Goal: Task Accomplishment & Management: Complete application form

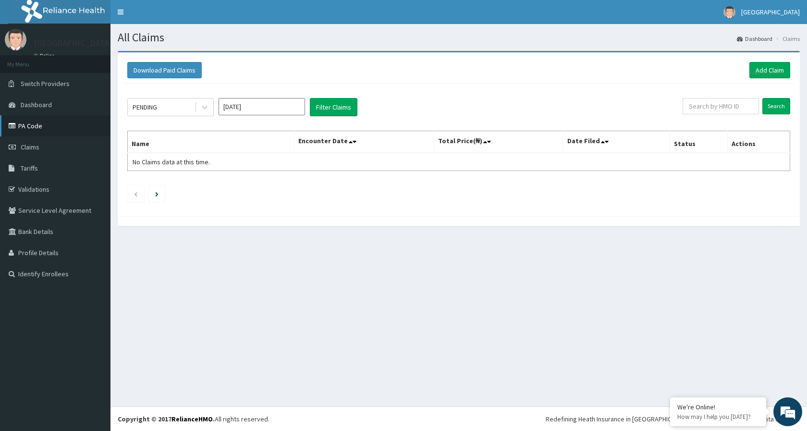
click at [29, 123] on link "PA Code" at bounding box center [55, 125] width 111 height 21
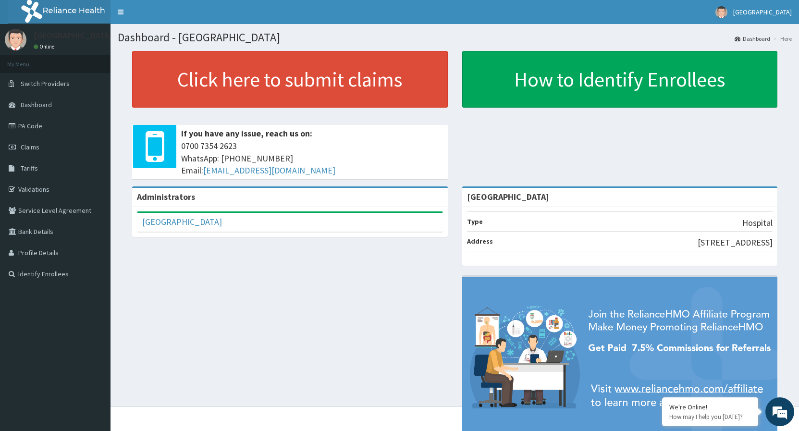
click at [33, 145] on span "Claims" at bounding box center [30, 147] width 19 height 9
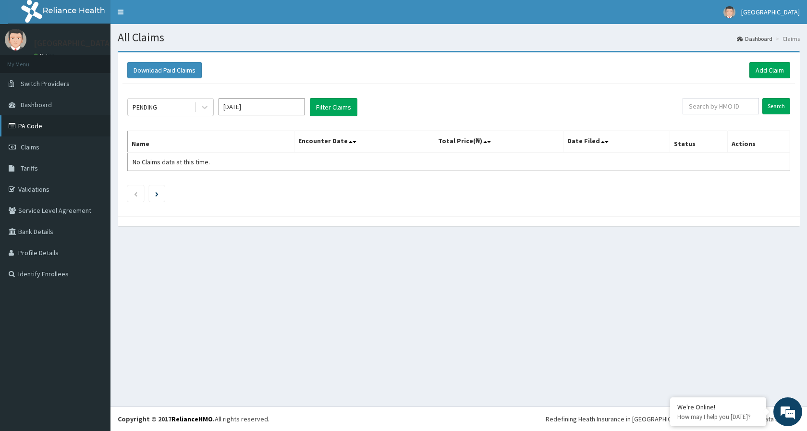
click at [31, 124] on link "PA Code" at bounding box center [55, 125] width 111 height 21
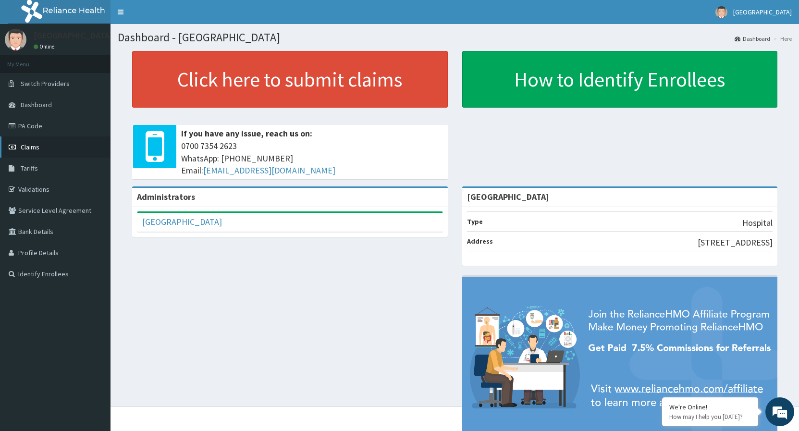
click at [37, 147] on span "Claims" at bounding box center [30, 147] width 19 height 9
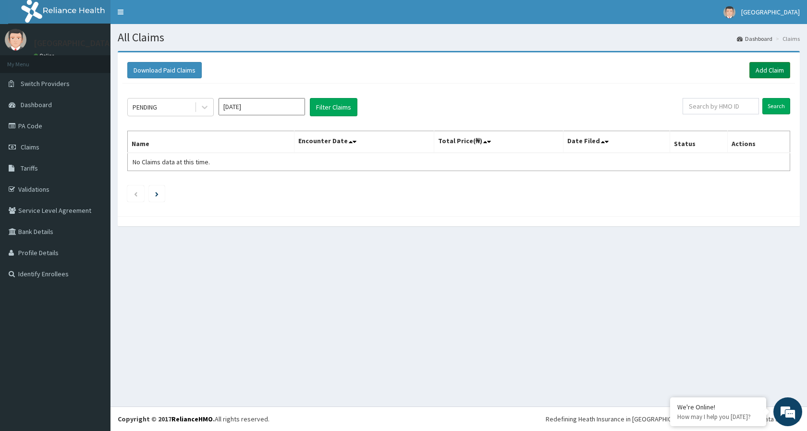
click at [774, 71] on link "Add Claim" at bounding box center [770, 70] width 41 height 16
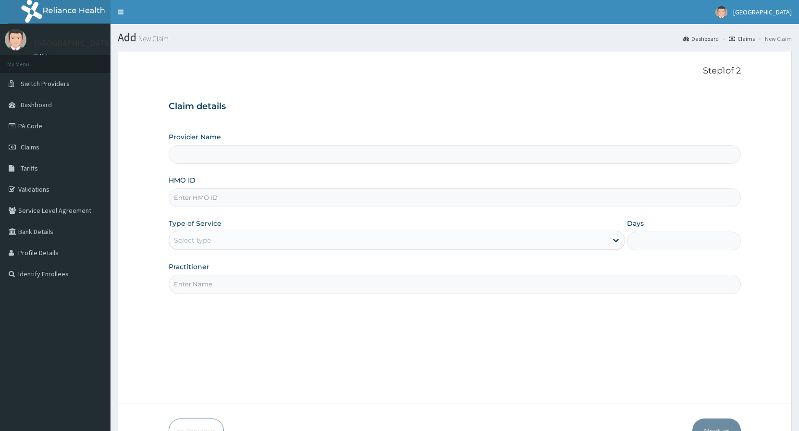
type input "[GEOGRAPHIC_DATA]"
click at [264, 199] on input "HMO ID" at bounding box center [455, 197] width 572 height 19
type input "FIE/10017/B"
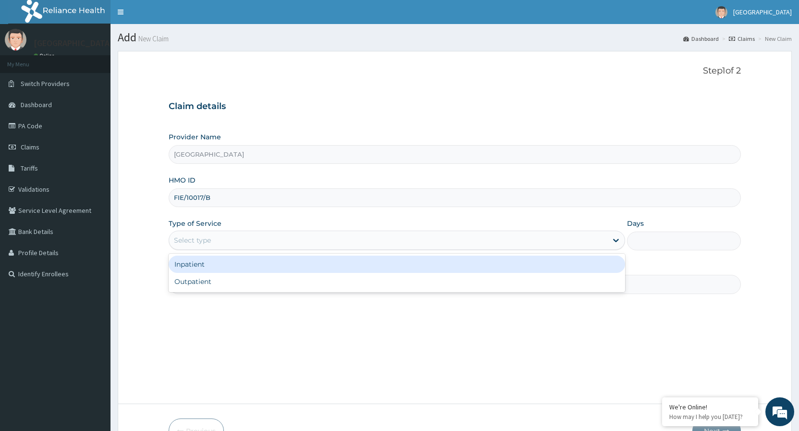
click at [232, 241] on div "Select type" at bounding box center [388, 240] width 438 height 15
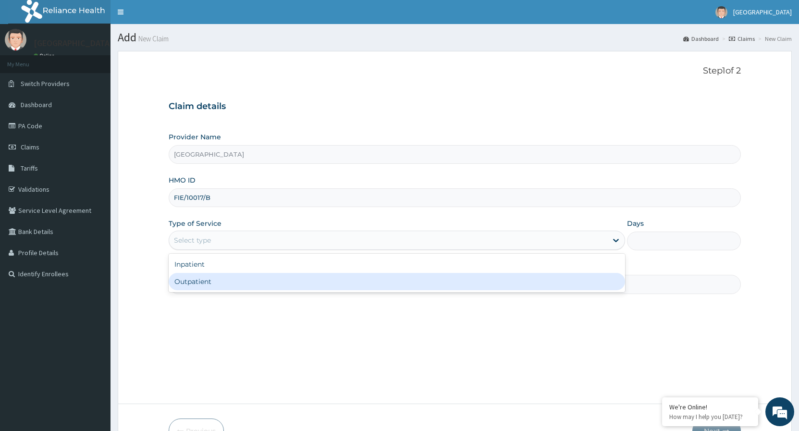
click at [199, 283] on div "Outpatient" at bounding box center [397, 281] width 456 height 17
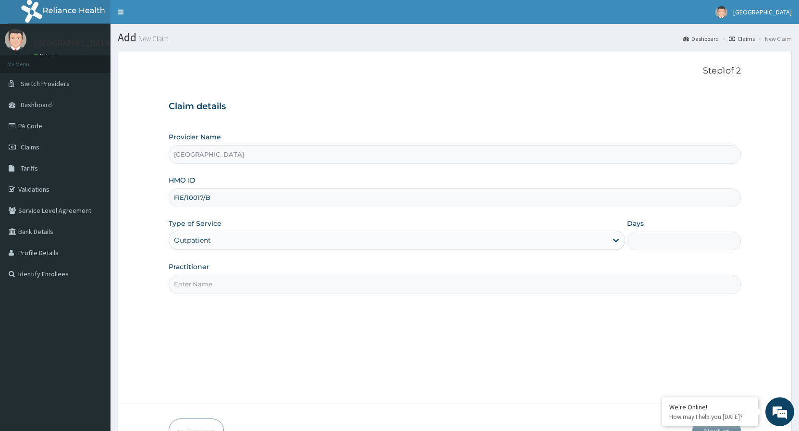
type input "1"
click at [227, 293] on input "Practitioner" at bounding box center [455, 284] width 572 height 19
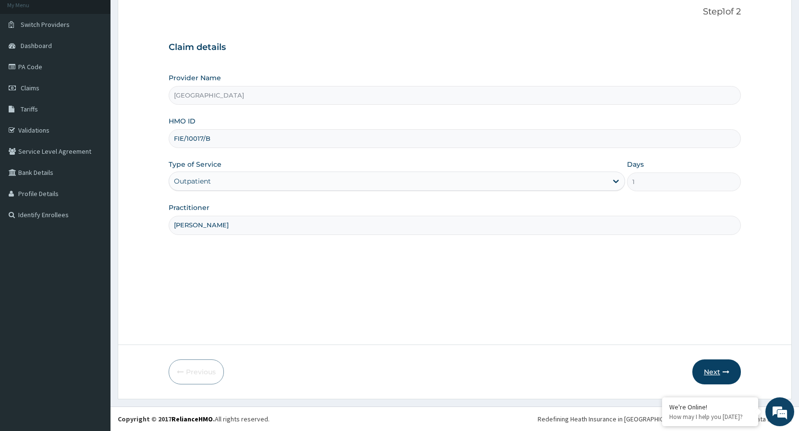
type input "DR. FAUSTINA"
click at [712, 373] on button "Next" at bounding box center [716, 371] width 49 height 25
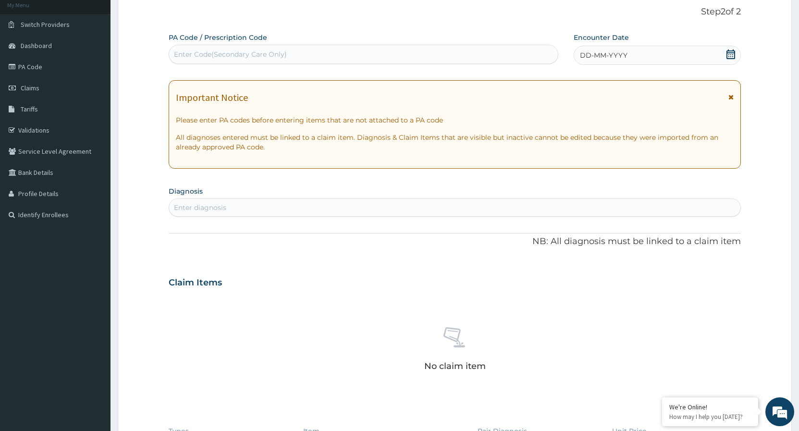
click at [729, 56] on icon at bounding box center [731, 54] width 10 height 10
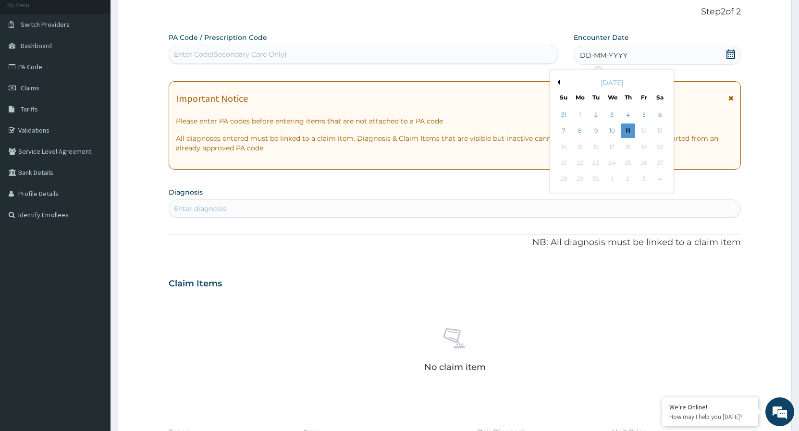
click at [560, 82] on div "September 2025" at bounding box center [612, 83] width 116 height 10
click at [557, 83] on button "Previous Month" at bounding box center [557, 82] width 5 height 5
click at [597, 131] on div "5" at bounding box center [596, 131] width 14 height 14
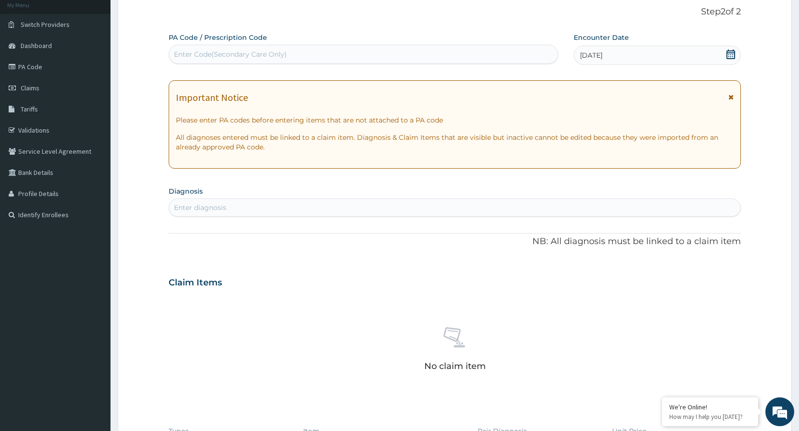
click at [335, 208] on div "Enter diagnosis" at bounding box center [454, 207] width 571 height 15
type input "[MEDICAL_DATA]"
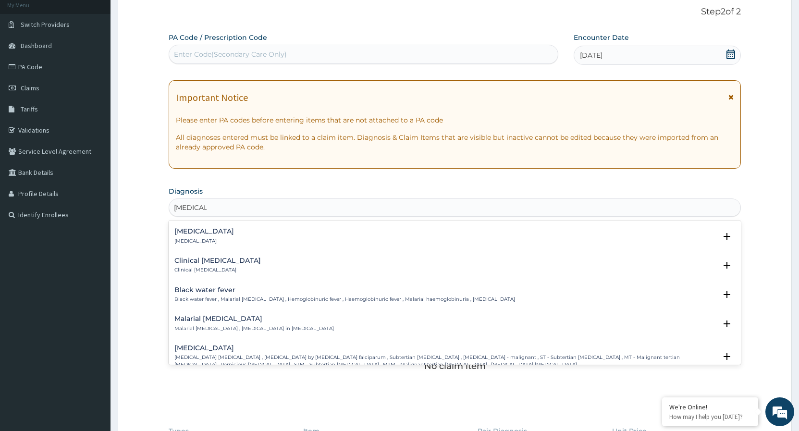
scroll to position [311, 0]
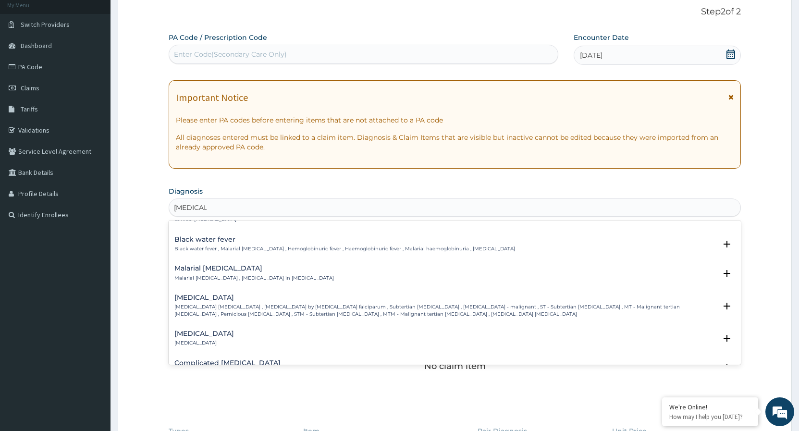
click at [259, 305] on p "[MEDICAL_DATA] [MEDICAL_DATA] , [MEDICAL_DATA] by [MEDICAL_DATA] falciparum , S…" at bounding box center [445, 311] width 542 height 14
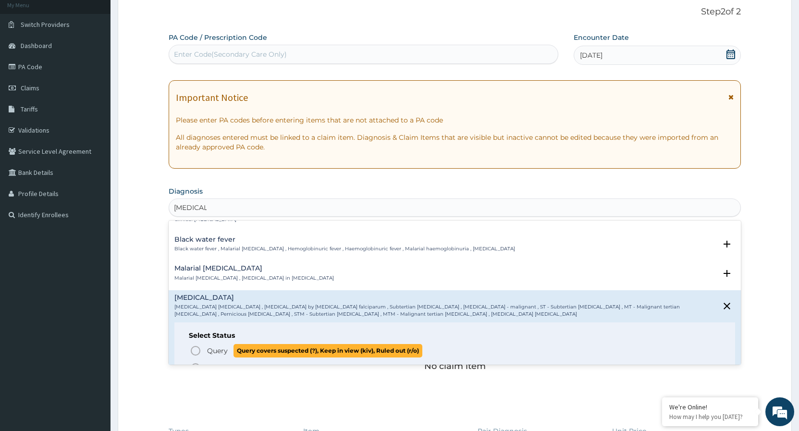
click at [197, 351] on icon "status option query" at bounding box center [196, 351] width 12 height 12
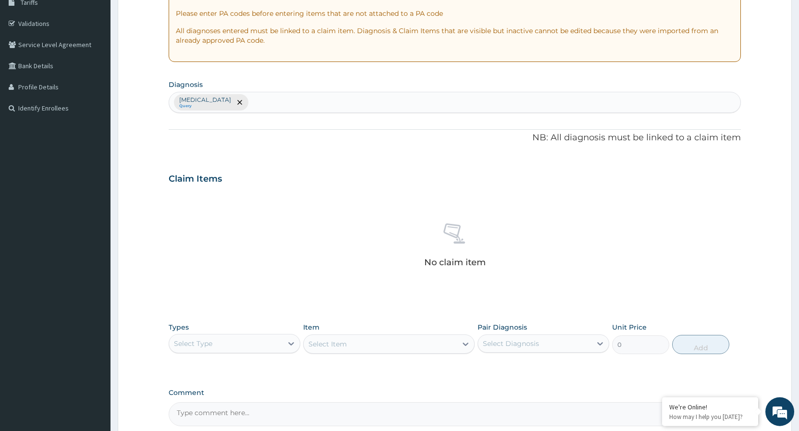
scroll to position [206, 0]
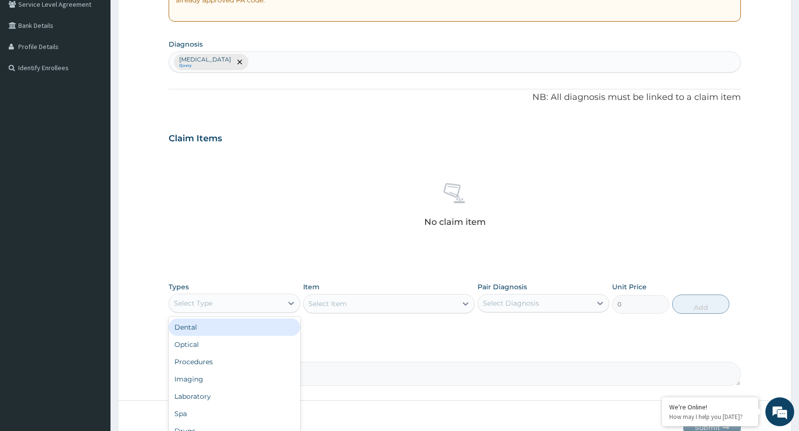
click at [282, 305] on div "Select Type" at bounding box center [225, 303] width 113 height 15
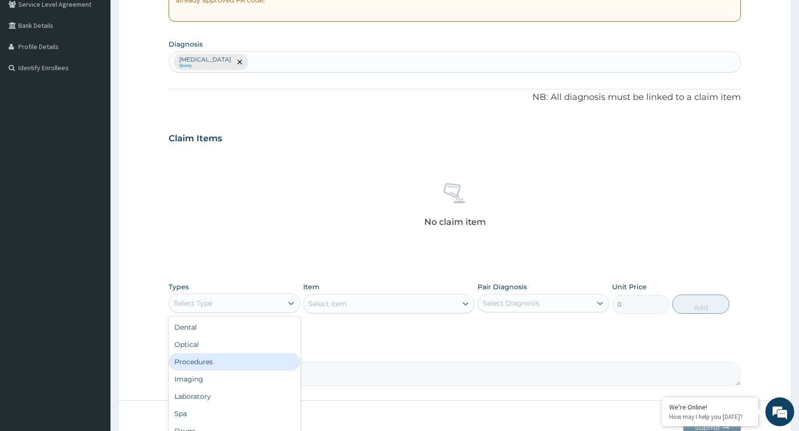
click at [202, 355] on div "Procedures" at bounding box center [235, 361] width 132 height 17
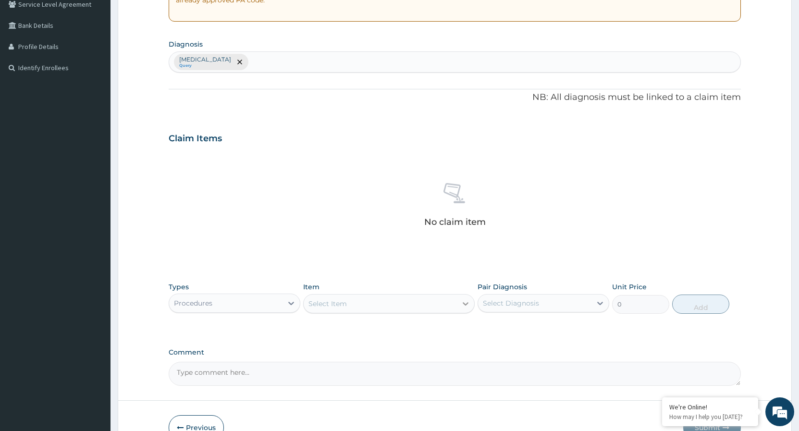
click at [464, 306] on icon at bounding box center [466, 304] width 10 height 10
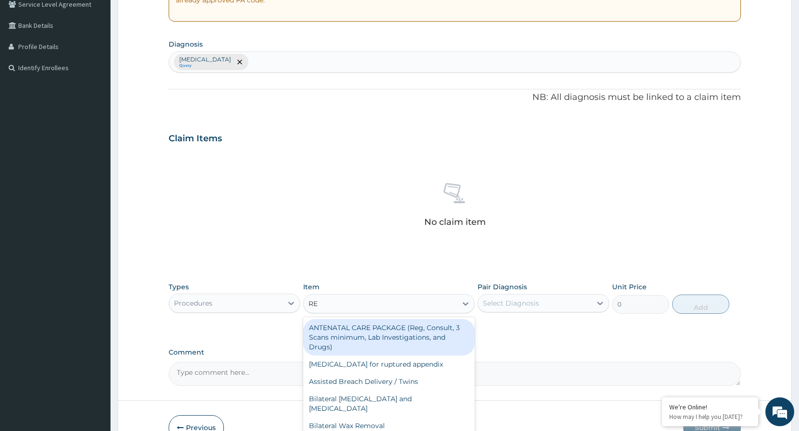
type input "REG"
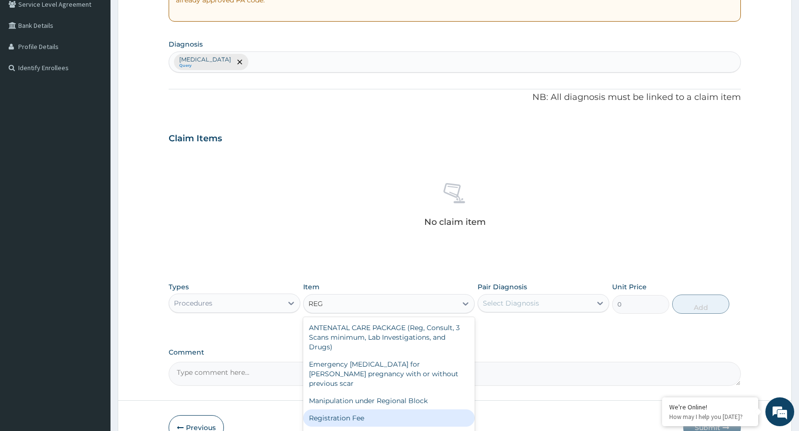
drag, startPoint x: 322, startPoint y: 408, endPoint x: 365, endPoint y: 384, distance: 48.2
click at [324, 409] on div "Registration Fee" at bounding box center [389, 417] width 172 height 17
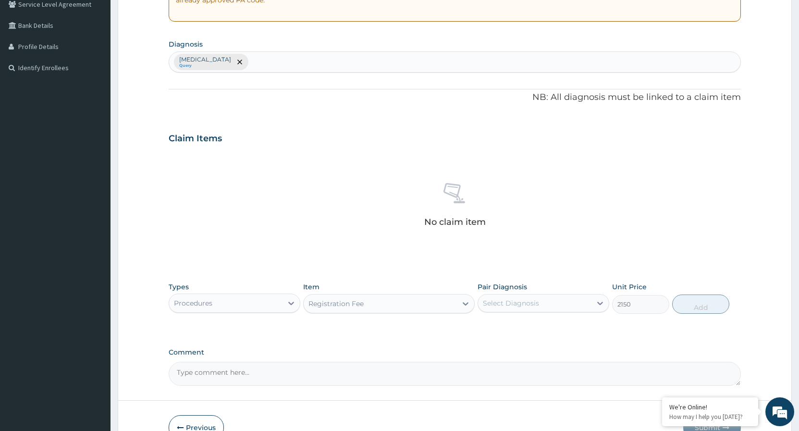
type input "2150"
click at [593, 298] on div at bounding box center [600, 303] width 17 height 17
click at [485, 327] on input "checkbox" at bounding box center [486, 327] width 6 height 6
checkbox input "true"
click at [692, 305] on button "Add" at bounding box center [700, 304] width 57 height 19
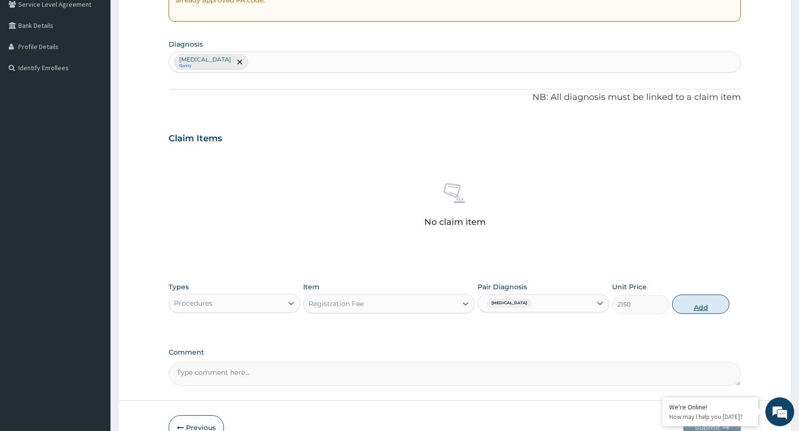
type input "0"
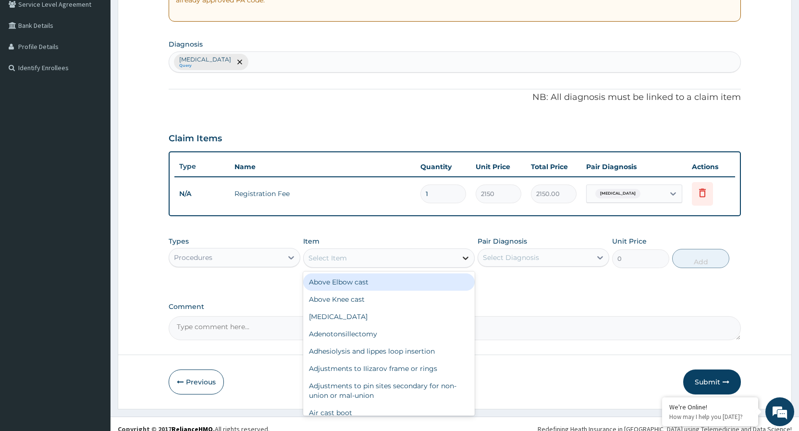
click at [462, 256] on icon at bounding box center [466, 258] width 10 height 10
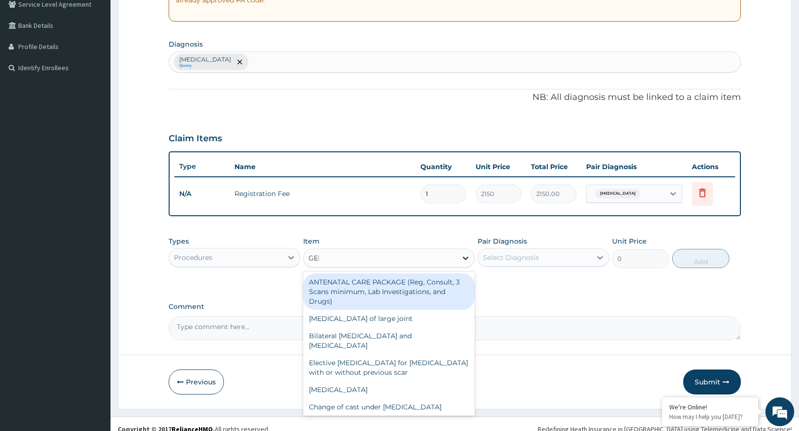
type input "GENE"
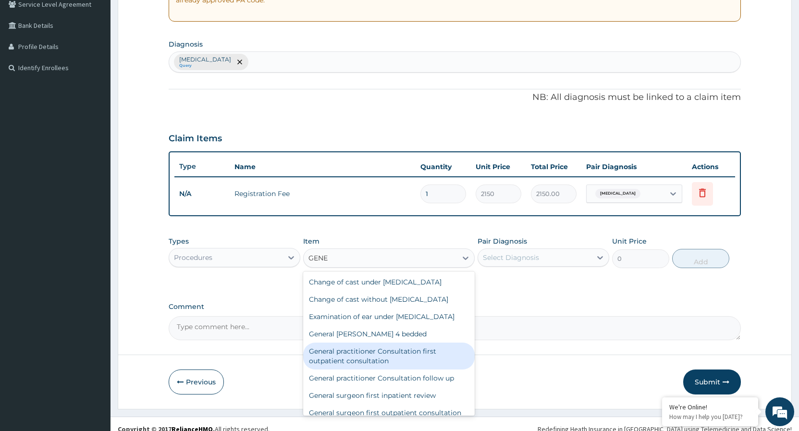
click at [377, 368] on div "General practitioner Consultation first outpatient consultation" at bounding box center [389, 356] width 172 height 27
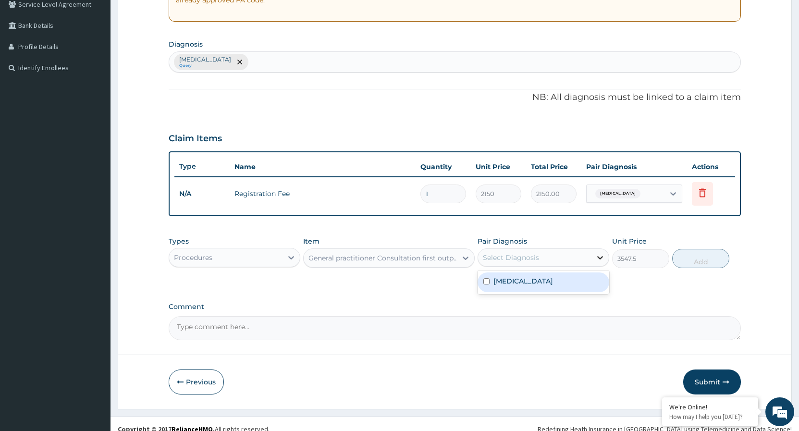
click at [595, 259] on div at bounding box center [600, 257] width 17 height 17
click at [486, 282] on input "checkbox" at bounding box center [486, 281] width 6 height 6
click at [704, 261] on button "Add" at bounding box center [700, 258] width 57 height 19
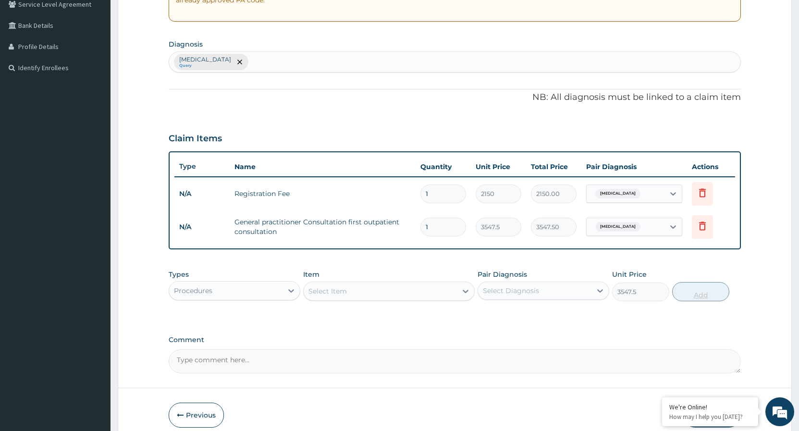
type input "0"
click at [290, 289] on icon at bounding box center [291, 291] width 10 height 10
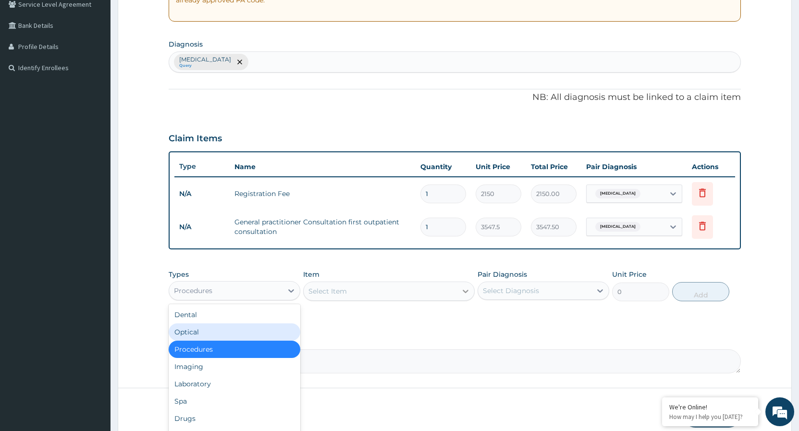
click at [469, 292] on icon at bounding box center [466, 291] width 10 height 10
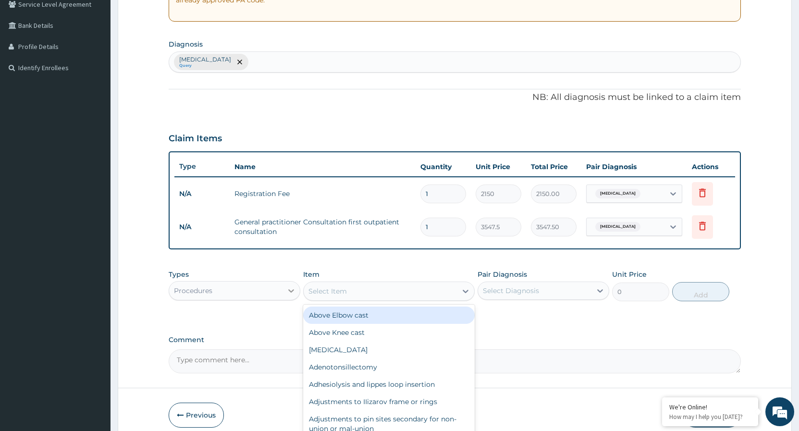
click at [292, 289] on icon at bounding box center [291, 291] width 10 height 10
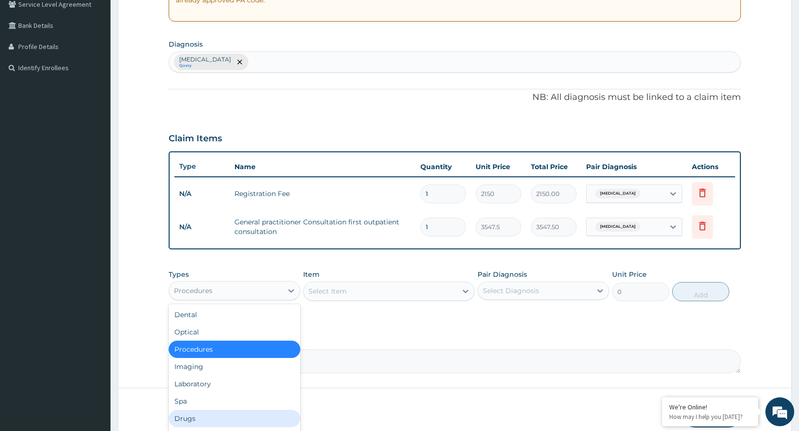
drag, startPoint x: 188, startPoint y: 421, endPoint x: 200, endPoint y: 412, distance: 14.7
click at [189, 419] on div "Drugs" at bounding box center [235, 418] width 132 height 17
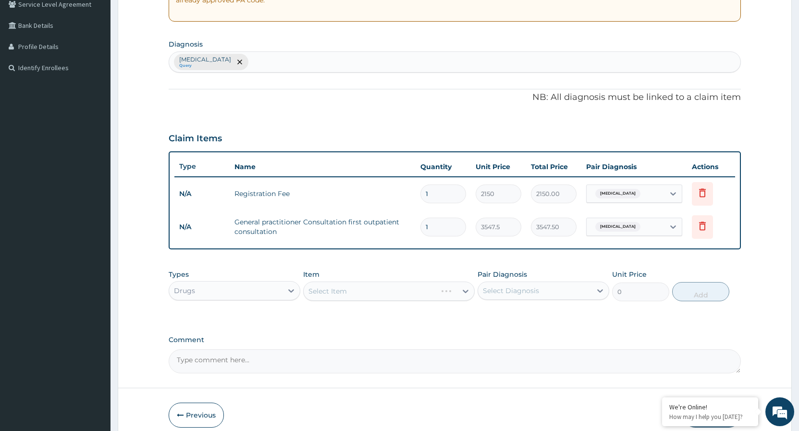
scroll to position [249, 0]
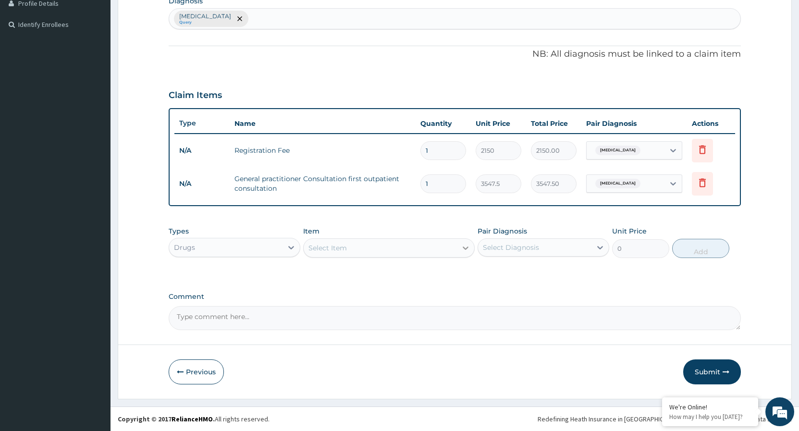
click at [461, 246] on icon at bounding box center [466, 248] width 10 height 10
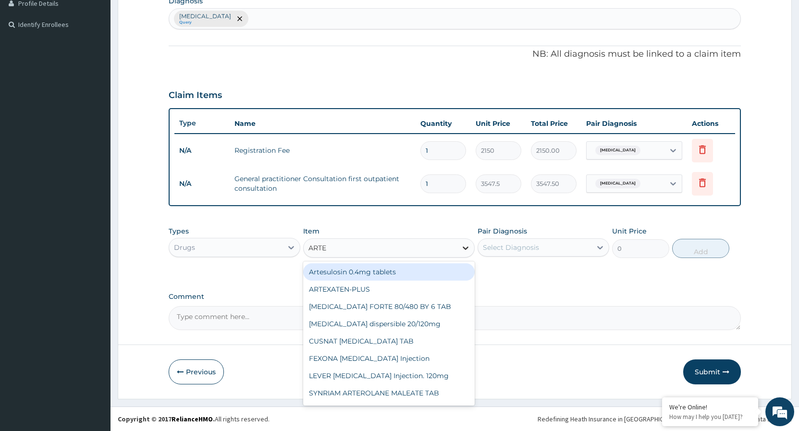
type input "ARTEM"
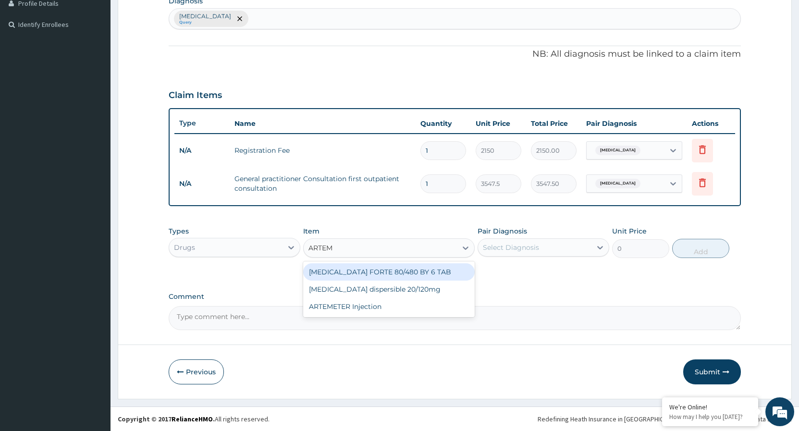
click at [440, 276] on div "COARTEM FORTE 80/480 BY 6 TAB" at bounding box center [389, 271] width 172 height 17
type input "449.35"
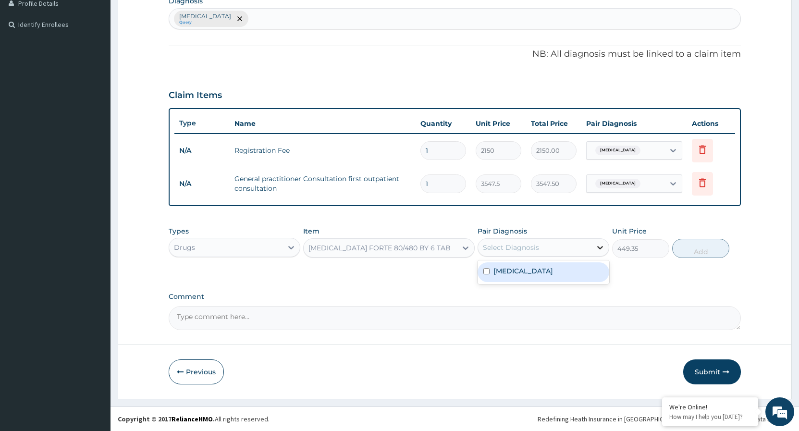
click at [597, 247] on icon at bounding box center [600, 248] width 10 height 10
click at [488, 272] on input "checkbox" at bounding box center [486, 271] width 6 height 6
checkbox input "true"
click at [685, 253] on button "Add" at bounding box center [700, 248] width 57 height 19
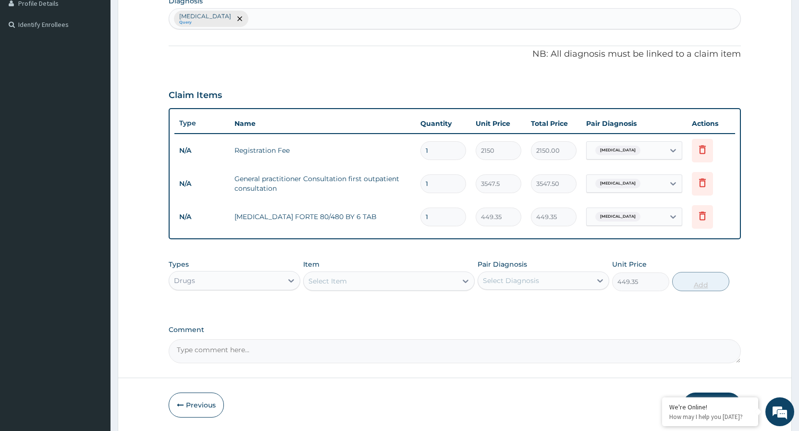
type input "0"
type input "0.00"
type input "6"
type input "2696.10"
type input "6"
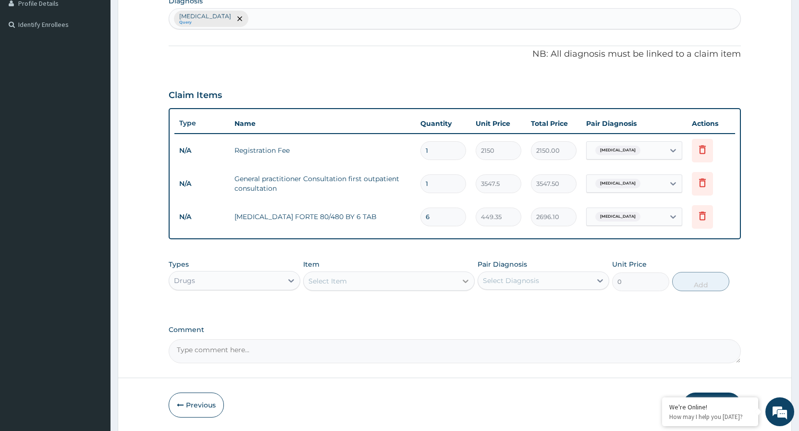
click at [465, 279] on icon at bounding box center [466, 281] width 10 height 10
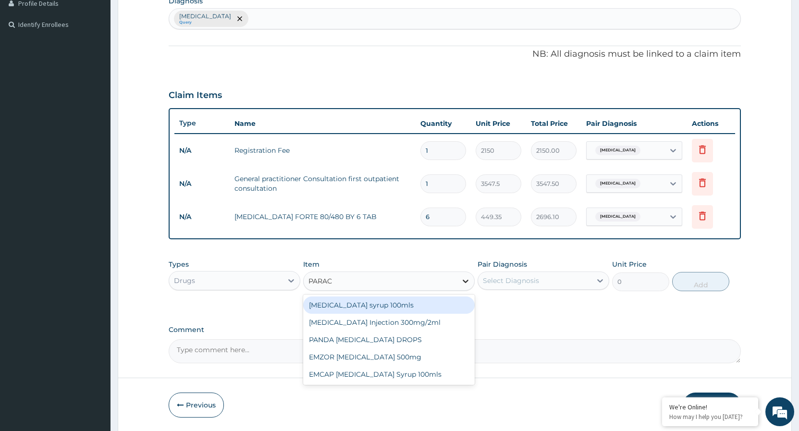
type input "PARACE"
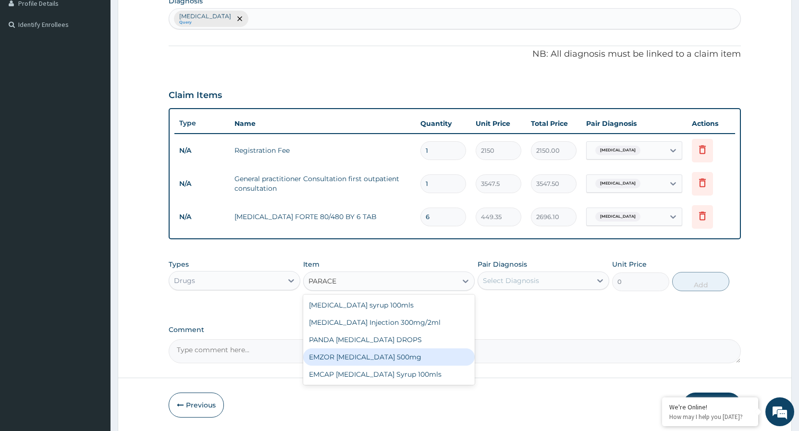
click at [383, 359] on div "EMZOR PARACETAMOL 500mg" at bounding box center [389, 356] width 172 height 17
type input "23.65"
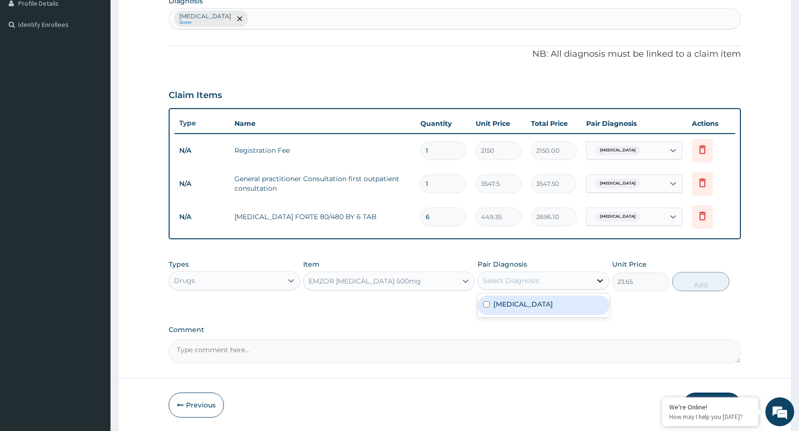
click at [598, 278] on icon at bounding box center [600, 281] width 10 height 10
click at [486, 308] on input "checkbox" at bounding box center [486, 304] width 6 height 6
checkbox input "true"
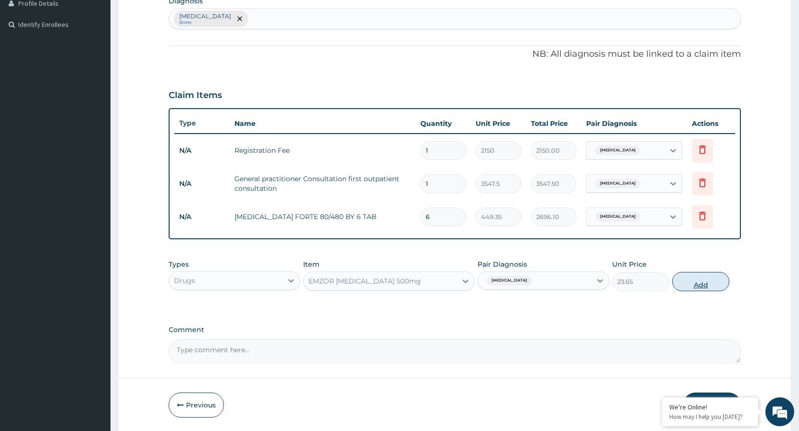
click at [698, 283] on button "Add" at bounding box center [700, 281] width 57 height 19
type input "0"
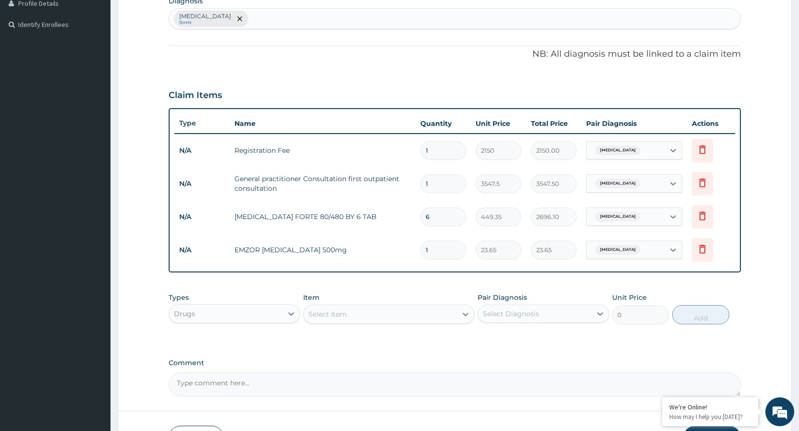
type input "18"
type input "425.70"
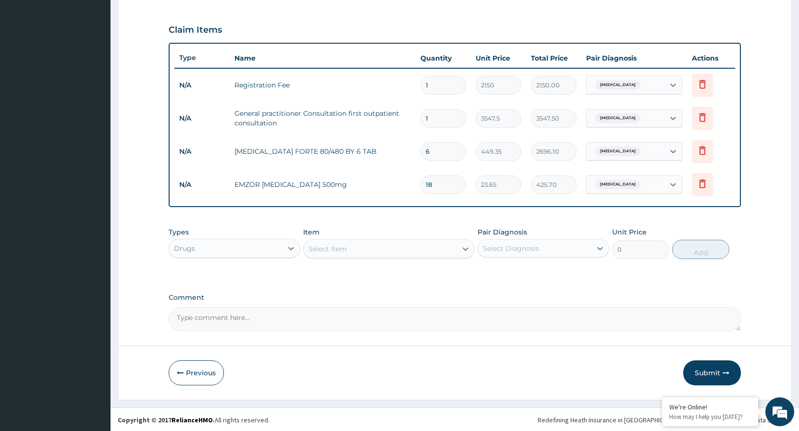
scroll to position [316, 0]
type input "18"
click at [708, 371] on button "Submit" at bounding box center [712, 371] width 58 height 25
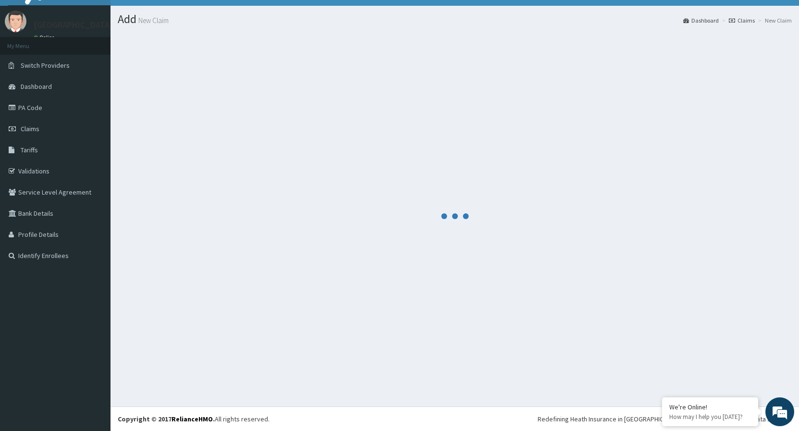
scroll to position [18, 0]
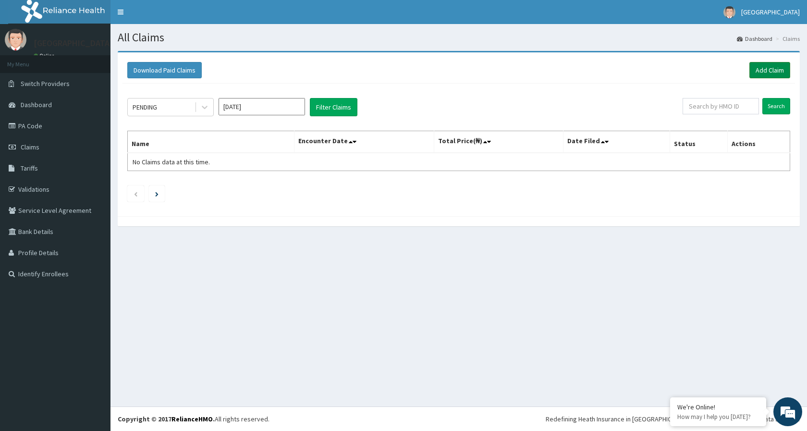
click at [773, 72] on link "Add Claim" at bounding box center [770, 70] width 41 height 16
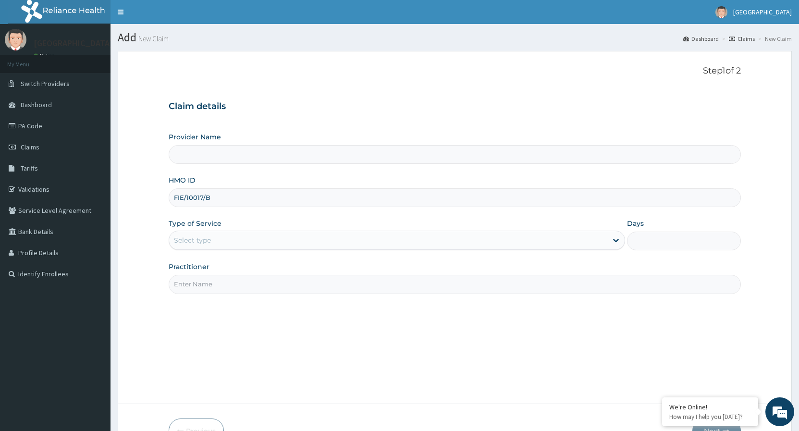
type input "FIE/10017/B"
click at [231, 240] on div "Select type" at bounding box center [388, 240] width 438 height 15
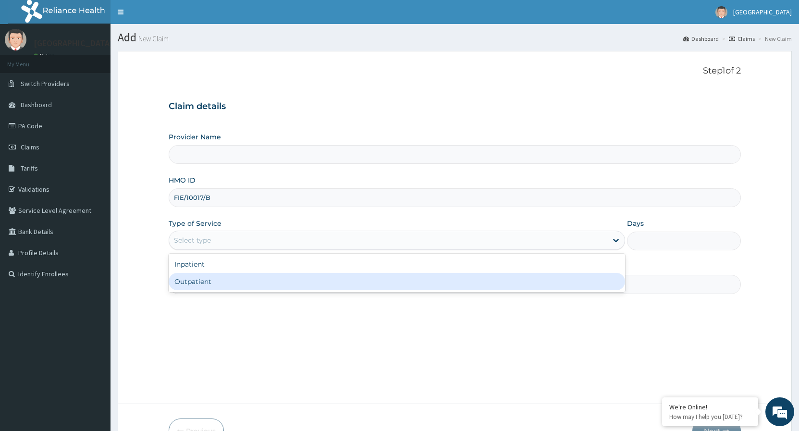
click at [203, 283] on div "Outpatient" at bounding box center [397, 281] width 456 height 17
type input "1"
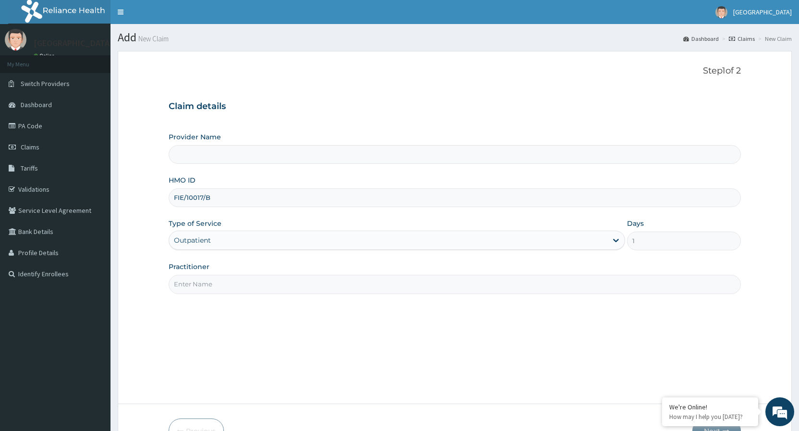
click at [215, 284] on input "Practitioner" at bounding box center [455, 284] width 572 height 19
type input "[GEOGRAPHIC_DATA]"
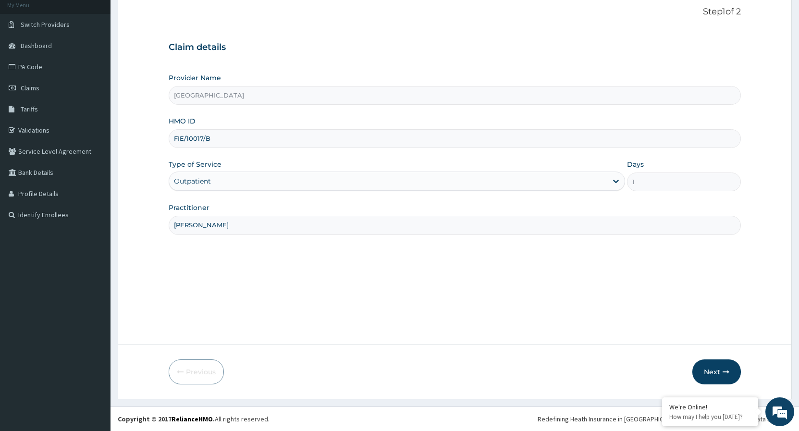
type input "[PERSON_NAME]"
click at [727, 367] on button "Next" at bounding box center [716, 371] width 49 height 25
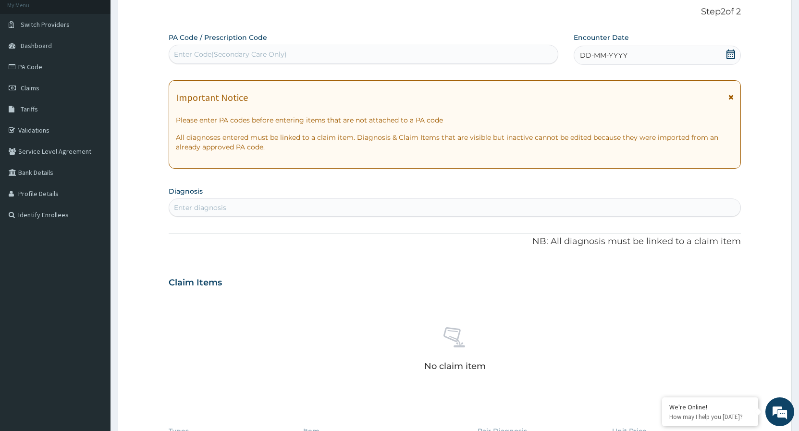
scroll to position [0, 0]
drag, startPoint x: 734, startPoint y: 61, endPoint x: 732, endPoint y: 55, distance: 5.6
click at [732, 55] on span at bounding box center [731, 55] width 10 height 12
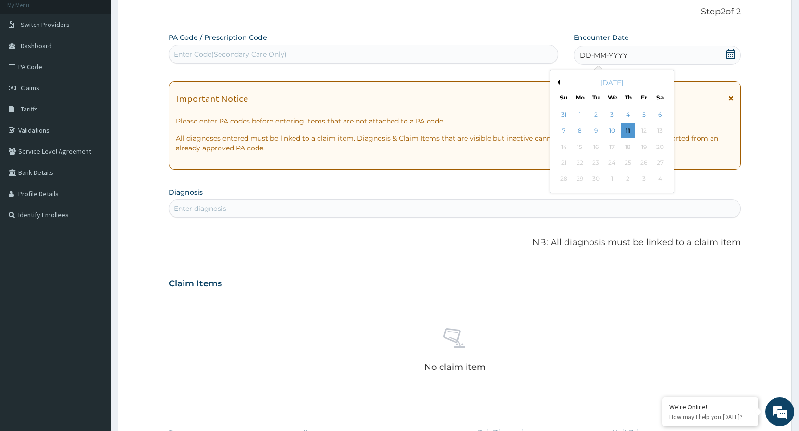
click at [558, 84] on button "Previous Month" at bounding box center [557, 82] width 5 height 5
click at [642, 146] on div "15" at bounding box center [644, 147] width 14 height 14
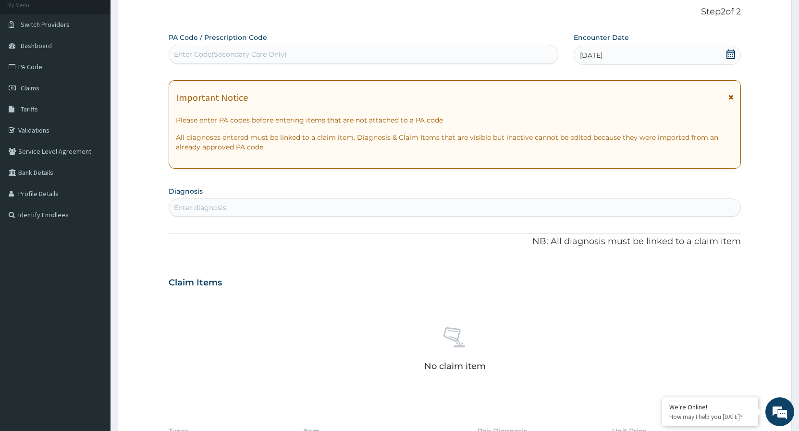
click at [284, 206] on div "Enter diagnosis" at bounding box center [454, 207] width 571 height 15
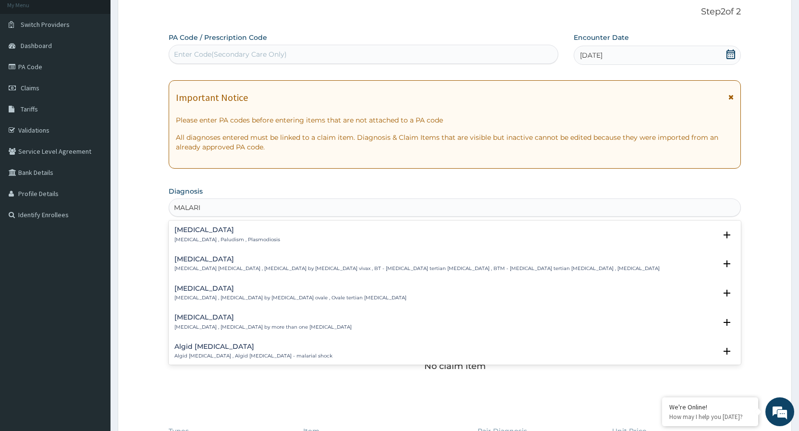
type input "MALARIA"
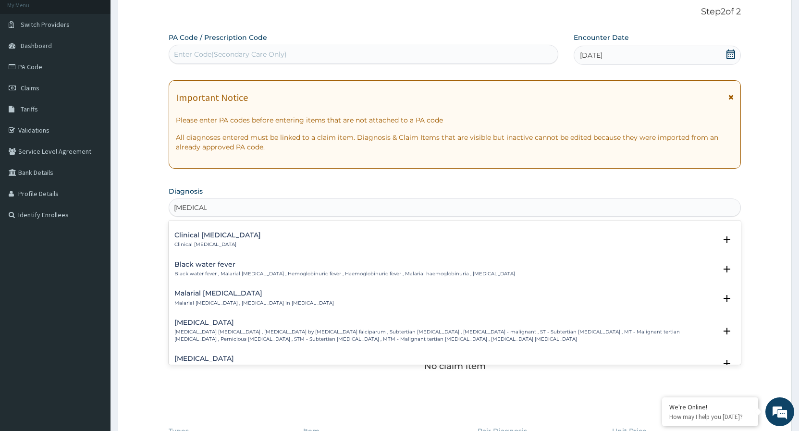
scroll to position [311, 0]
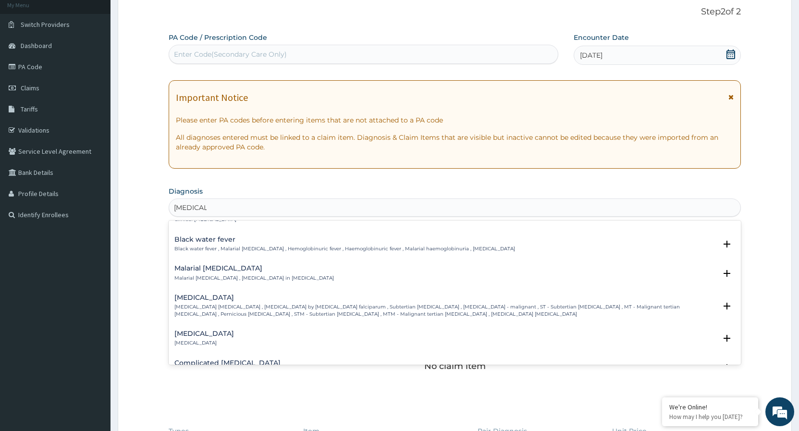
click at [280, 306] on p "Falciparum malaria , Malignant tertian malaria , Malaria by Plasmodium falcipar…" at bounding box center [445, 311] width 542 height 14
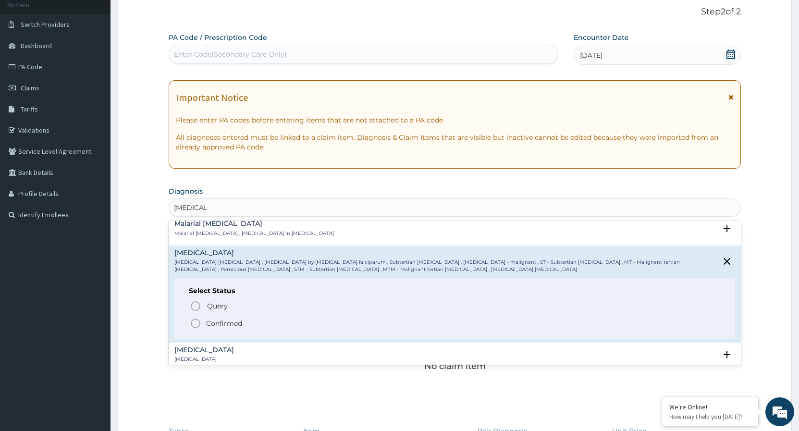
scroll to position [363, 0]
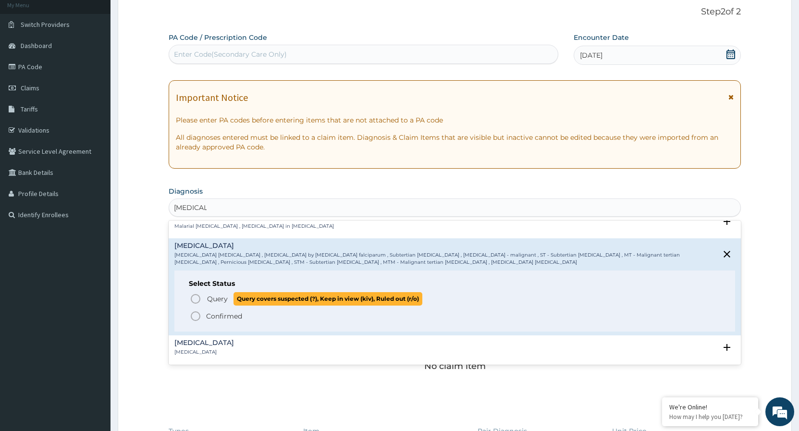
click at [197, 300] on icon "status option query" at bounding box center [196, 299] width 12 height 12
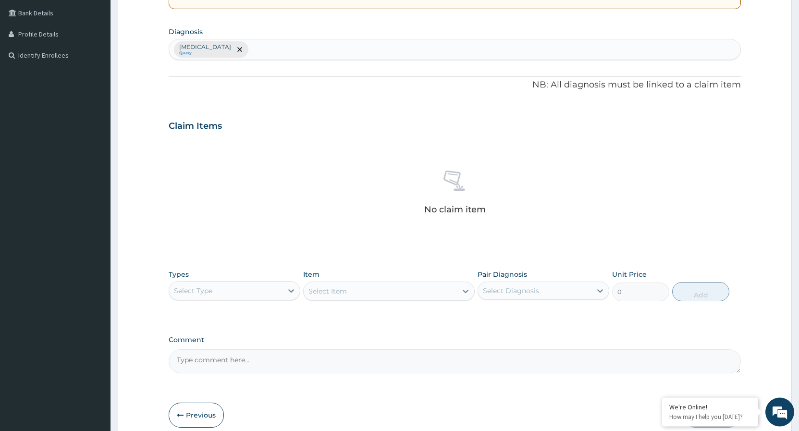
scroll to position [255, 0]
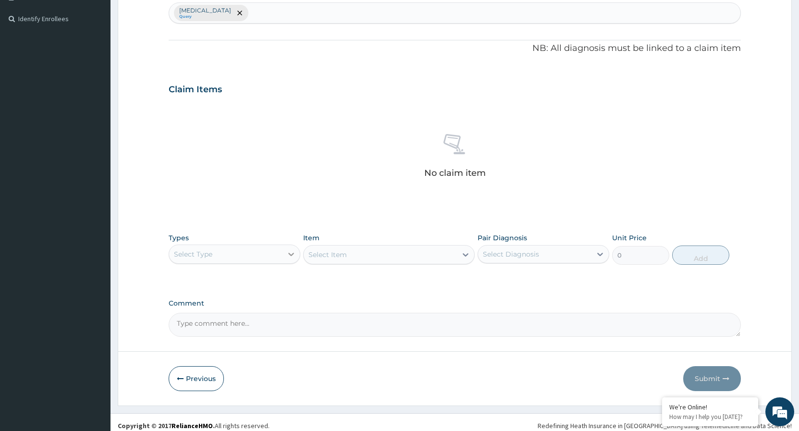
click at [289, 255] on icon at bounding box center [291, 254] width 10 height 10
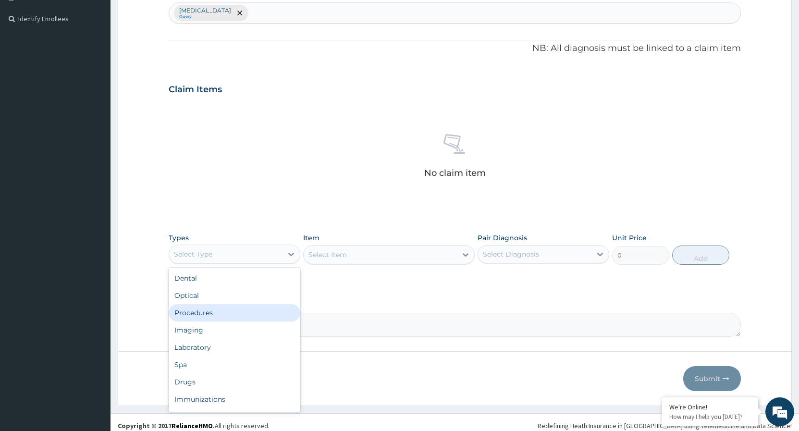
click at [210, 312] on div "Procedures" at bounding box center [235, 312] width 132 height 17
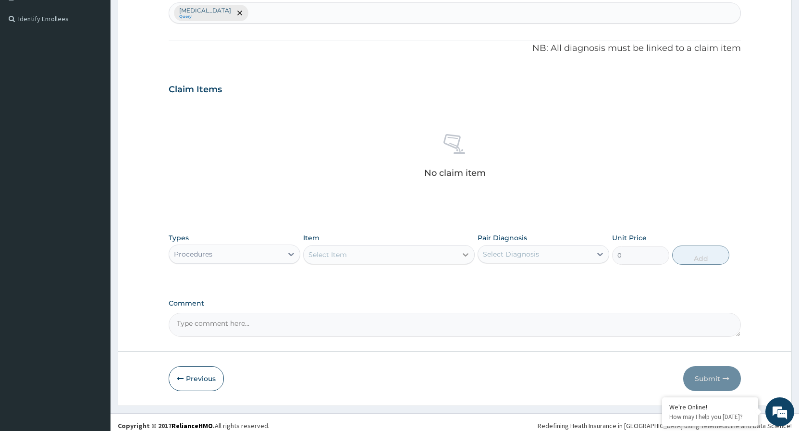
click at [462, 253] on icon at bounding box center [466, 255] width 10 height 10
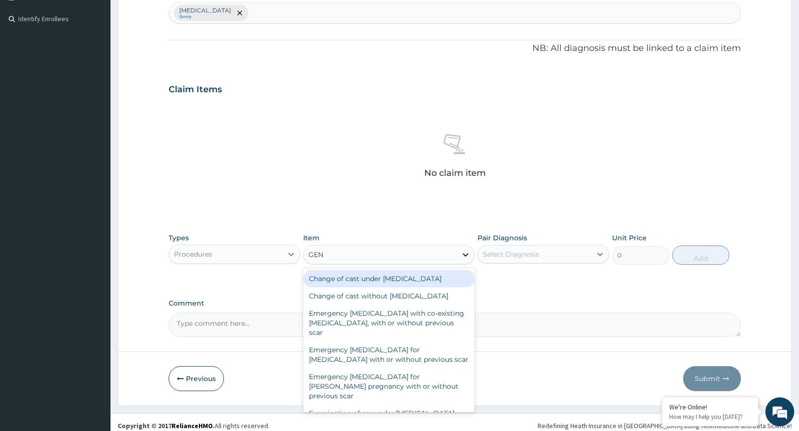
type input "GENE"
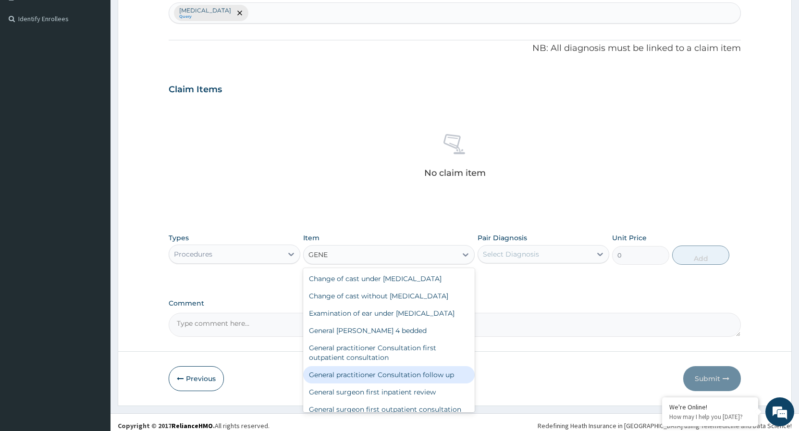
click at [421, 380] on div "General practitioner Consultation follow up" at bounding box center [389, 374] width 172 height 17
type input "2365"
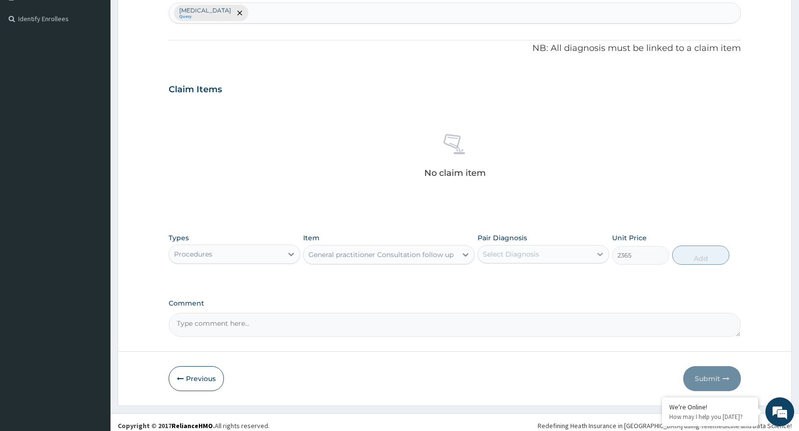
click at [599, 253] on icon at bounding box center [600, 254] width 10 height 10
click at [485, 276] on input "checkbox" at bounding box center [486, 278] width 6 height 6
checkbox input "true"
click at [692, 253] on button "Add" at bounding box center [700, 255] width 57 height 19
type input "0"
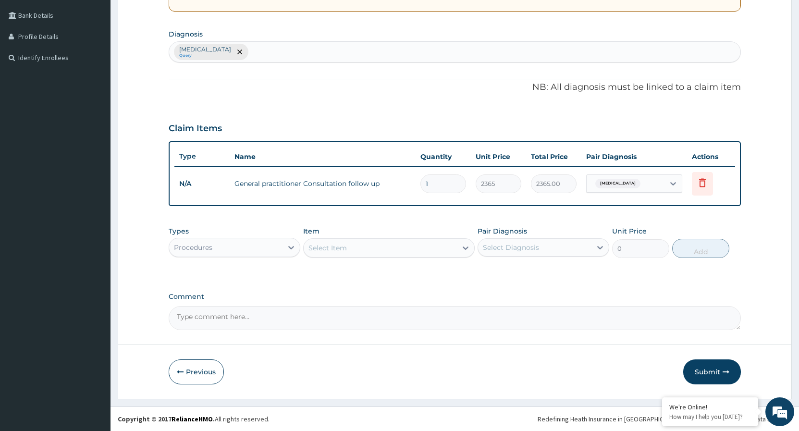
scroll to position [216, 0]
click at [290, 247] on icon at bounding box center [291, 247] width 6 height 3
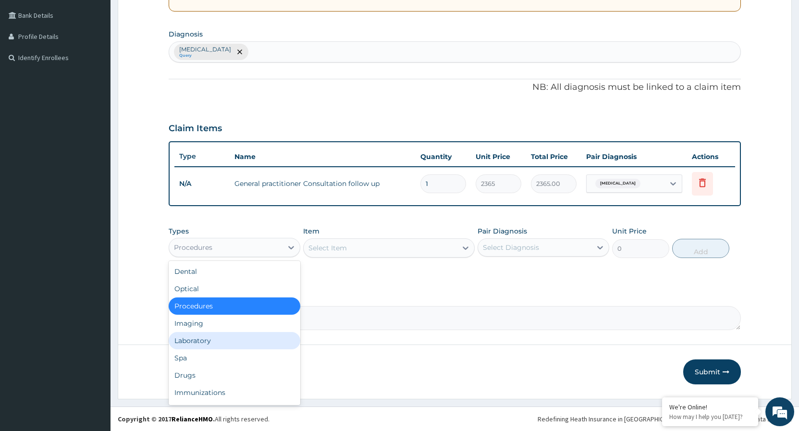
drag, startPoint x: 195, startPoint y: 341, endPoint x: 244, endPoint y: 318, distance: 54.0
click at [195, 341] on div "Laboratory" at bounding box center [235, 340] width 132 height 17
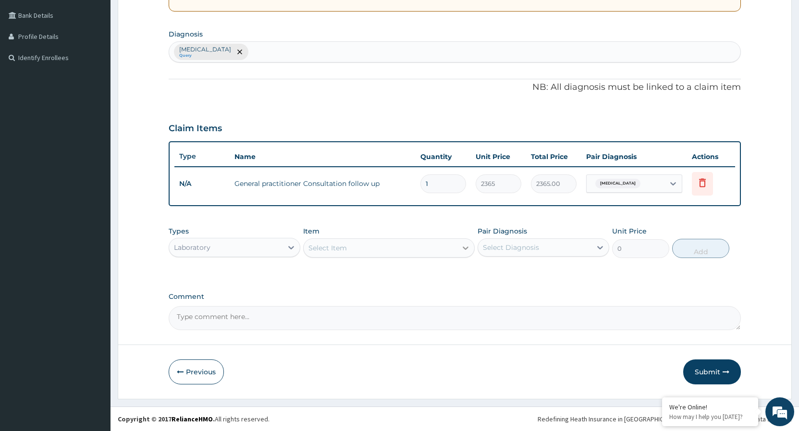
click at [463, 250] on icon at bounding box center [466, 248] width 10 height 10
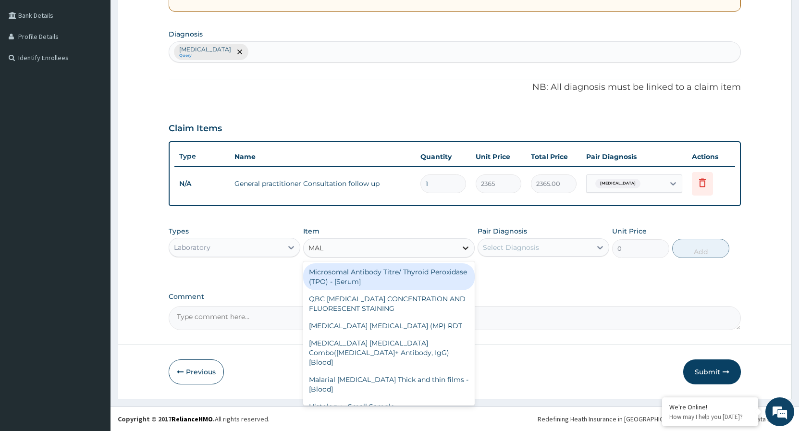
type input "MALA"
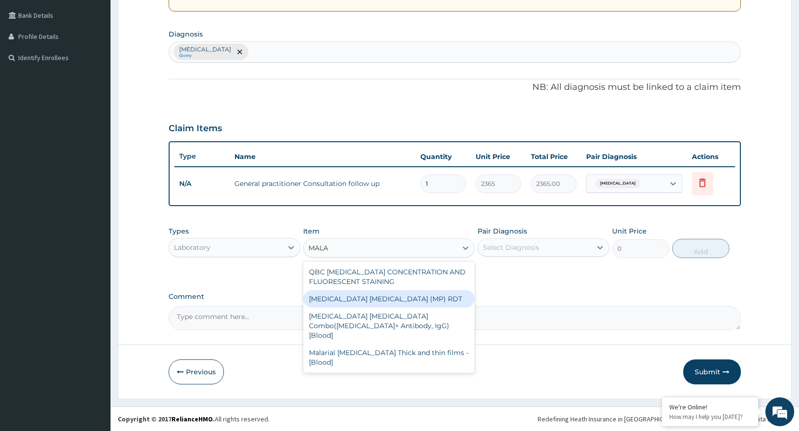
click at [419, 301] on div "MALARIA PARASITE (MP) RDT" at bounding box center [389, 298] width 172 height 17
type input "1612.5"
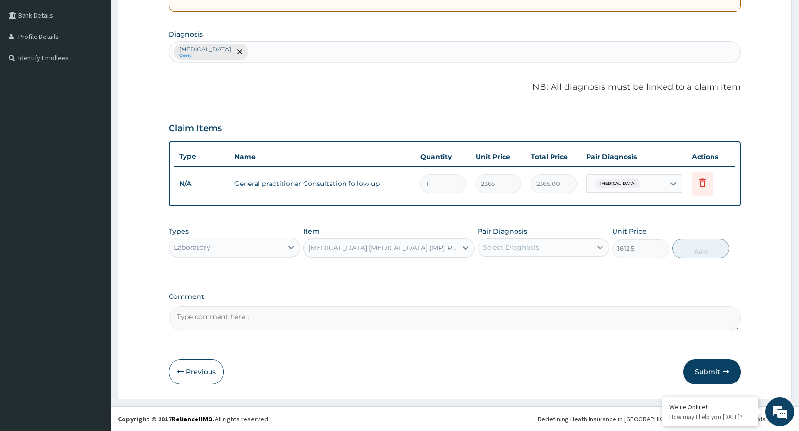
click at [603, 249] on icon at bounding box center [600, 248] width 10 height 10
click at [486, 270] on input "checkbox" at bounding box center [486, 271] width 6 height 6
checkbox input "true"
click at [695, 251] on button "Add" at bounding box center [700, 248] width 57 height 19
type input "0"
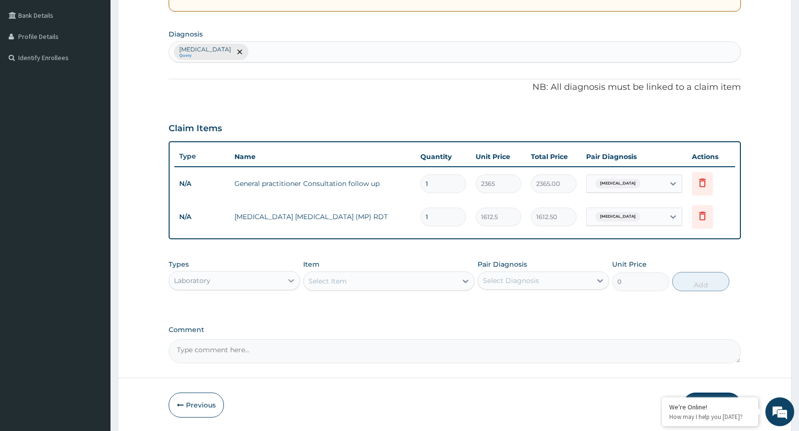
click at [289, 282] on icon at bounding box center [291, 281] width 10 height 10
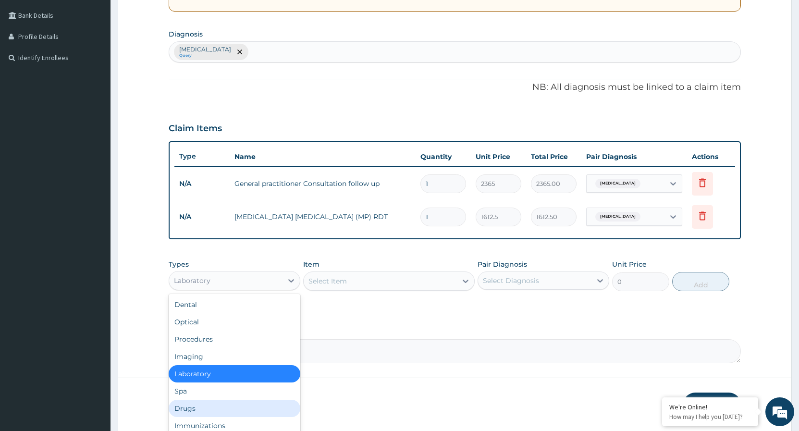
click at [188, 407] on div "Drugs" at bounding box center [235, 408] width 132 height 17
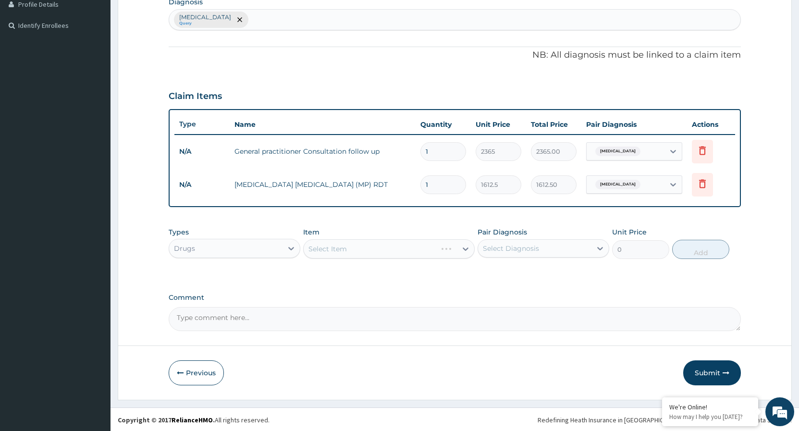
scroll to position [249, 0]
click at [466, 247] on icon at bounding box center [466, 248] width 10 height 10
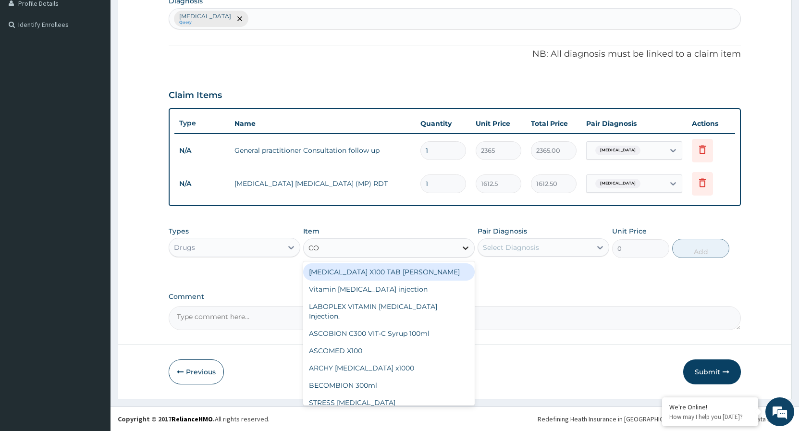
type input "COA"
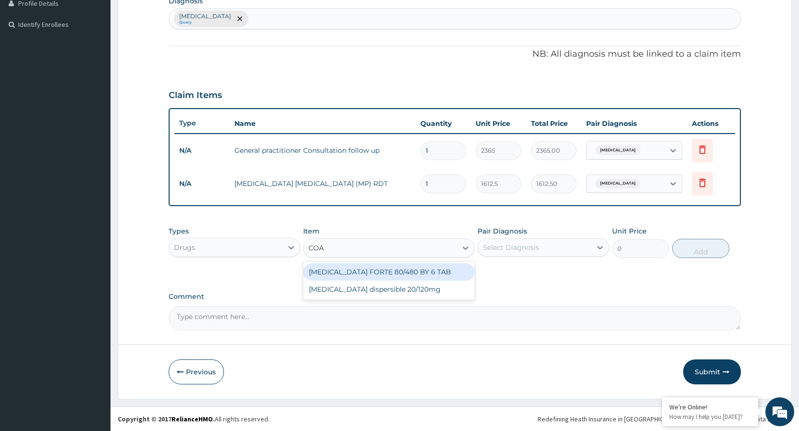
click at [428, 271] on div "COARTEM FORTE 80/480 BY 6 TAB" at bounding box center [389, 271] width 172 height 17
type input "449.35"
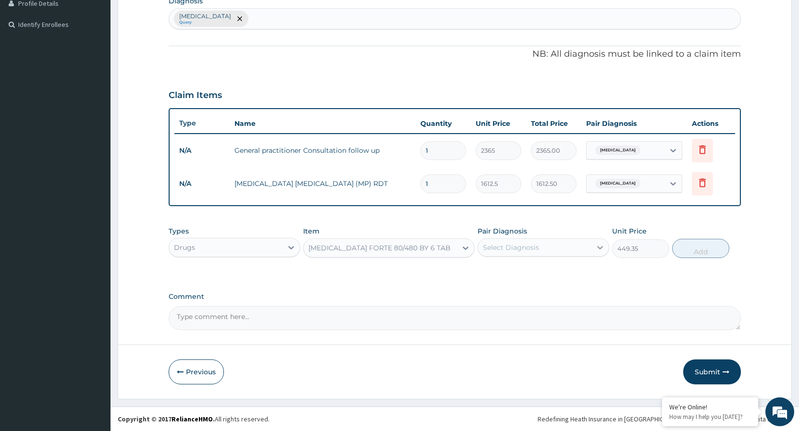
click at [603, 242] on div at bounding box center [600, 247] width 17 height 17
click at [484, 272] on input "checkbox" at bounding box center [486, 271] width 6 height 6
checkbox input "true"
click at [692, 249] on button "Add" at bounding box center [700, 248] width 57 height 19
type input "0"
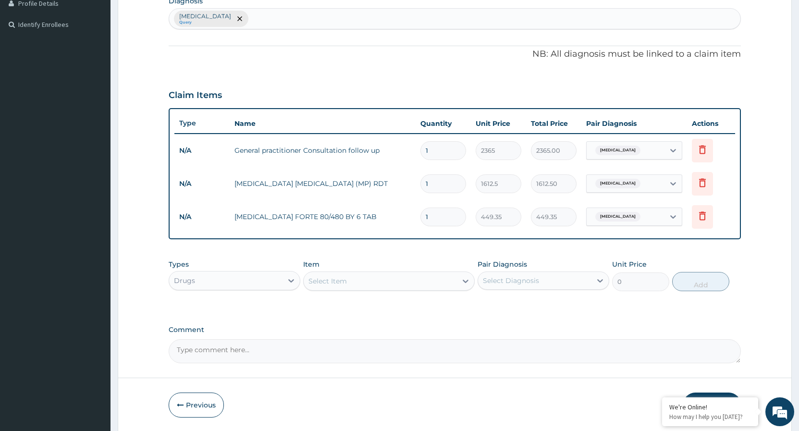
type input "0.00"
type input "6"
type input "2696.10"
type input "6"
click at [461, 281] on icon at bounding box center [466, 281] width 10 height 10
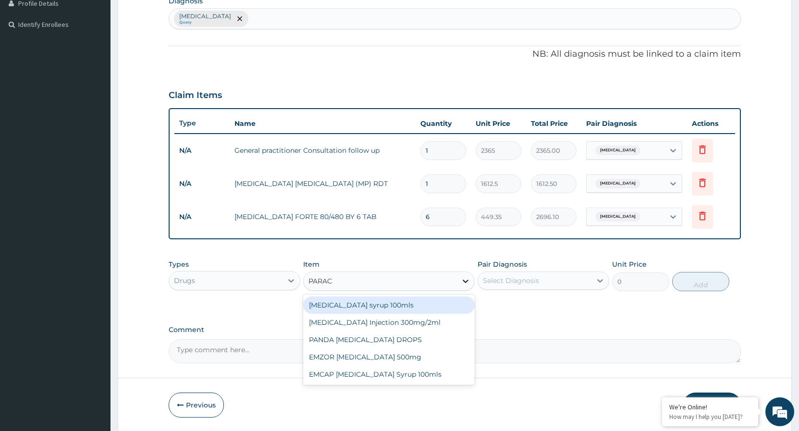
type input "PARACE"
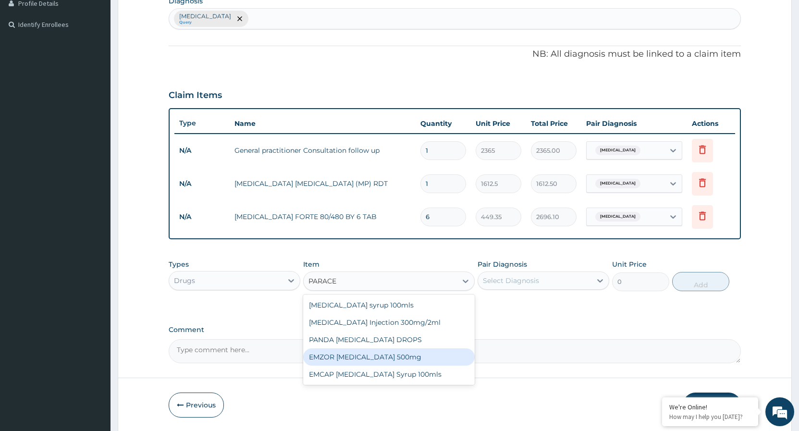
click at [385, 362] on div "EMZOR [MEDICAL_DATA] 500mg" at bounding box center [389, 356] width 172 height 17
type input "23.65"
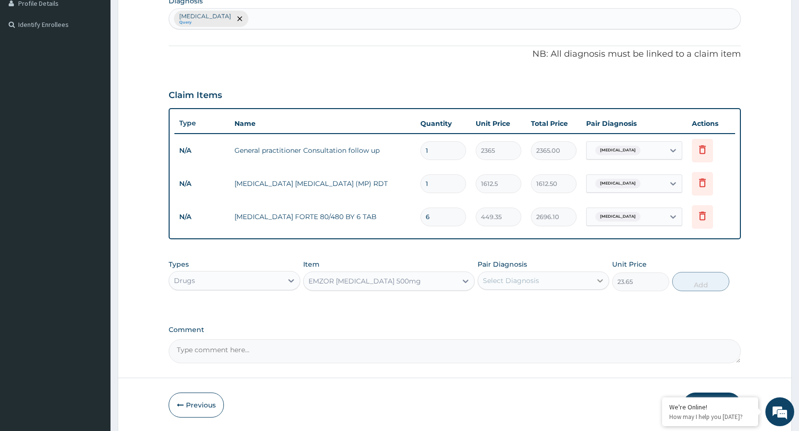
click at [602, 283] on icon at bounding box center [600, 281] width 10 height 10
click at [487, 307] on input "checkbox" at bounding box center [486, 304] width 6 height 6
checkbox input "true"
click at [698, 282] on button "Add" at bounding box center [700, 281] width 57 height 19
type input "0"
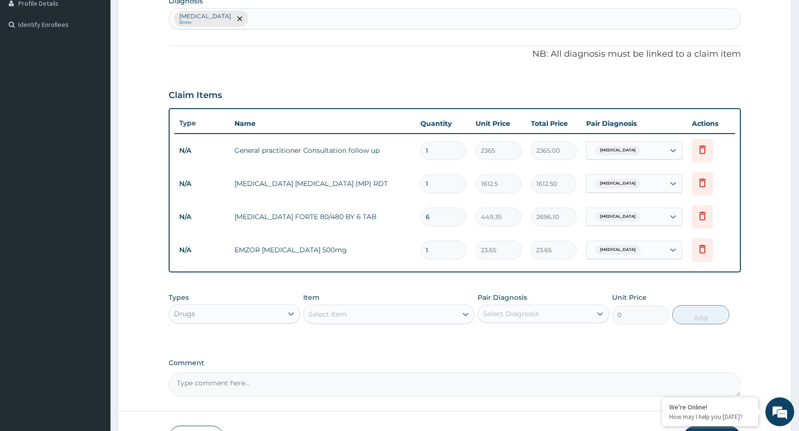
type input "18"
type input "425.70"
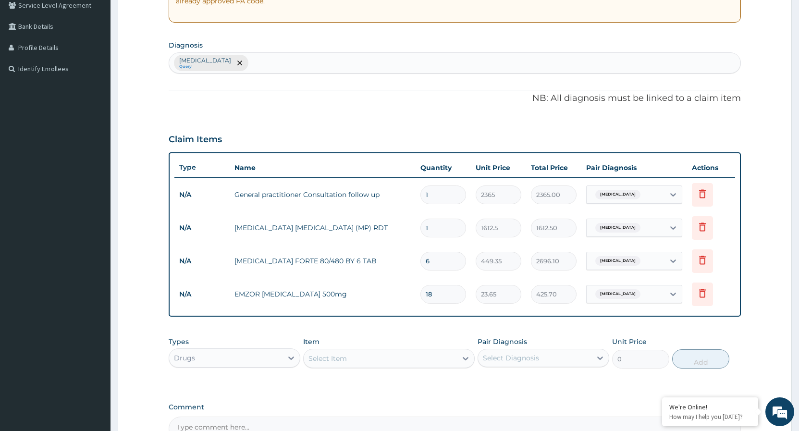
scroll to position [200, 0]
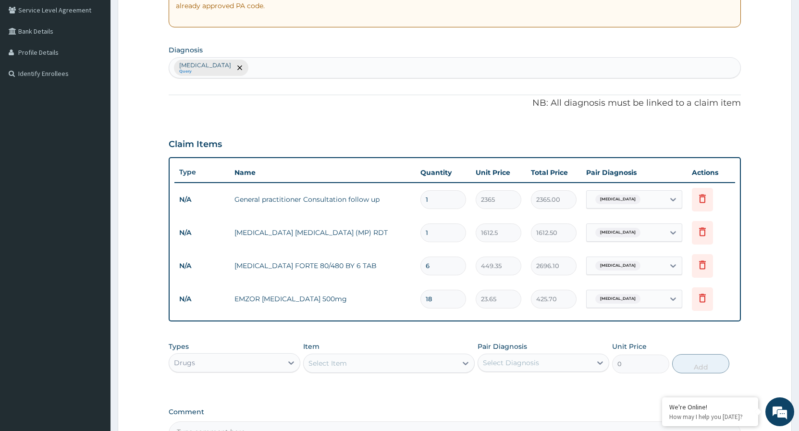
type input "18"
click at [268, 74] on div "Falciparum malaria Query" at bounding box center [454, 68] width 571 height 20
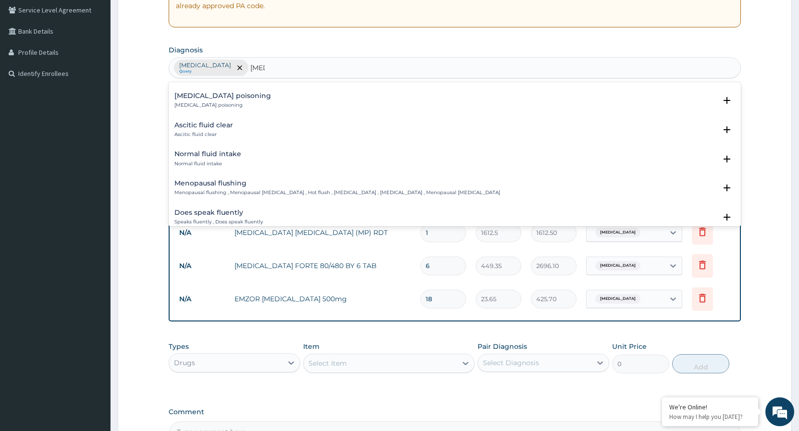
scroll to position [954, 0]
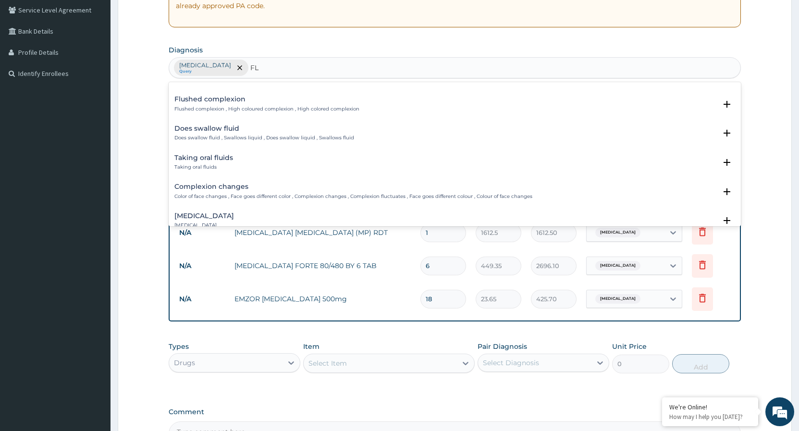
type input "F"
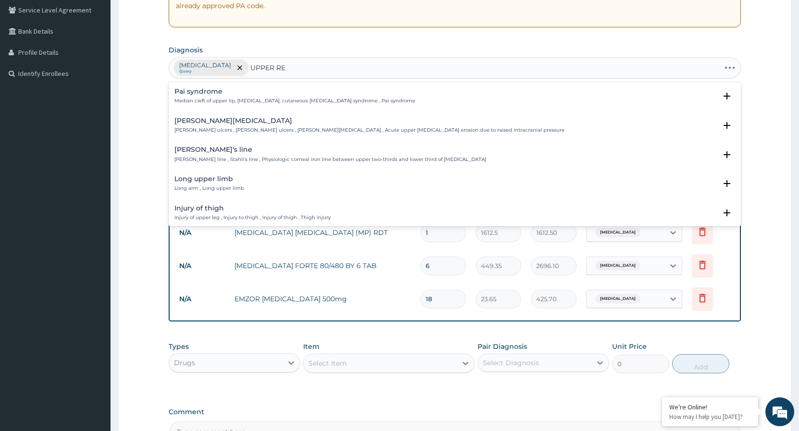
type input "UPPER RES"
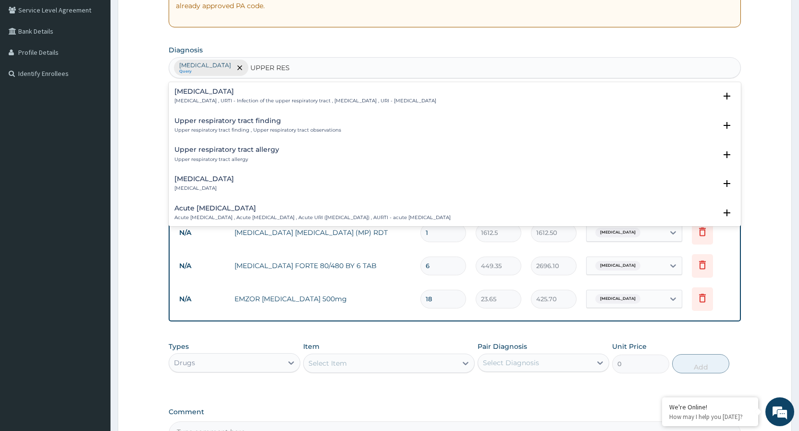
click at [232, 93] on h4 "Upper respiratory infection" at bounding box center [305, 91] width 262 height 7
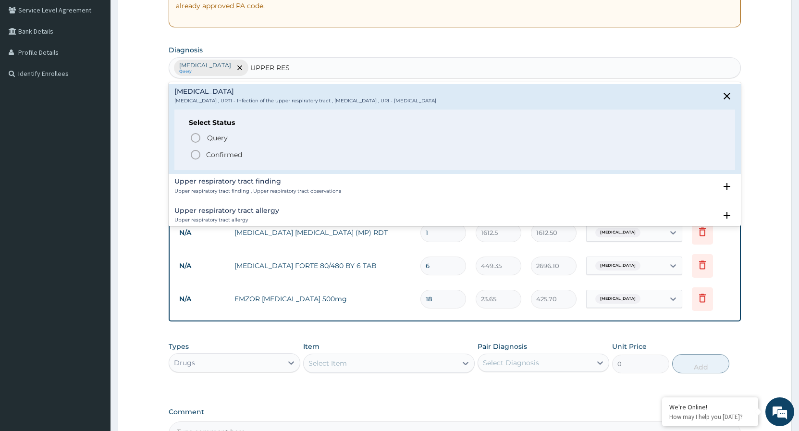
click at [197, 152] on icon "status option filled" at bounding box center [196, 155] width 12 height 12
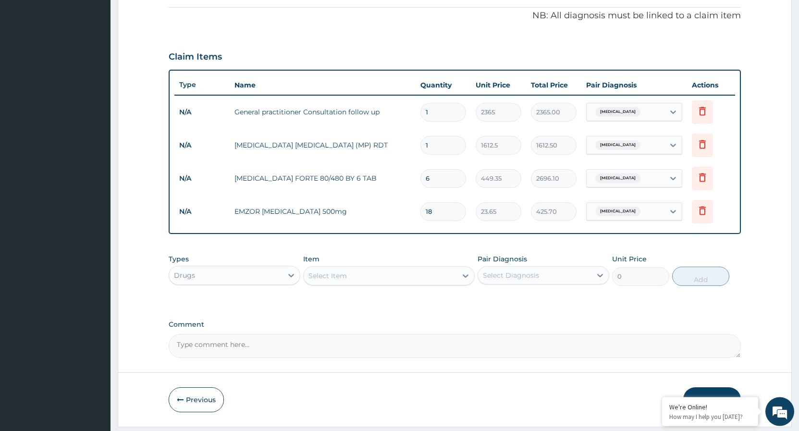
scroll to position [298, 0]
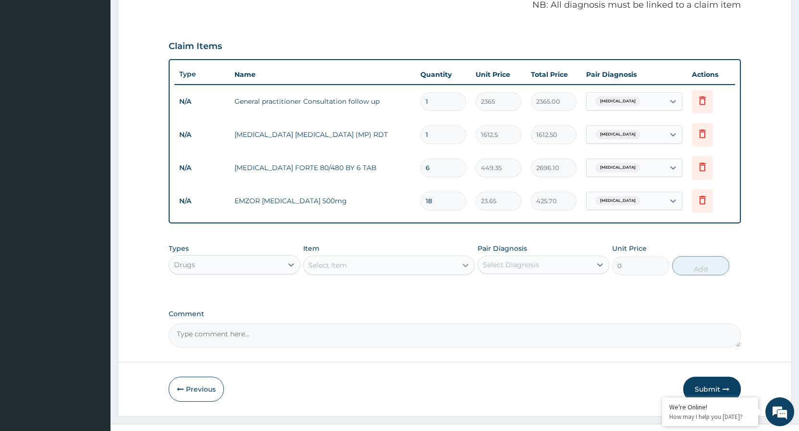
click at [463, 265] on icon at bounding box center [466, 265] width 6 height 3
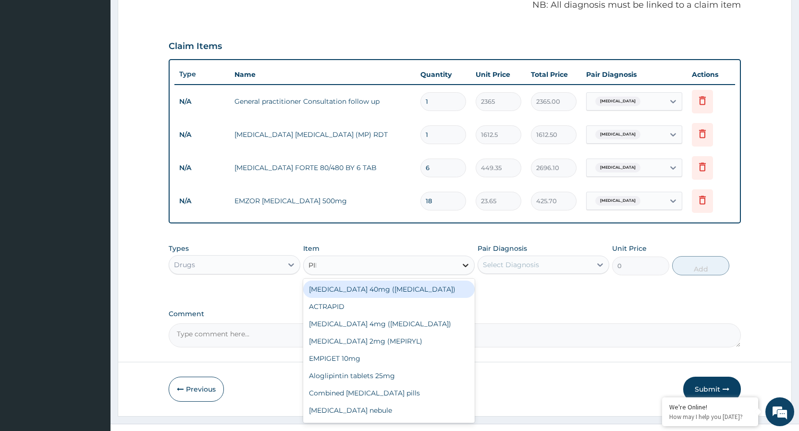
type input "PIRI"
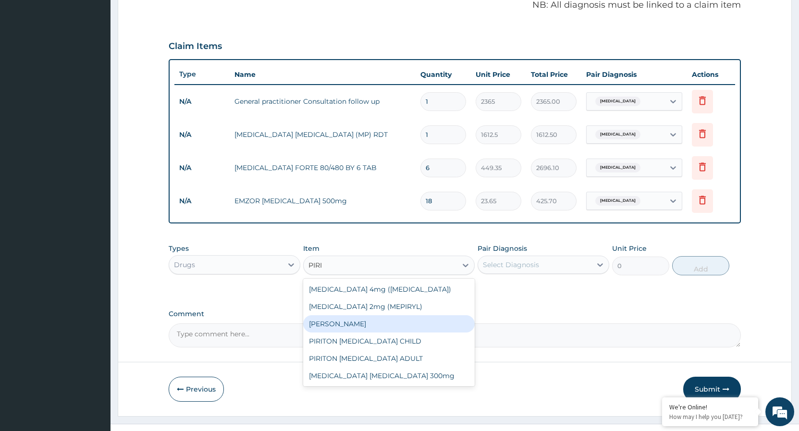
click at [376, 323] on div "[PERSON_NAME]" at bounding box center [389, 323] width 172 height 17
type input "23.65"
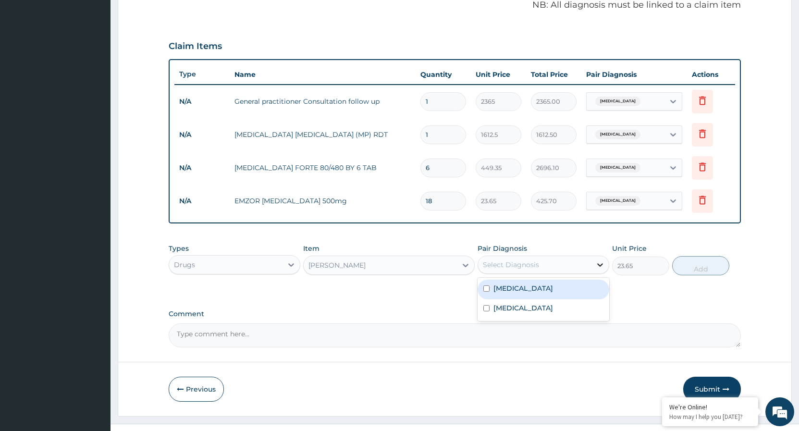
click at [598, 267] on icon at bounding box center [600, 265] width 10 height 10
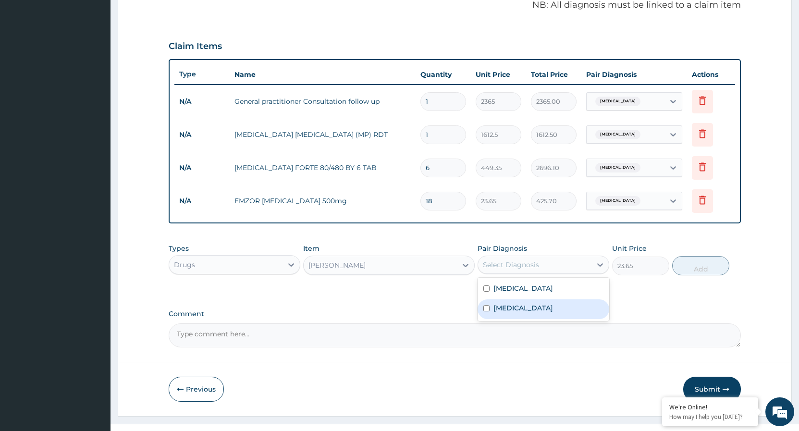
click at [490, 309] on input "checkbox" at bounding box center [486, 308] width 6 height 6
checkbox input "true"
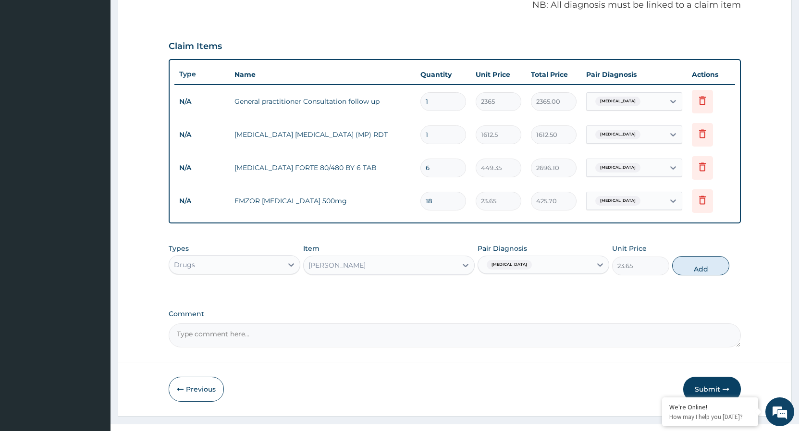
drag, startPoint x: 699, startPoint y: 266, endPoint x: 551, endPoint y: 260, distance: 147.6
click at [698, 267] on button "Add" at bounding box center [700, 265] width 57 height 19
type input "0"
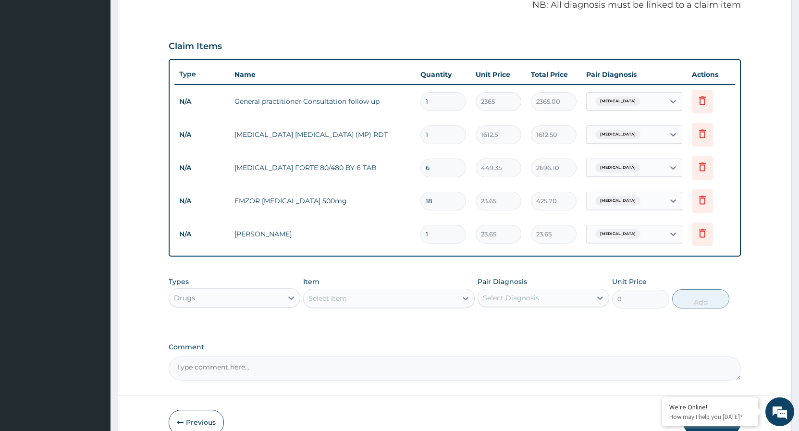
type input "10"
type input "236.50"
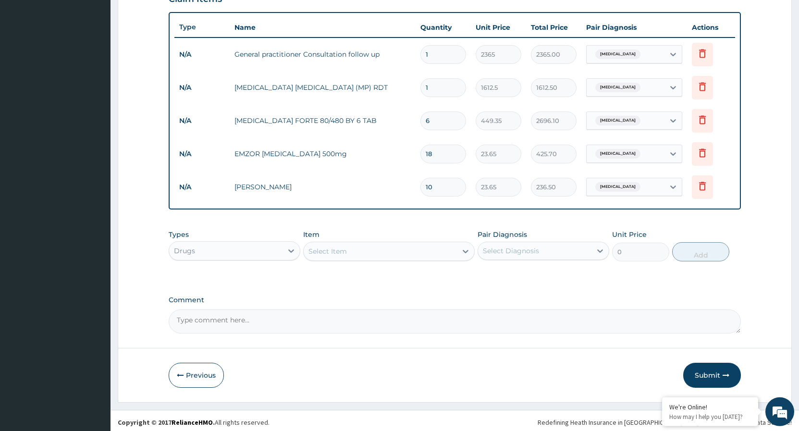
scroll to position [349, 0]
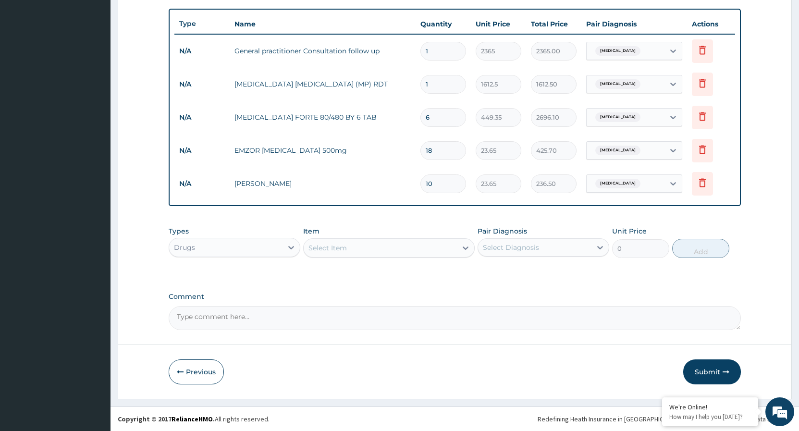
type input "10"
click at [709, 368] on button "Submit" at bounding box center [712, 371] width 58 height 25
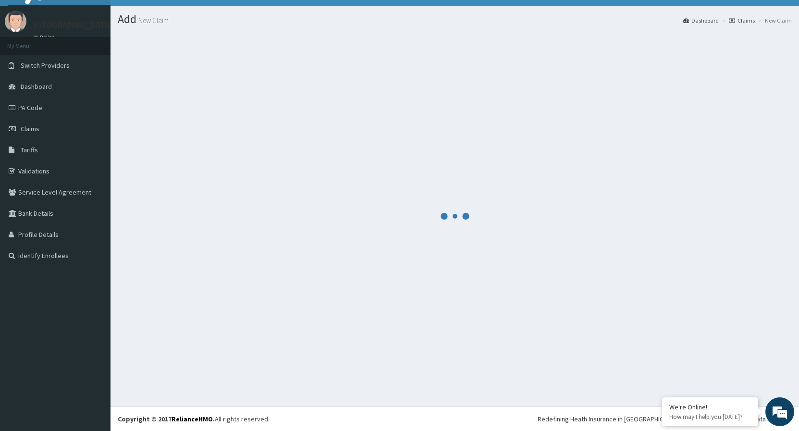
scroll to position [18, 0]
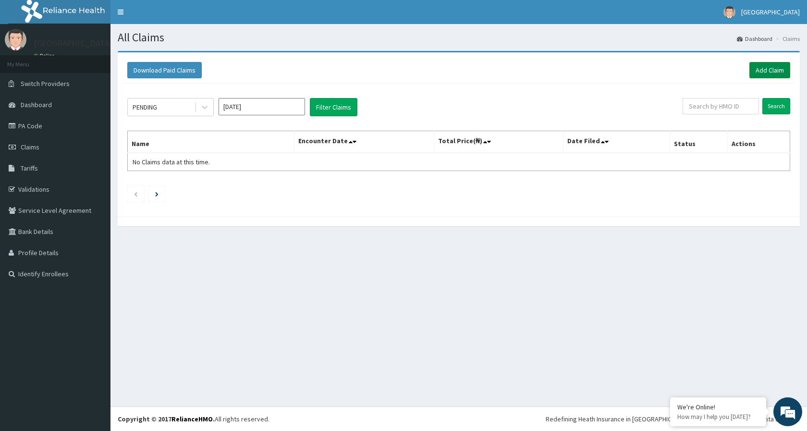
click at [767, 75] on link "Add Claim" at bounding box center [770, 70] width 41 height 16
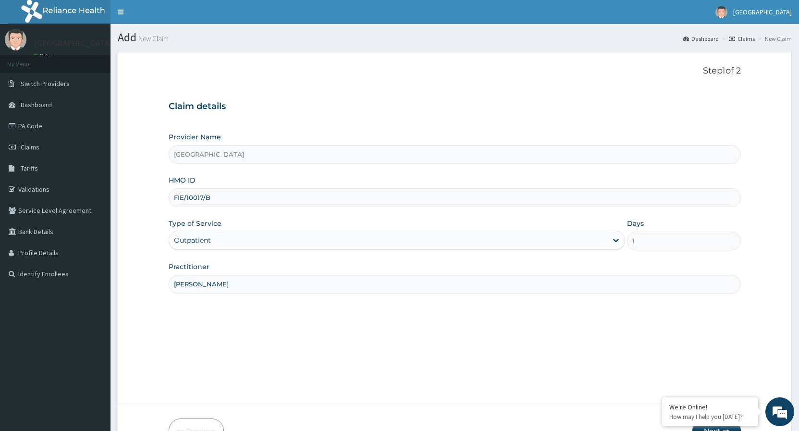
scroll to position [59, 0]
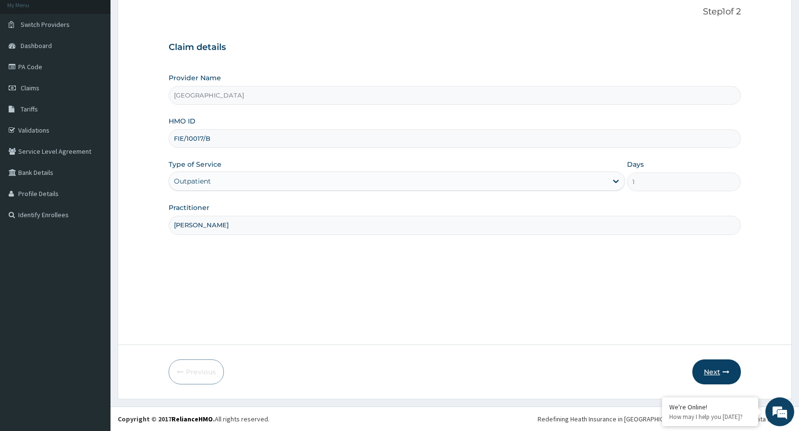
type input "DR. FAUSTINA"
click at [716, 367] on button "Next" at bounding box center [716, 371] width 49 height 25
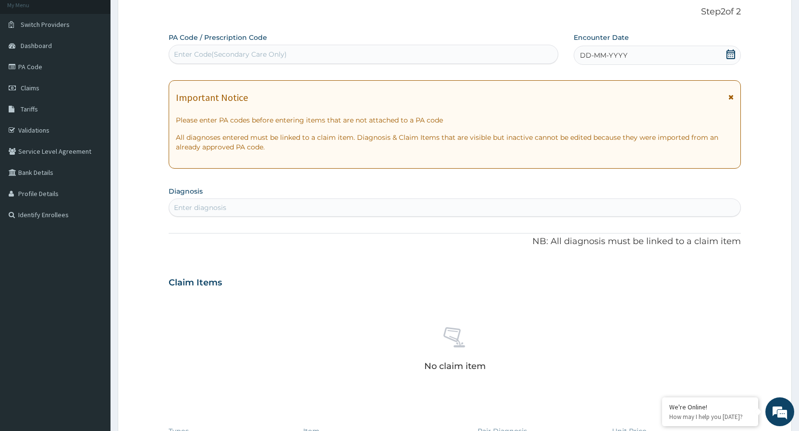
click at [730, 53] on icon at bounding box center [731, 54] width 9 height 10
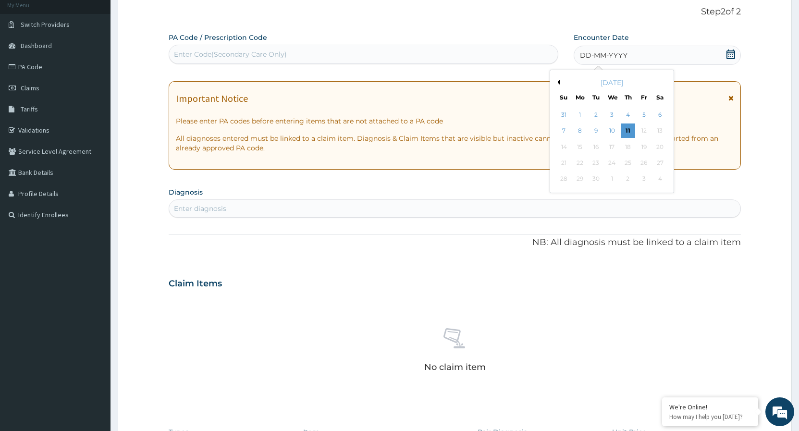
click at [557, 81] on button "Previous Month" at bounding box center [557, 82] width 5 height 5
click at [598, 178] on div "26" at bounding box center [596, 179] width 14 height 14
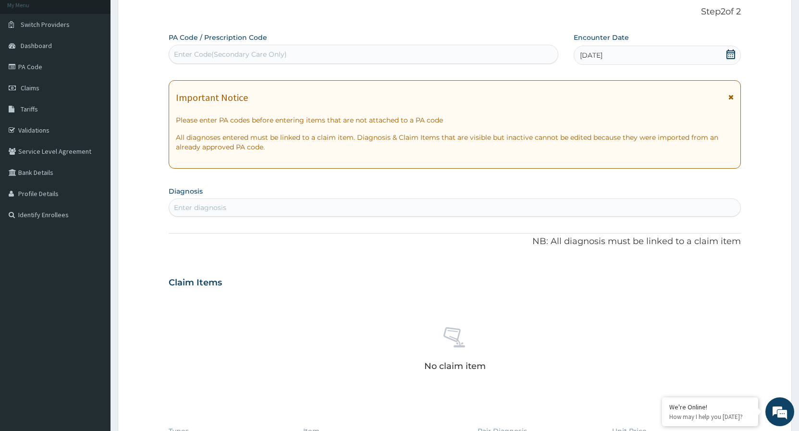
click at [284, 200] on div "Enter diagnosis" at bounding box center [454, 207] width 571 height 15
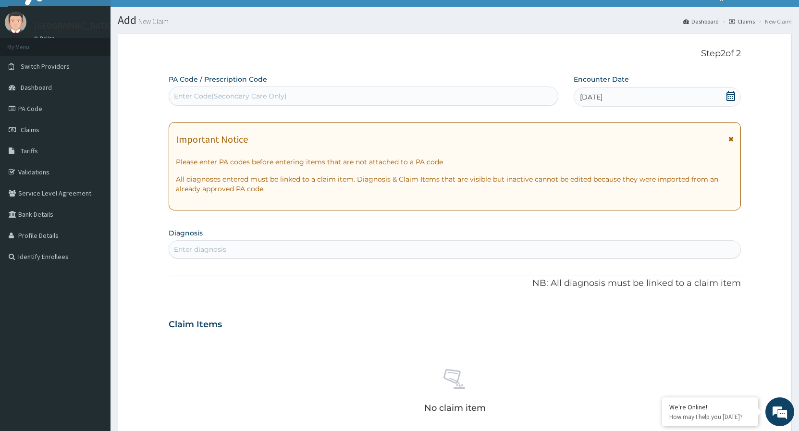
scroll to position [0, 0]
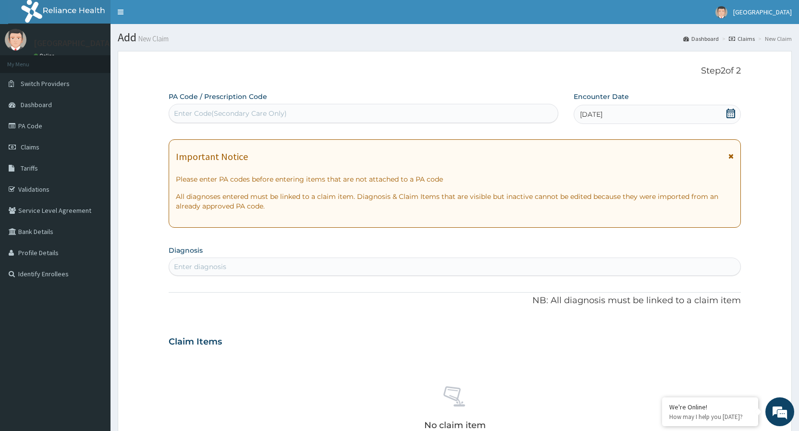
click at [754, 40] on link "Claims" at bounding box center [742, 39] width 26 height 8
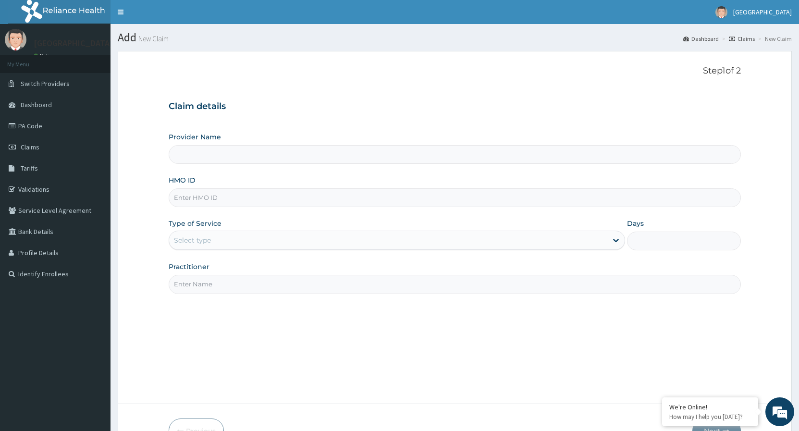
type input "[GEOGRAPHIC_DATA]"
click at [252, 199] on input "HMO ID" at bounding box center [455, 197] width 572 height 19
type input "CYA/10739/C"
click at [244, 246] on div "Select type" at bounding box center [388, 240] width 438 height 15
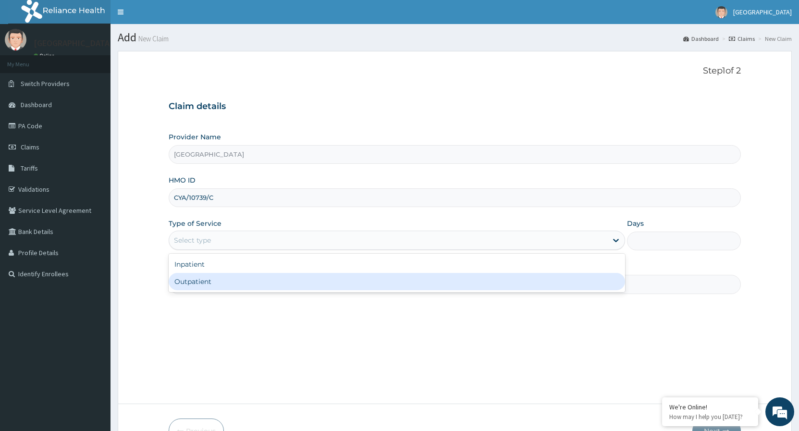
click at [182, 281] on div "Outpatient" at bounding box center [397, 281] width 456 height 17
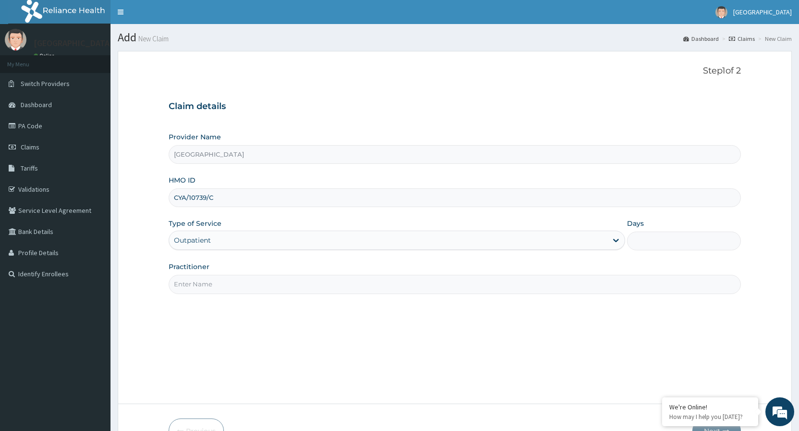
type input "1"
click at [209, 286] on input "Practitioner" at bounding box center [455, 284] width 572 height 19
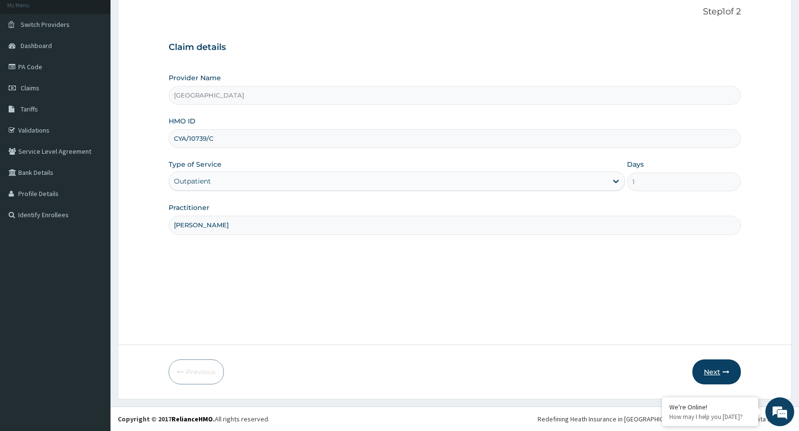
type input "[PERSON_NAME]"
click at [729, 376] on button "Next" at bounding box center [716, 371] width 49 height 25
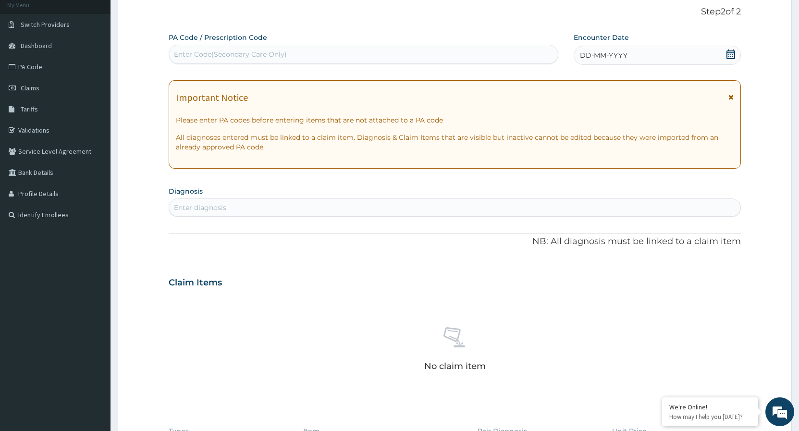
click at [731, 58] on icon at bounding box center [731, 54] width 10 height 10
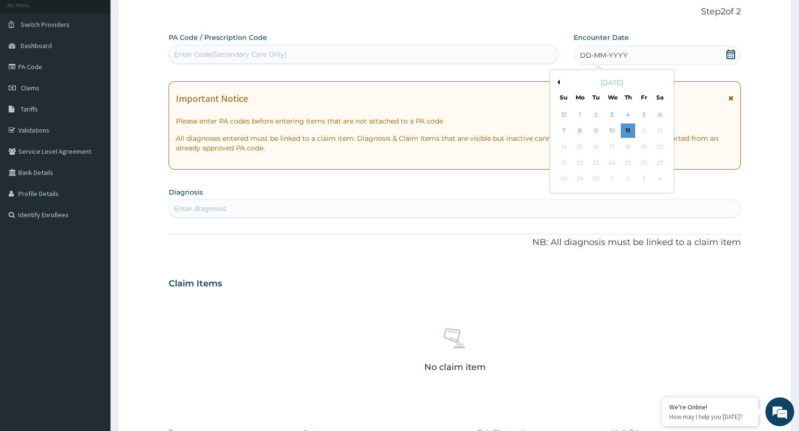
click at [560, 85] on div "[DATE]" at bounding box center [612, 83] width 116 height 10
click at [557, 82] on button "Previous Month" at bounding box center [557, 82] width 5 height 5
click at [640, 146] on div "15" at bounding box center [644, 147] width 14 height 14
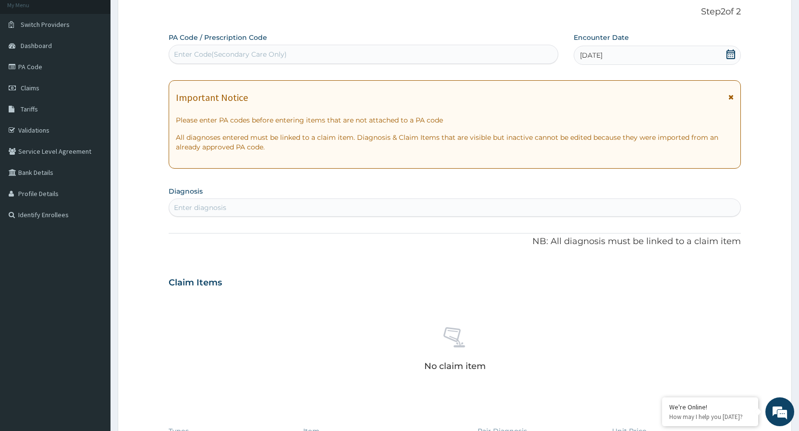
click at [451, 209] on div "Enter diagnosis" at bounding box center [454, 207] width 571 height 15
type input "[MEDICAL_DATA]"
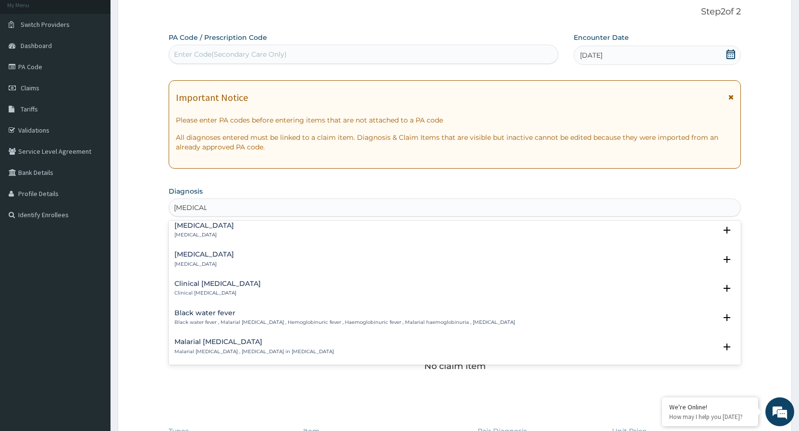
scroll to position [311, 0]
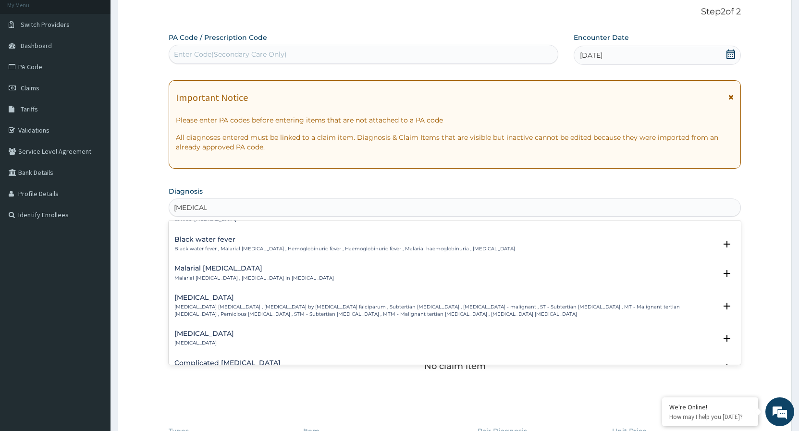
click at [264, 313] on p "[MEDICAL_DATA] [MEDICAL_DATA] , [MEDICAL_DATA] by [MEDICAL_DATA] falciparum , S…" at bounding box center [445, 311] width 542 height 14
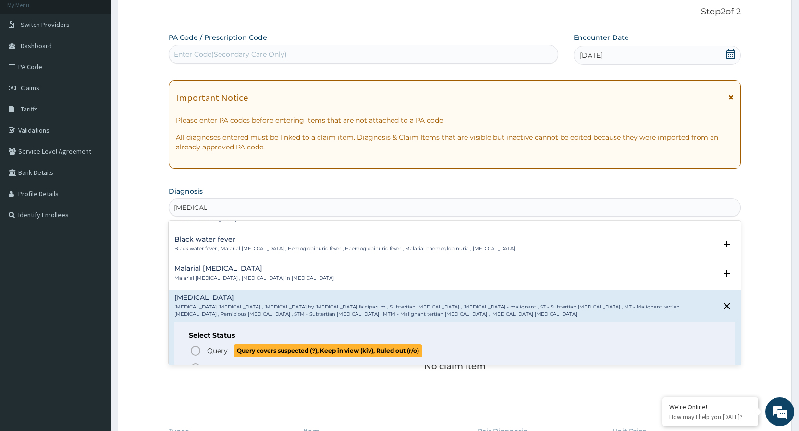
click at [195, 347] on icon "status option query" at bounding box center [196, 351] width 12 height 12
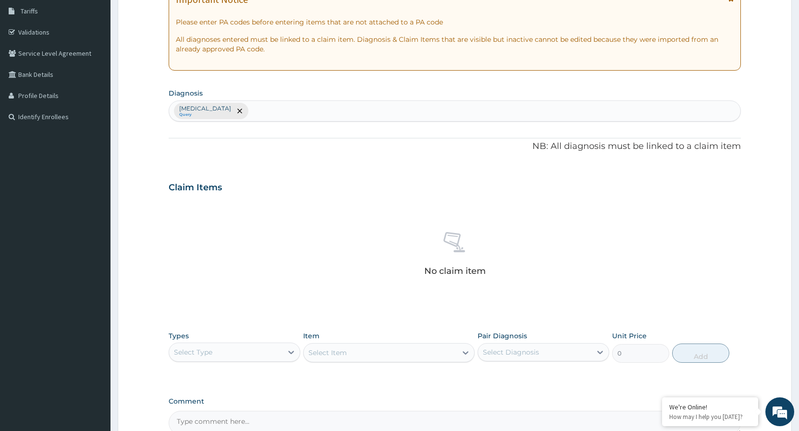
scroll to position [255, 0]
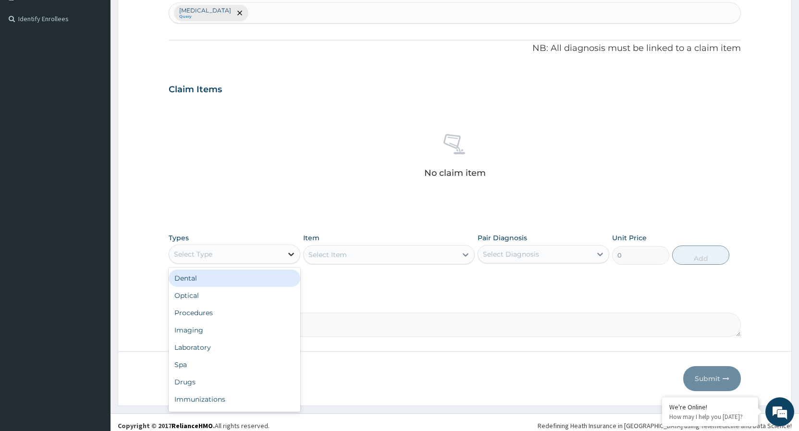
click at [287, 254] on icon at bounding box center [291, 254] width 10 height 10
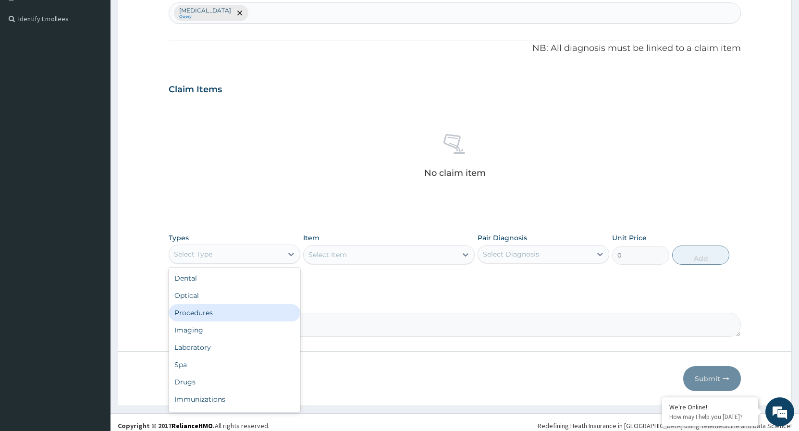
click at [210, 314] on div "Procedures" at bounding box center [235, 312] width 132 height 17
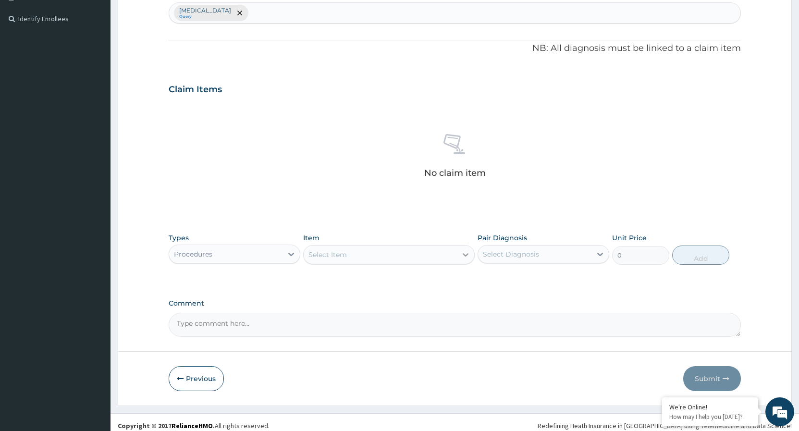
click at [462, 252] on icon at bounding box center [466, 255] width 10 height 10
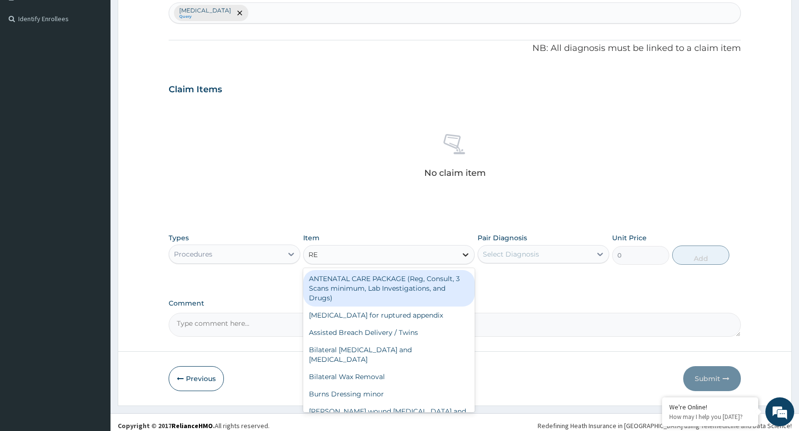
type input "REG"
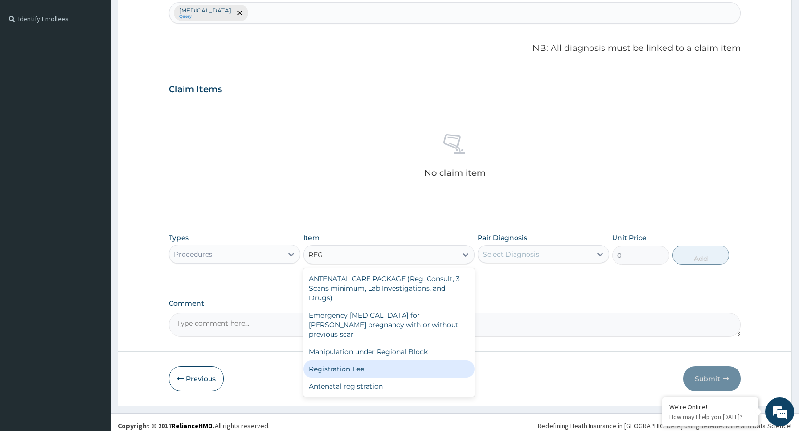
click at [370, 360] on div "Registration Fee" at bounding box center [389, 368] width 172 height 17
type input "2150"
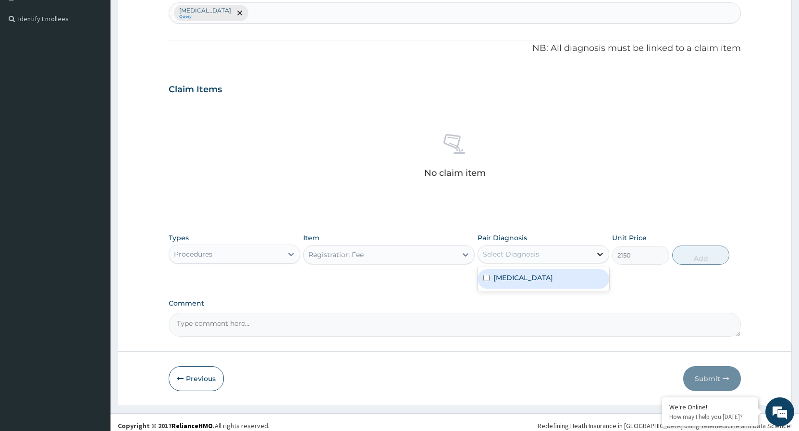
click at [600, 254] on icon at bounding box center [600, 254] width 10 height 10
click at [486, 280] on input "checkbox" at bounding box center [486, 278] width 6 height 6
checkbox input "true"
click at [695, 256] on button "Add" at bounding box center [700, 255] width 57 height 19
type input "0"
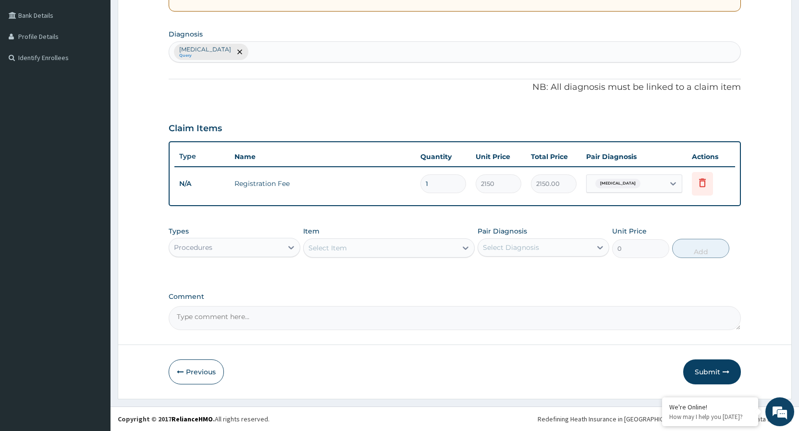
scroll to position [216, 0]
click at [461, 250] on div at bounding box center [465, 247] width 17 height 17
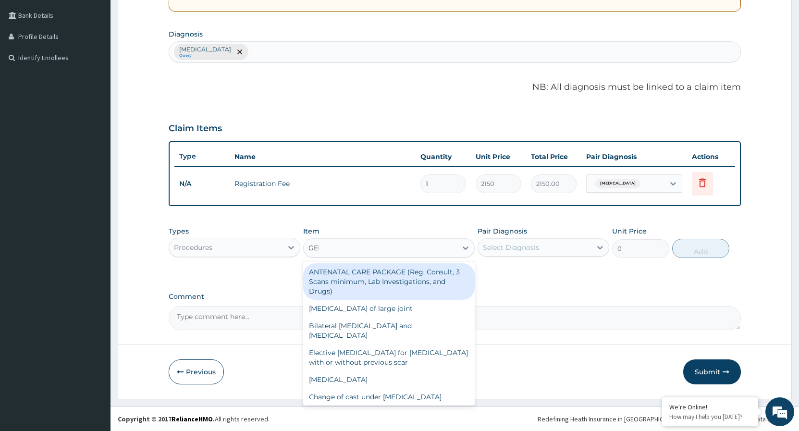
type input "GENE"
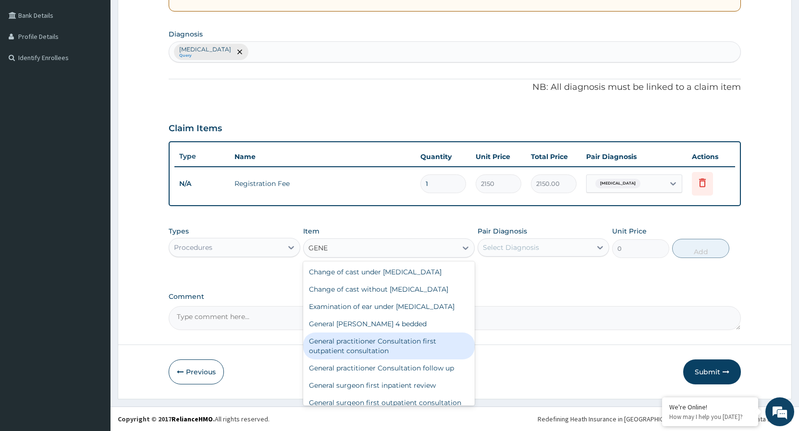
drag, startPoint x: 372, startPoint y: 356, endPoint x: 486, endPoint y: 307, distance: 124.4
click at [375, 352] on div "General practitioner Consultation first outpatient consultation" at bounding box center [389, 346] width 172 height 27
type input "3547.5"
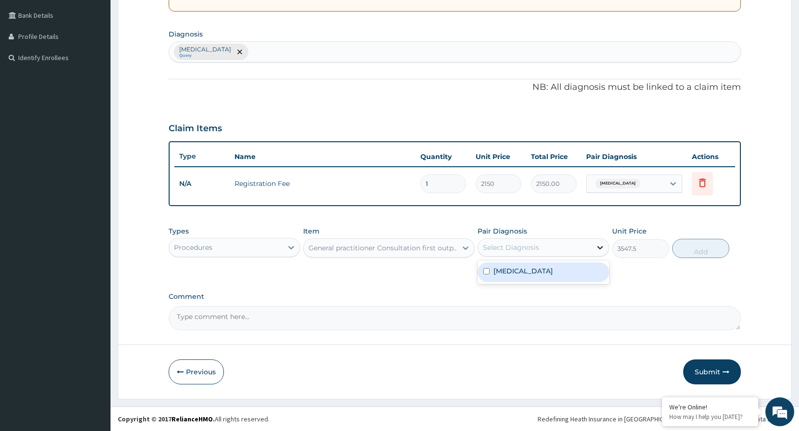
click at [602, 248] on icon at bounding box center [600, 248] width 10 height 10
click at [489, 270] on input "checkbox" at bounding box center [486, 271] width 6 height 6
checkbox input "true"
click at [695, 244] on button "Add" at bounding box center [700, 248] width 57 height 19
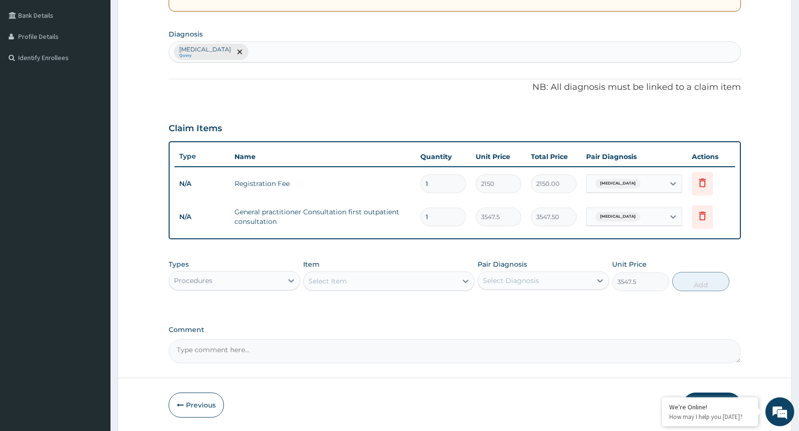
type input "0"
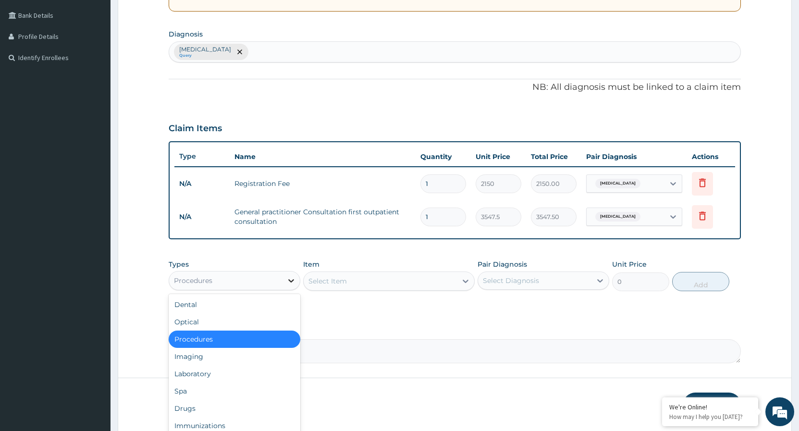
click at [290, 277] on icon at bounding box center [291, 281] width 10 height 10
drag, startPoint x: 192, startPoint y: 412, endPoint x: 257, endPoint y: 363, distance: 81.0
click at [193, 408] on div "Drugs" at bounding box center [235, 408] width 132 height 17
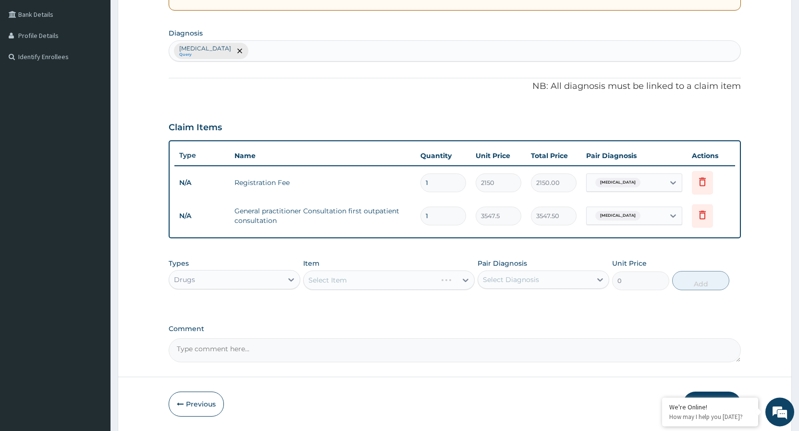
scroll to position [249, 0]
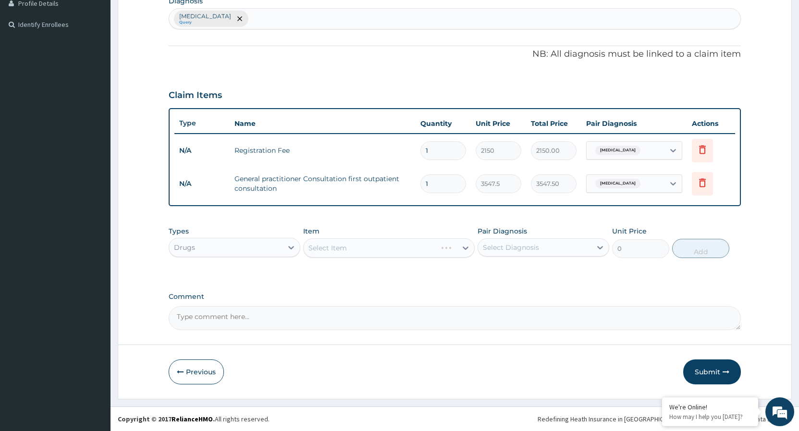
click at [464, 247] on div "Select Item" at bounding box center [389, 247] width 172 height 19
click at [463, 248] on icon at bounding box center [466, 248] width 10 height 10
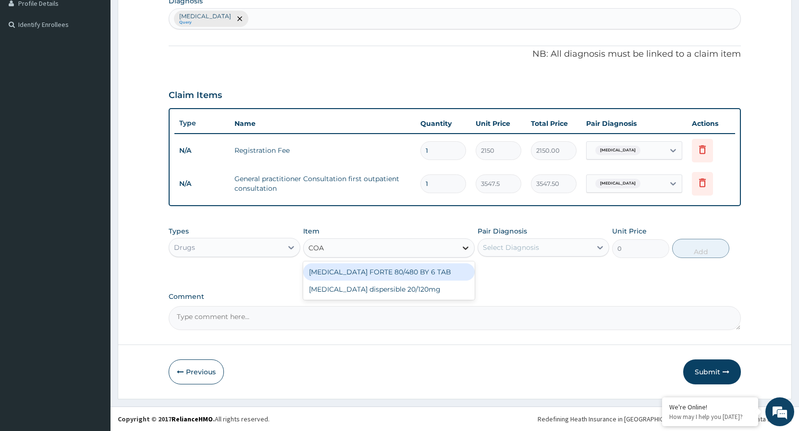
type input "COAR"
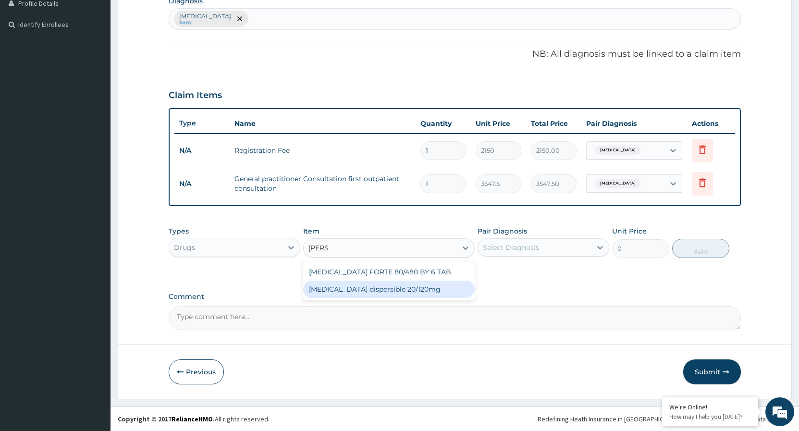
click at [408, 289] on div "Coartem dispersible 20/120mg" at bounding box center [389, 289] width 172 height 17
type input "112.3375"
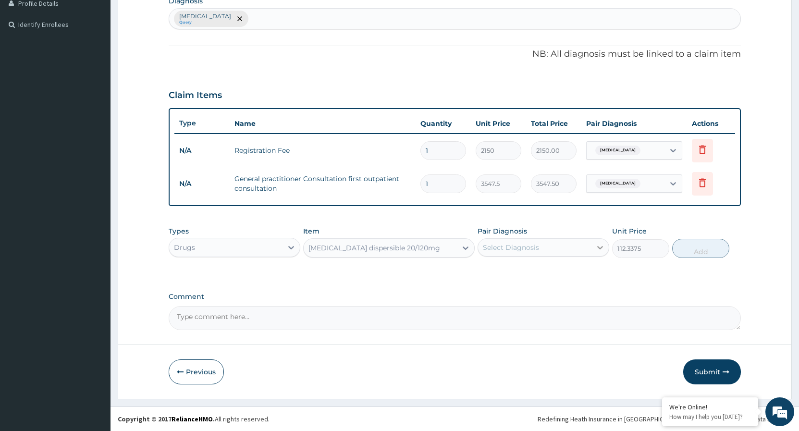
click at [602, 248] on icon at bounding box center [600, 247] width 6 height 3
click at [488, 272] on input "checkbox" at bounding box center [486, 271] width 6 height 6
checkbox input "true"
click at [699, 246] on button "Add" at bounding box center [700, 248] width 57 height 19
type input "0"
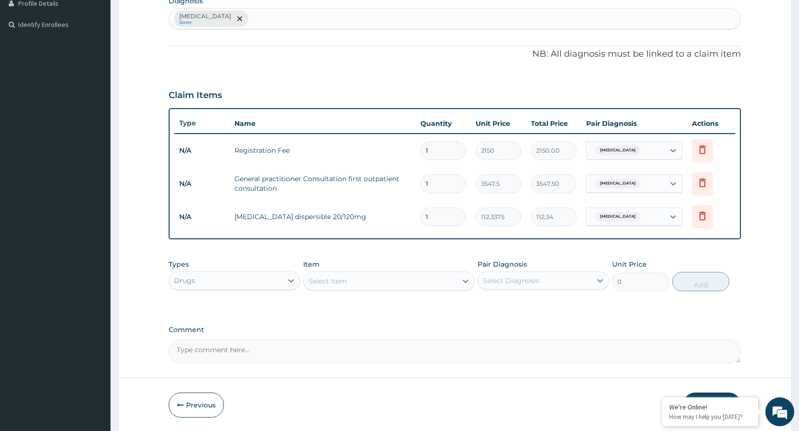
type input "18"
type input "2022.08"
type input "18"
click at [462, 281] on icon at bounding box center [466, 281] width 10 height 10
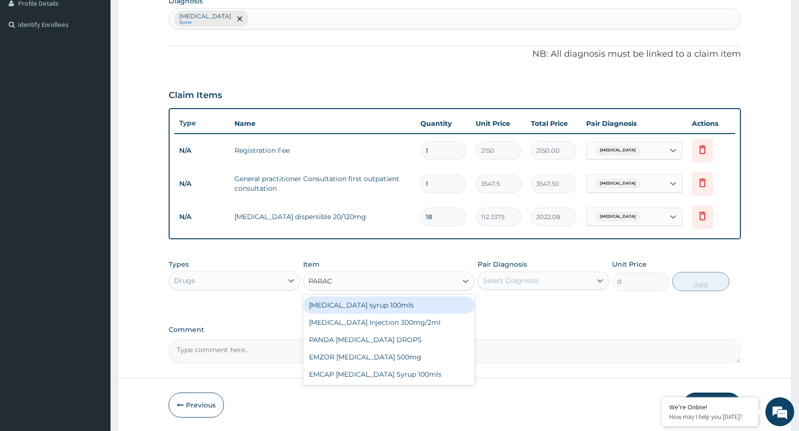
type input "PARACE"
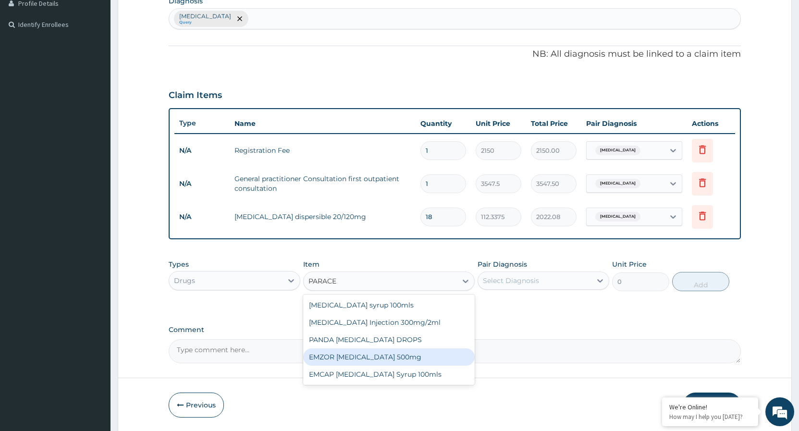
click at [391, 358] on div "EMZOR [MEDICAL_DATA] 500mg" at bounding box center [389, 356] width 172 height 17
type input "23.65"
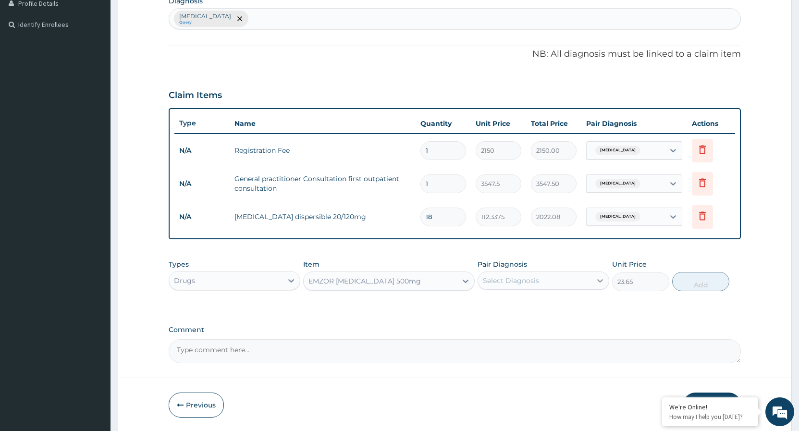
click at [599, 281] on icon at bounding box center [600, 280] width 6 height 3
click at [486, 304] on input "checkbox" at bounding box center [486, 304] width 6 height 6
checkbox input "true"
click at [695, 281] on button "Add" at bounding box center [700, 281] width 57 height 19
type input "0"
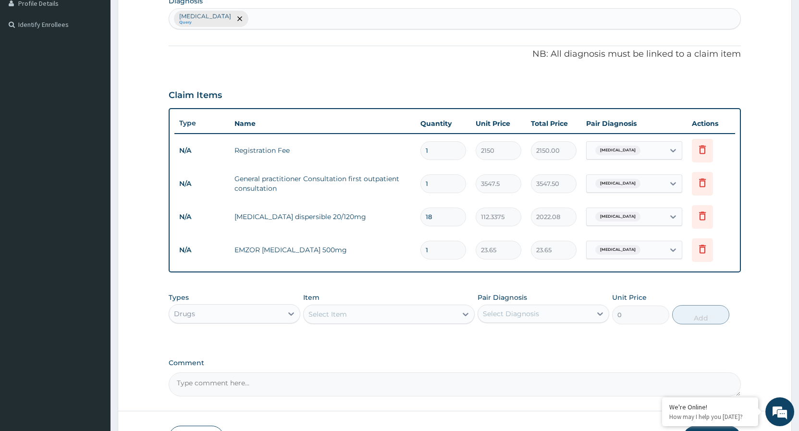
type input "0.00"
type input "9"
type input "212.85"
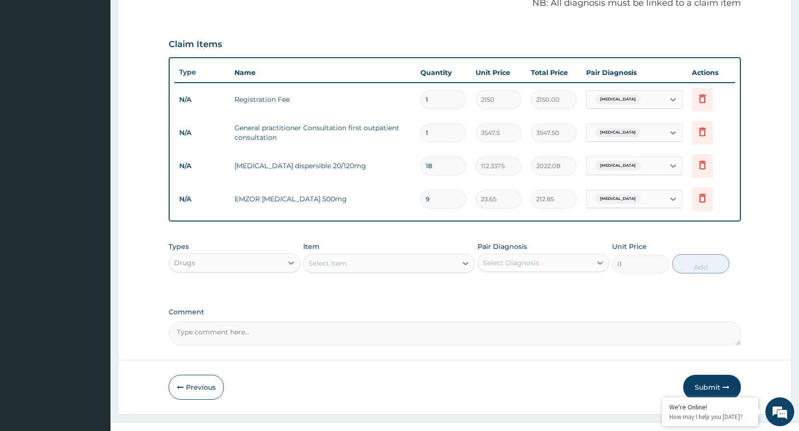
scroll to position [316, 0]
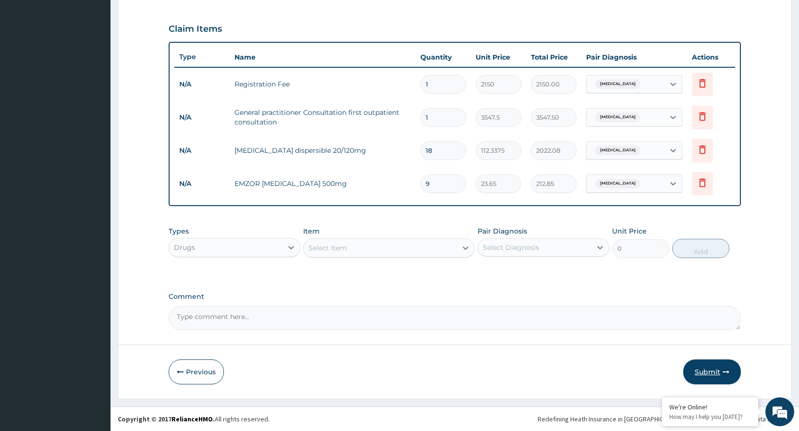
type input "9"
click at [718, 377] on button "Submit" at bounding box center [712, 371] width 58 height 25
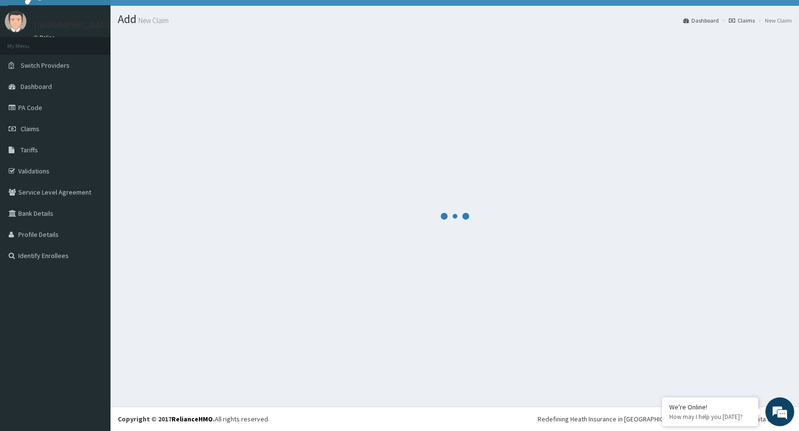
scroll to position [18, 0]
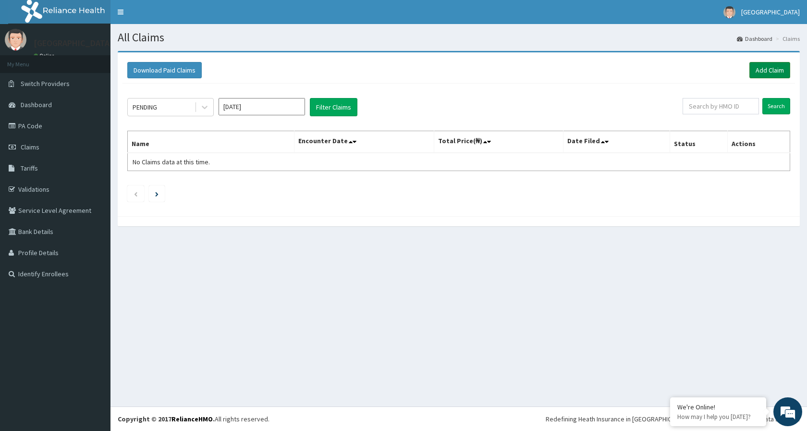
click at [766, 74] on link "Add Claim" at bounding box center [770, 70] width 41 height 16
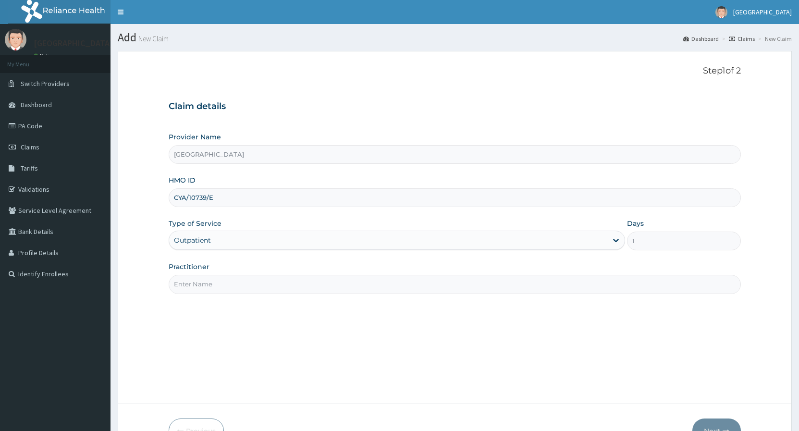
click at [286, 283] on input "Practitioner" at bounding box center [455, 284] width 572 height 19
type input "[PERSON_NAME]"
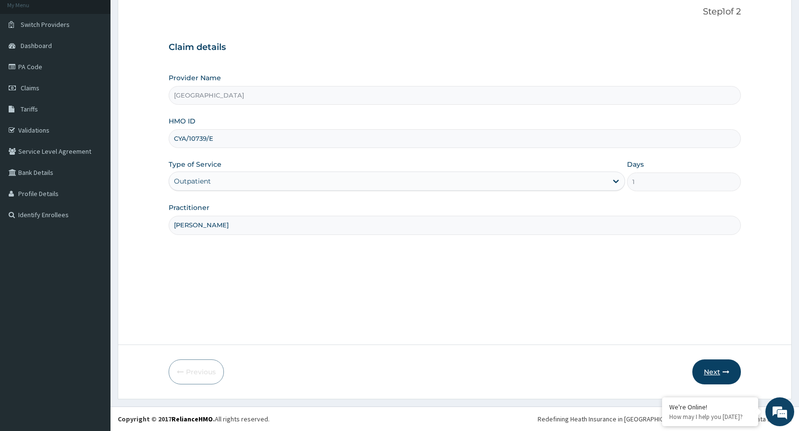
click at [734, 370] on button "Next" at bounding box center [716, 371] width 49 height 25
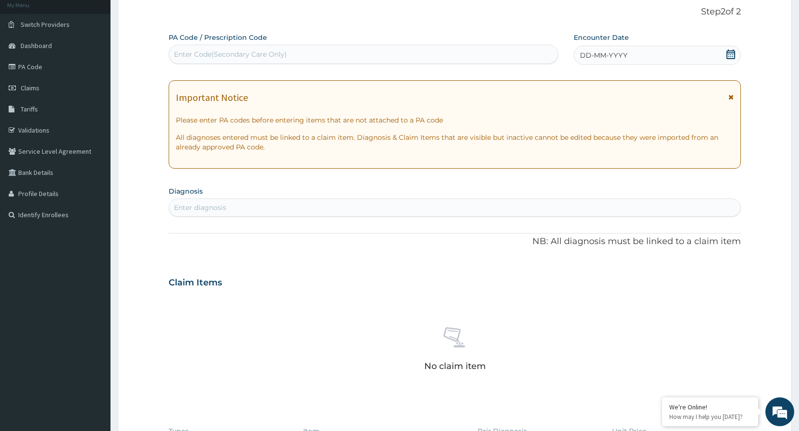
click at [309, 209] on div "Enter diagnosis" at bounding box center [454, 207] width 571 height 15
type input "[MEDICAL_DATA]"
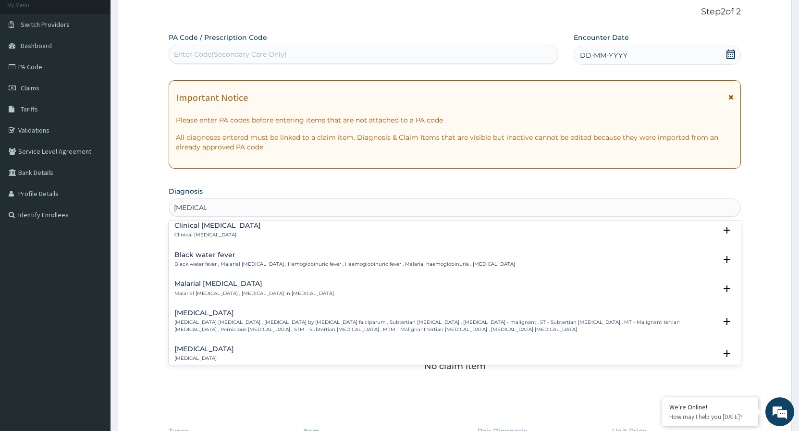
scroll to position [311, 0]
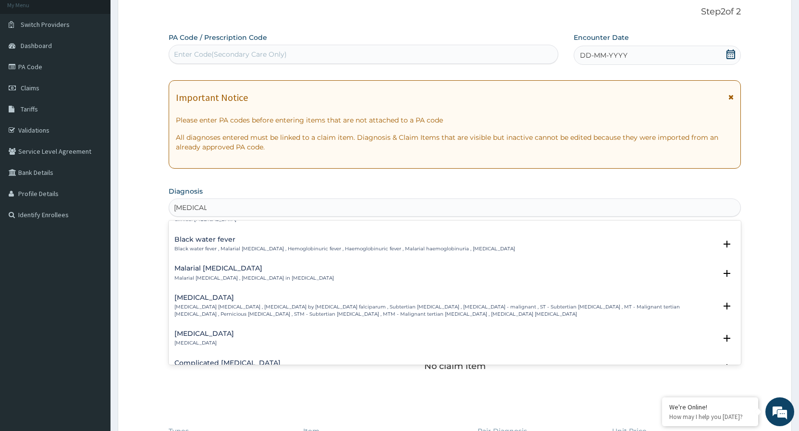
click at [272, 308] on p "[MEDICAL_DATA] [MEDICAL_DATA] , [MEDICAL_DATA] by [MEDICAL_DATA] falciparum , S…" at bounding box center [445, 311] width 542 height 14
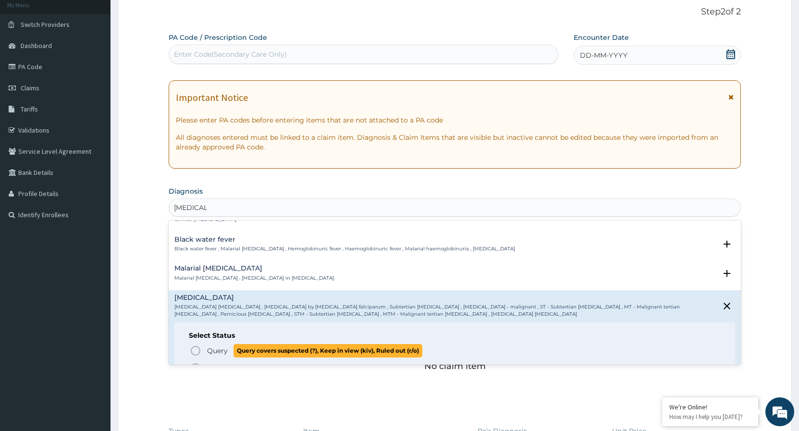
click at [195, 352] on icon "status option query" at bounding box center [196, 351] width 12 height 12
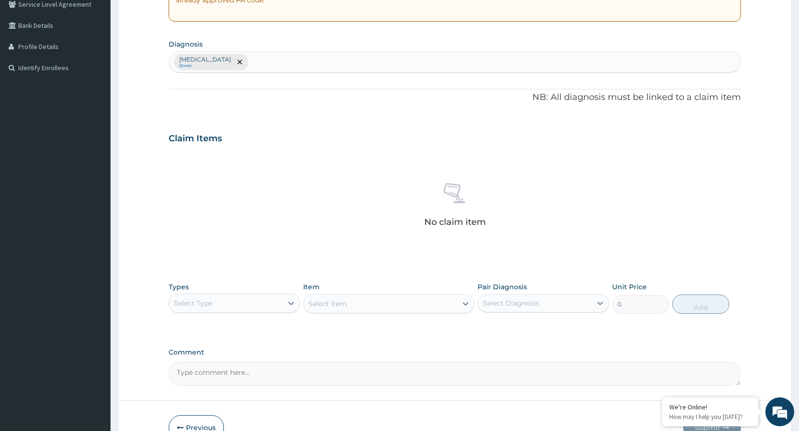
scroll to position [0, 0]
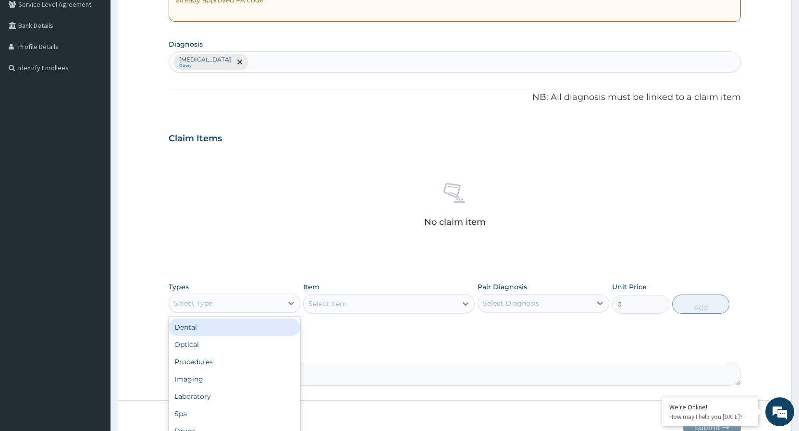
click at [268, 301] on div "Select Type" at bounding box center [225, 303] width 113 height 15
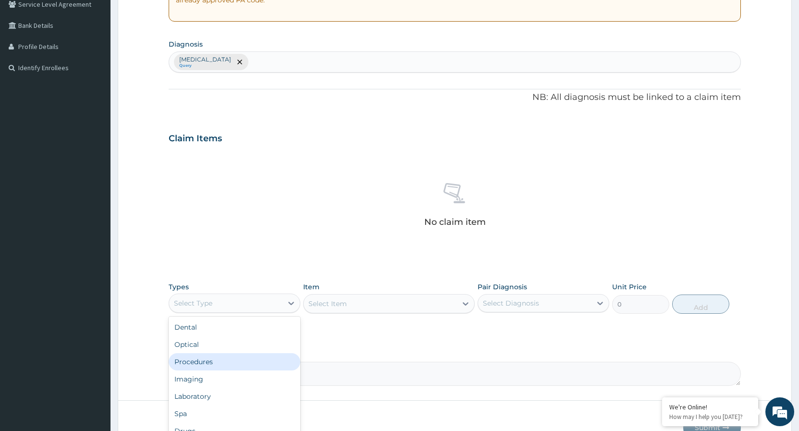
drag, startPoint x: 206, startPoint y: 358, endPoint x: 379, endPoint y: 343, distance: 173.2
click at [211, 358] on div "Procedures" at bounding box center [235, 361] width 132 height 17
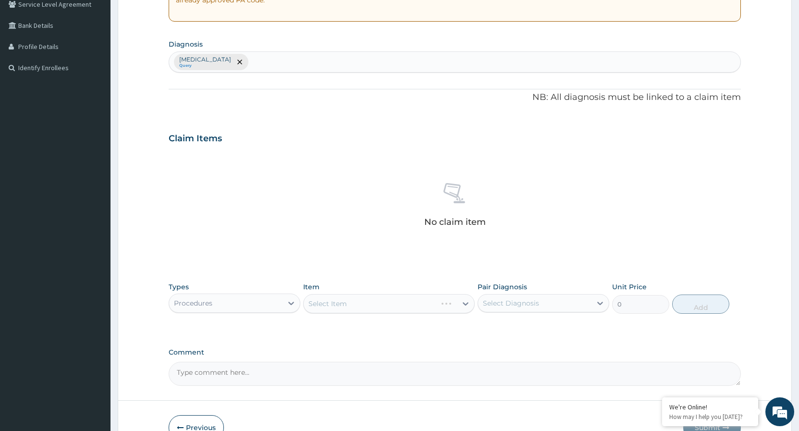
click at [462, 301] on div "Select Item" at bounding box center [389, 303] width 172 height 19
click at [463, 304] on div "Select Item" at bounding box center [389, 303] width 172 height 19
click at [462, 303] on icon at bounding box center [466, 304] width 10 height 10
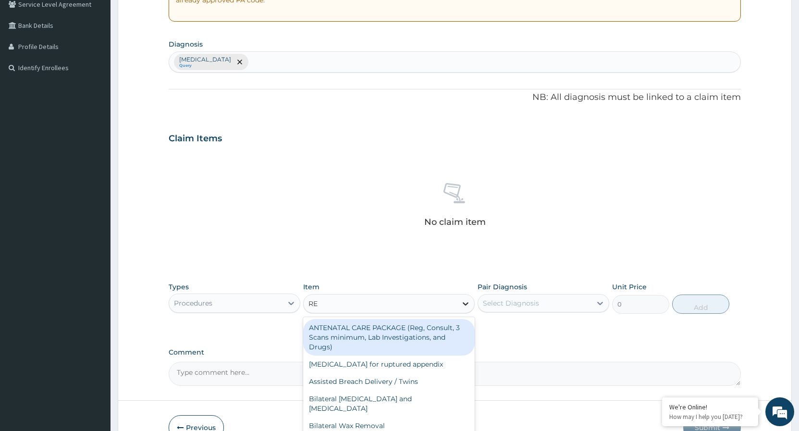
type input "REG"
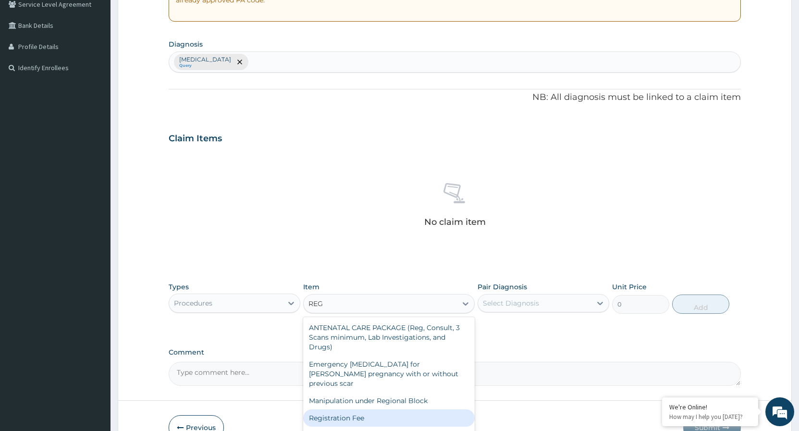
click at [353, 410] on div "Registration Fee" at bounding box center [389, 417] width 172 height 17
type input "2150"
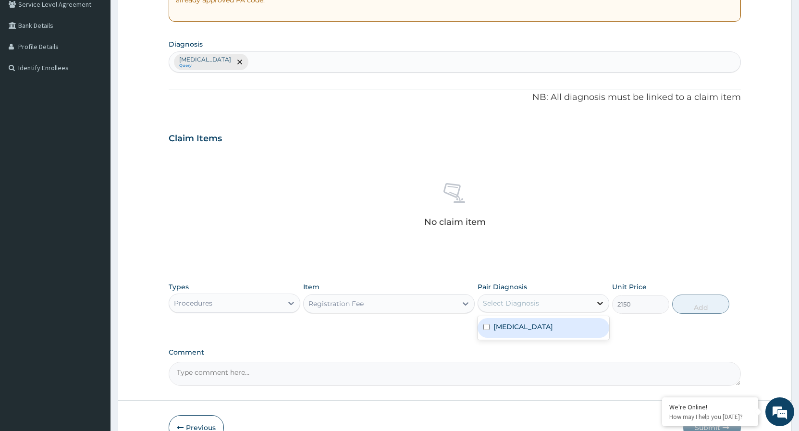
click at [597, 300] on icon at bounding box center [600, 303] width 10 height 10
click at [483, 331] on div "Falciparum malaria" at bounding box center [544, 328] width 132 height 20
checkbox input "true"
click at [697, 310] on button "Add" at bounding box center [700, 304] width 57 height 19
type input "0"
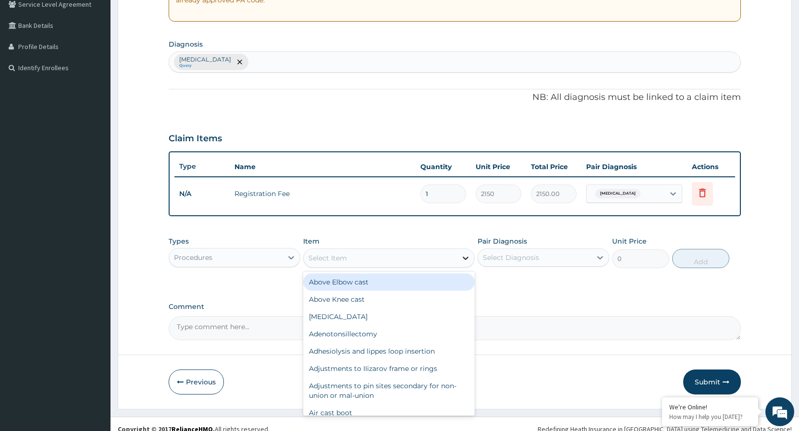
click at [463, 254] on icon at bounding box center [466, 258] width 10 height 10
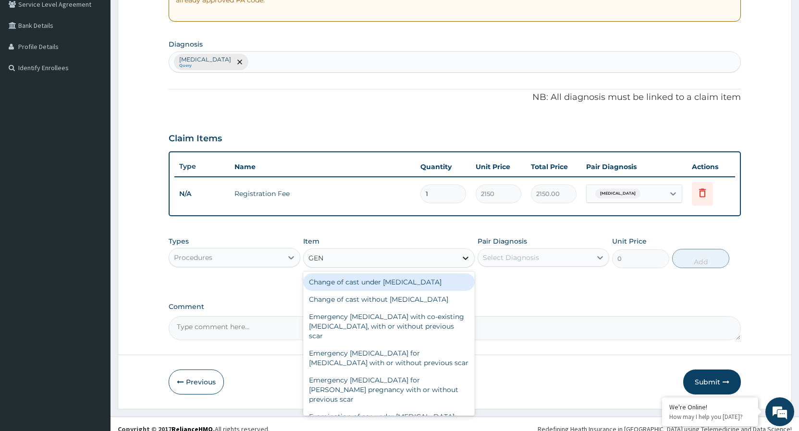
type input "GENE"
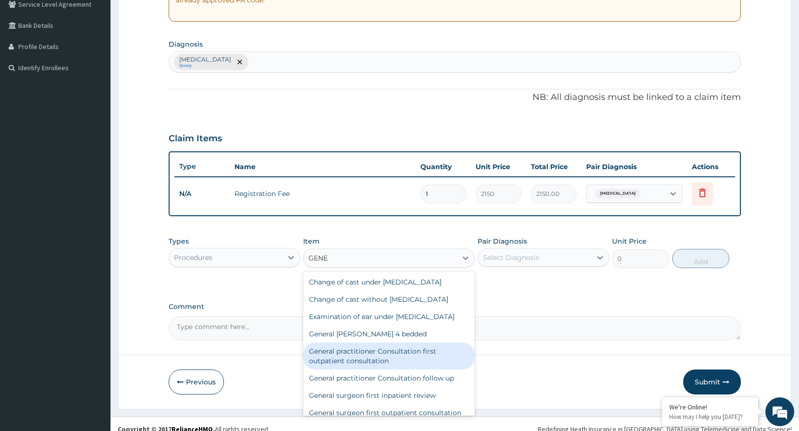
click at [382, 366] on div "General practitioner Consultation first outpatient consultation" at bounding box center [389, 356] width 172 height 27
type input "3547.5"
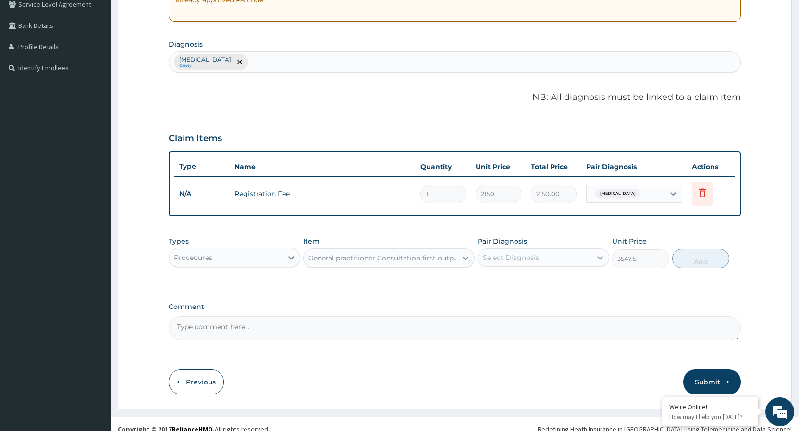
click at [602, 253] on icon at bounding box center [600, 258] width 10 height 10
click at [487, 283] on input "checkbox" at bounding box center [486, 281] width 6 height 6
checkbox input "true"
click at [692, 265] on button "Add" at bounding box center [700, 258] width 57 height 19
type input "0"
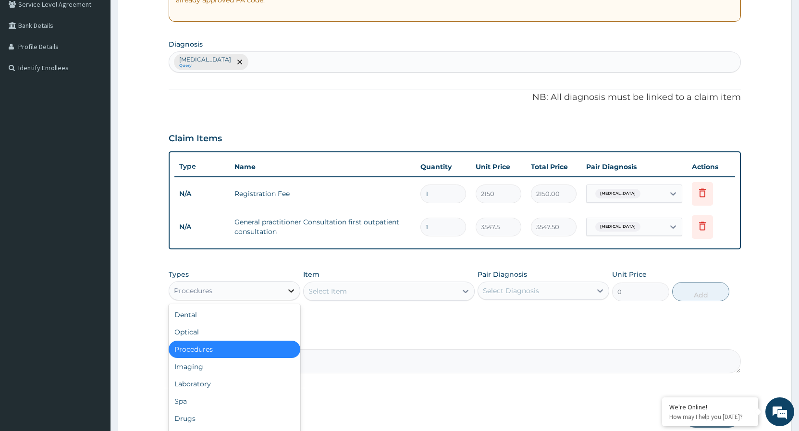
click at [294, 292] on icon at bounding box center [291, 291] width 10 height 10
click at [209, 381] on div "Laboratory" at bounding box center [235, 383] width 132 height 17
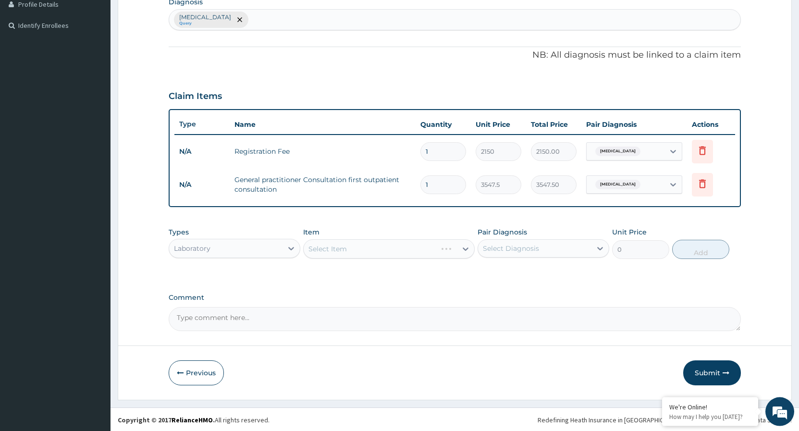
scroll to position [249, 0]
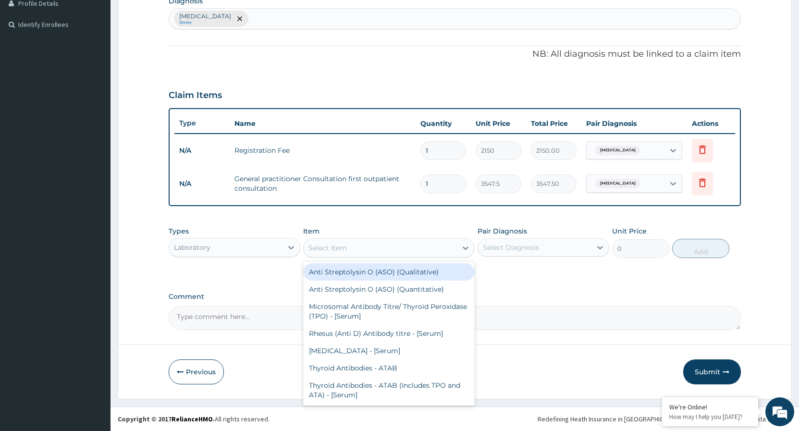
click at [466, 246] on icon at bounding box center [466, 248] width 10 height 10
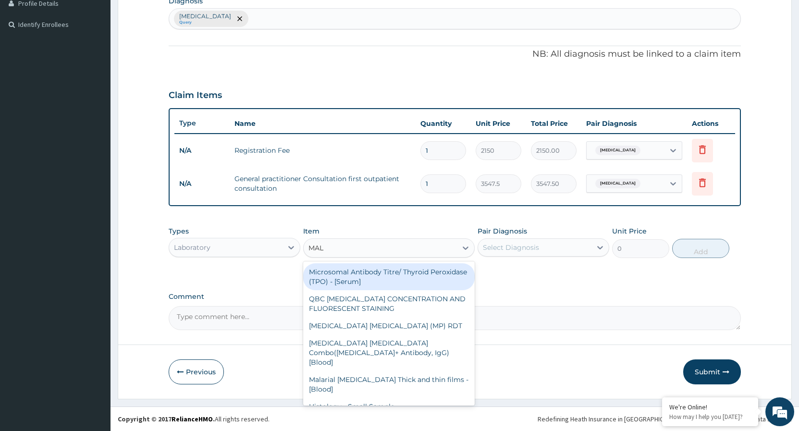
type input "MALA"
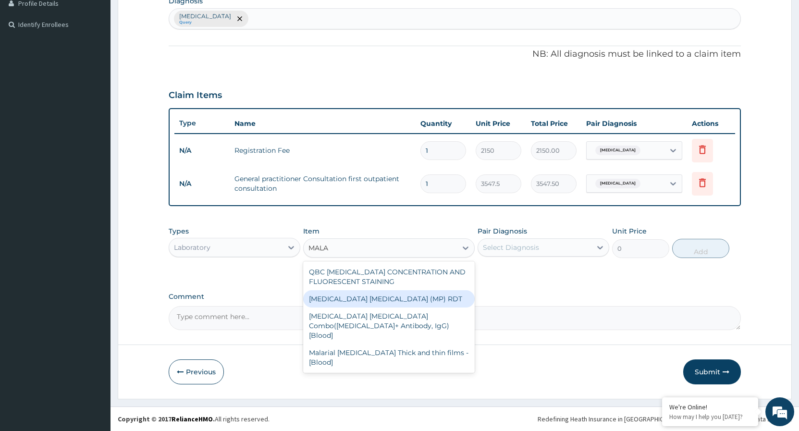
click at [422, 304] on div "[MEDICAL_DATA] [MEDICAL_DATA] (MP) RDT" at bounding box center [389, 298] width 172 height 17
type input "1612.5"
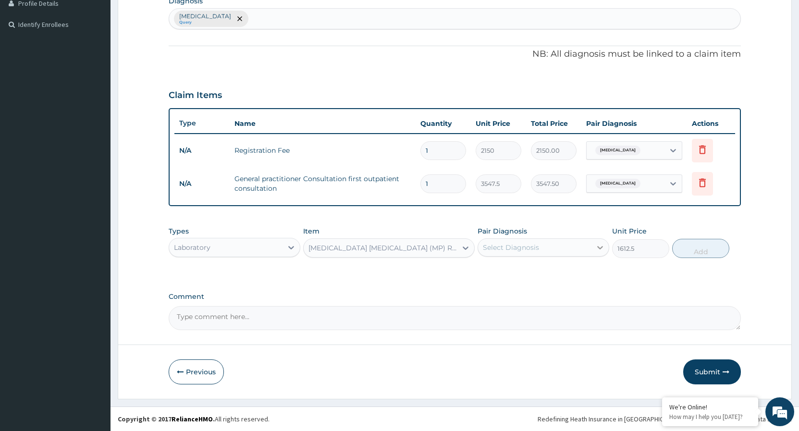
click at [596, 246] on icon at bounding box center [600, 248] width 10 height 10
click at [484, 271] on input "checkbox" at bounding box center [486, 271] width 6 height 6
checkbox input "true"
click at [699, 252] on button "Add" at bounding box center [700, 248] width 57 height 19
type input "0"
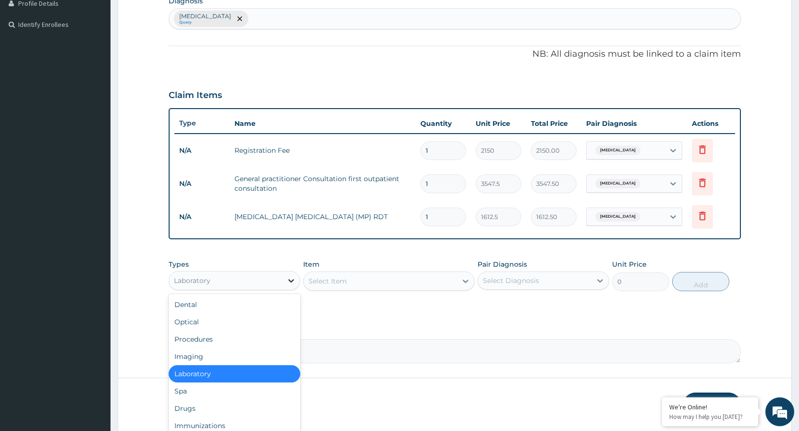
click at [289, 280] on icon at bounding box center [291, 280] width 6 height 3
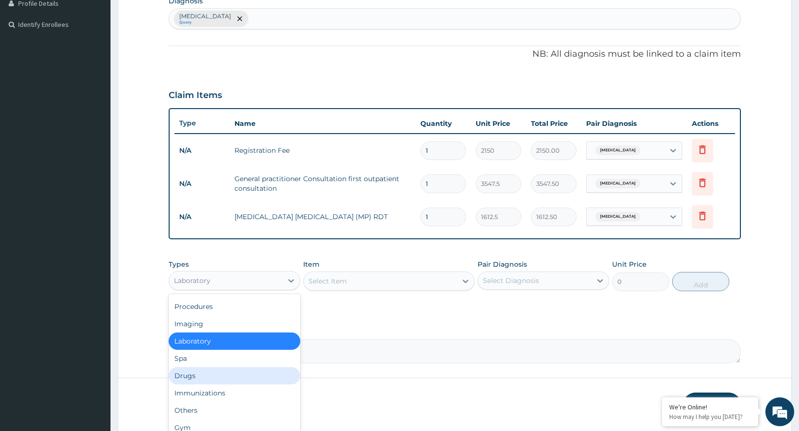
click at [223, 375] on div "Drugs" at bounding box center [235, 375] width 132 height 17
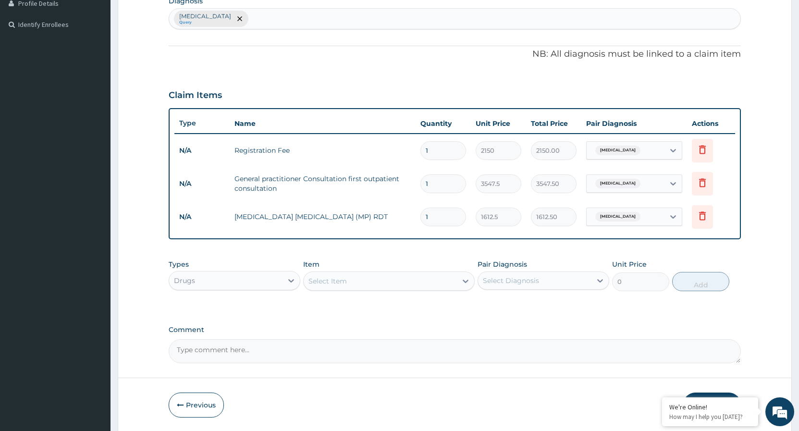
click at [467, 280] on icon at bounding box center [466, 281] width 10 height 10
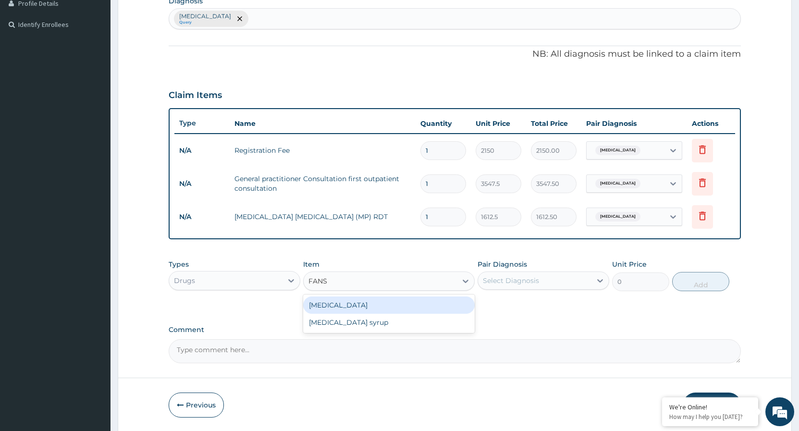
type input "FANSI"
click at [437, 308] on div "[MEDICAL_DATA]" at bounding box center [389, 305] width 172 height 17
type input "212.85"
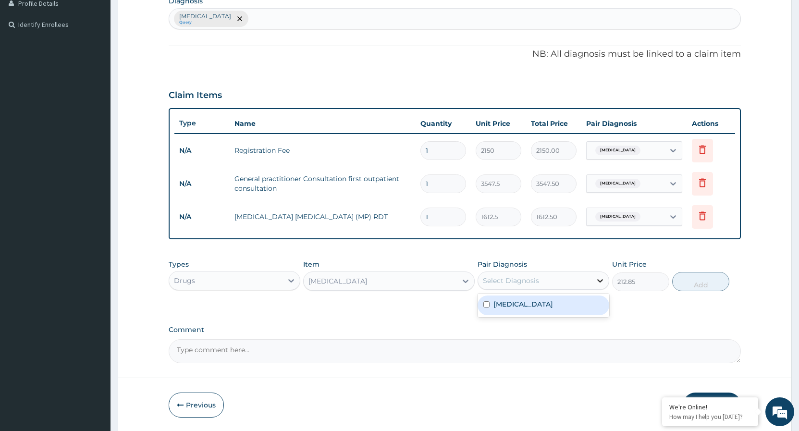
click at [594, 278] on div at bounding box center [600, 280] width 17 height 17
drag, startPoint x: 489, startPoint y: 307, endPoint x: 507, endPoint y: 297, distance: 21.1
click at [489, 306] on input "checkbox" at bounding box center [486, 304] width 6 height 6
checkbox input "true"
click at [708, 284] on button "Add" at bounding box center [700, 281] width 57 height 19
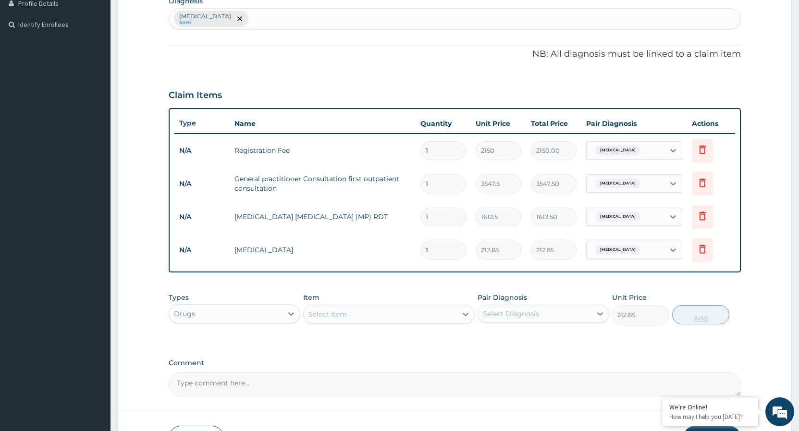
type input "0"
type input "0.00"
type input "3"
type input "638.55"
type input "3"
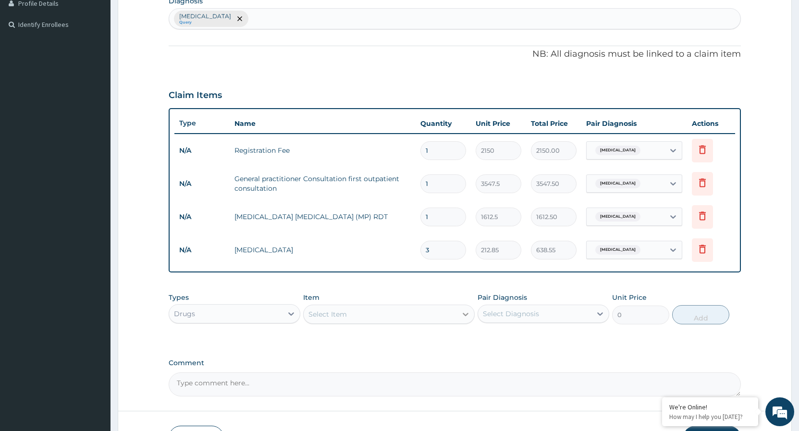
click at [464, 311] on icon at bounding box center [466, 314] width 10 height 10
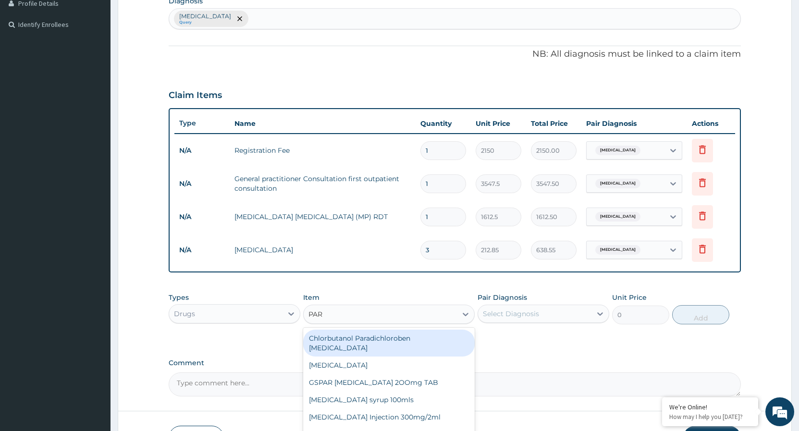
type input "PARA"
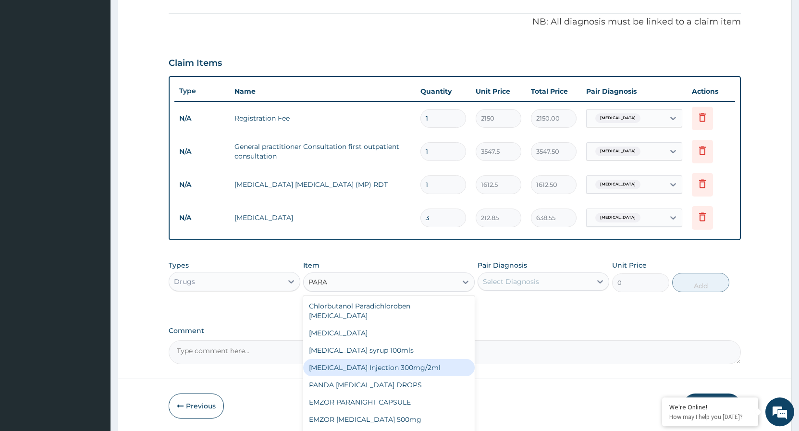
scroll to position [316, 0]
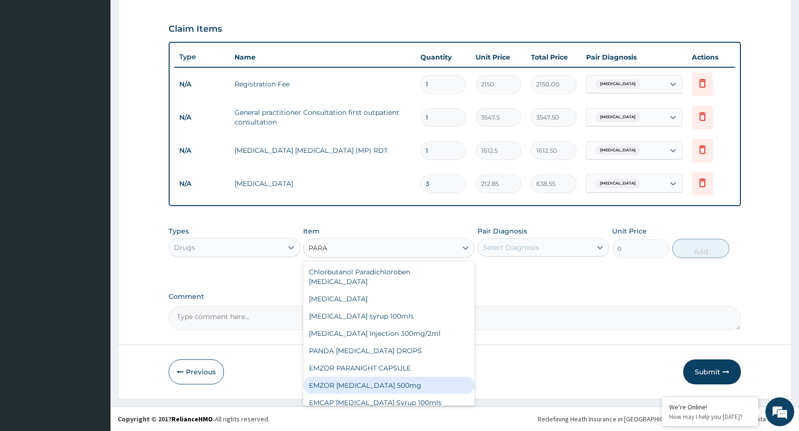
click at [362, 377] on div "EMZOR [MEDICAL_DATA] 500mg" at bounding box center [389, 385] width 172 height 17
type input "23.65"
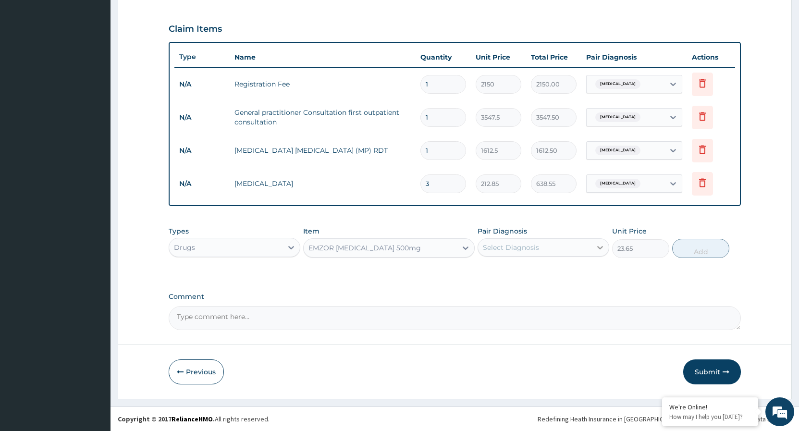
click at [597, 248] on icon at bounding box center [600, 248] width 10 height 10
click at [486, 271] on input "checkbox" at bounding box center [486, 271] width 6 height 6
checkbox input "true"
click at [682, 256] on button "Add" at bounding box center [700, 248] width 57 height 19
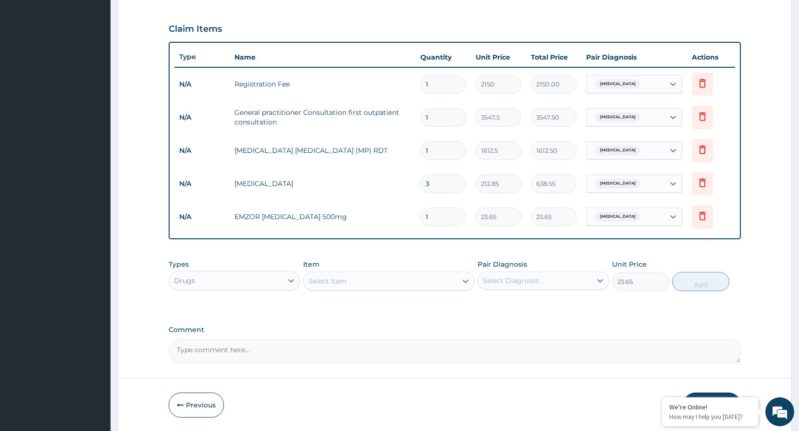
type input "0"
type input "0.00"
type input "4"
type input "94.60"
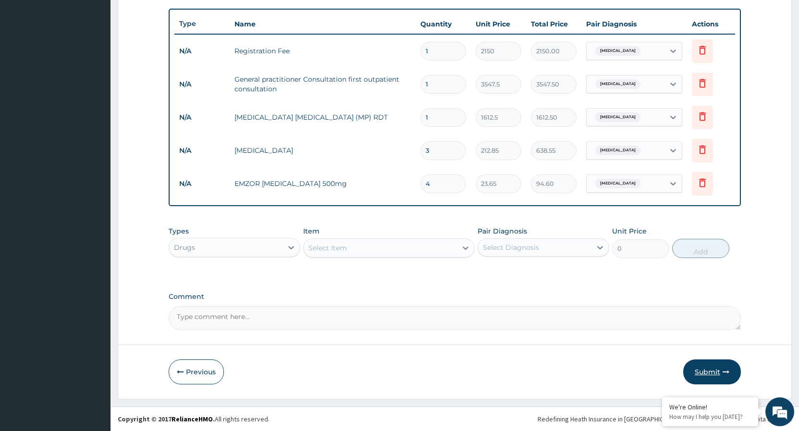
type input "4"
drag, startPoint x: 724, startPoint y: 371, endPoint x: 719, endPoint y: 362, distance: 10.1
click at [721, 367] on button "Submit" at bounding box center [712, 371] width 58 height 25
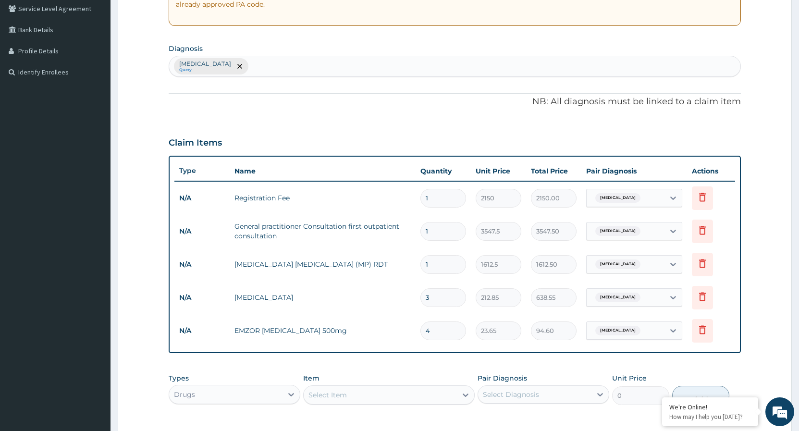
scroll to position [6, 0]
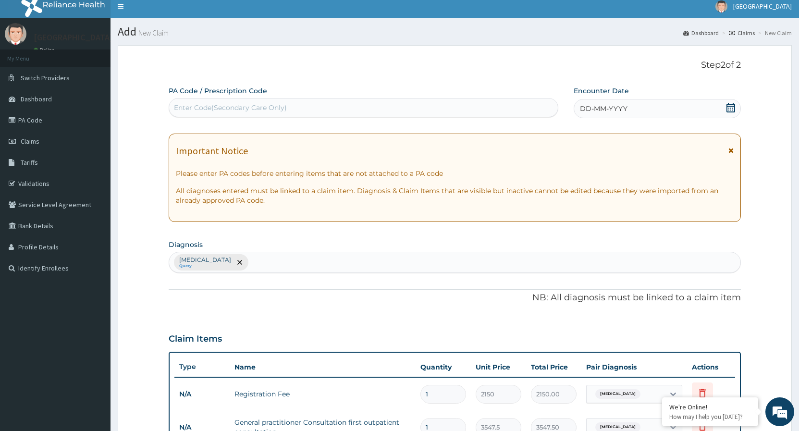
click at [730, 108] on icon at bounding box center [731, 108] width 9 height 10
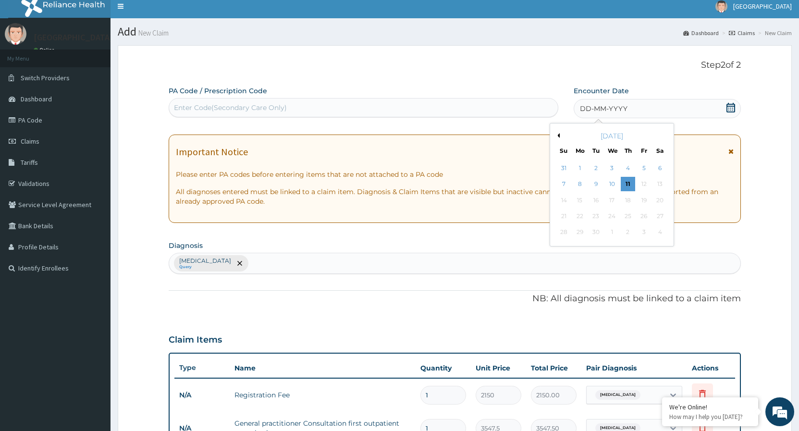
click at [559, 134] on button "Previous Month" at bounding box center [557, 135] width 5 height 5
click at [580, 220] on div "18" at bounding box center [580, 216] width 14 height 14
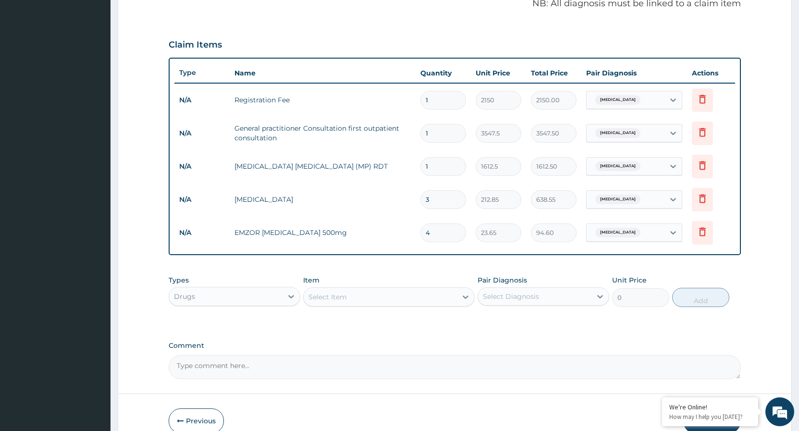
scroll to position [349, 0]
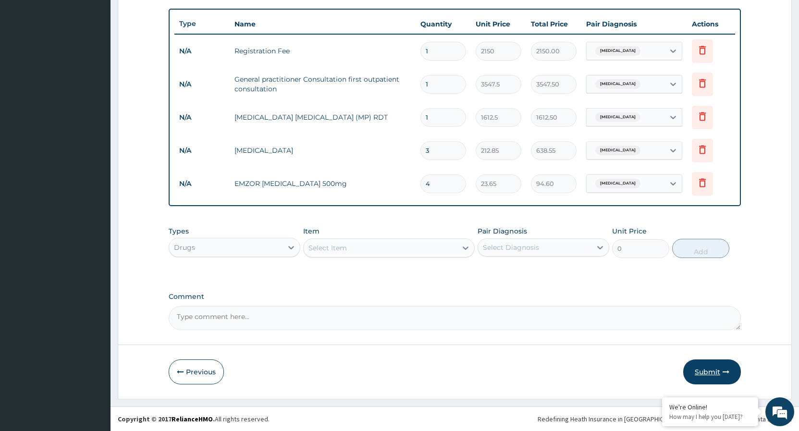
click at [704, 366] on button "Submit" at bounding box center [712, 371] width 58 height 25
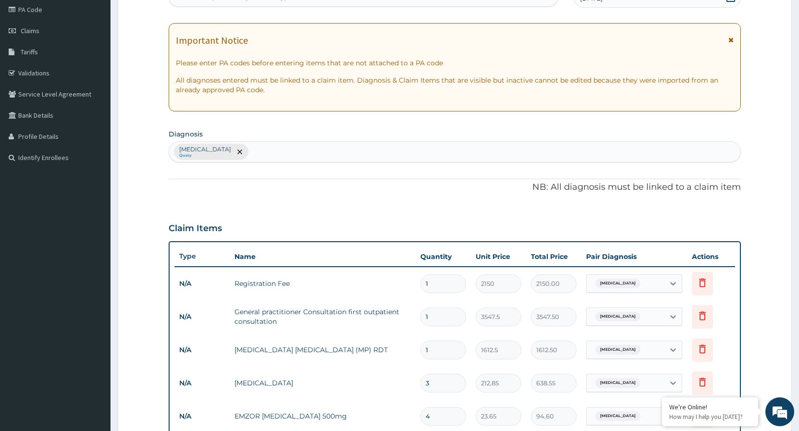
scroll to position [0, 0]
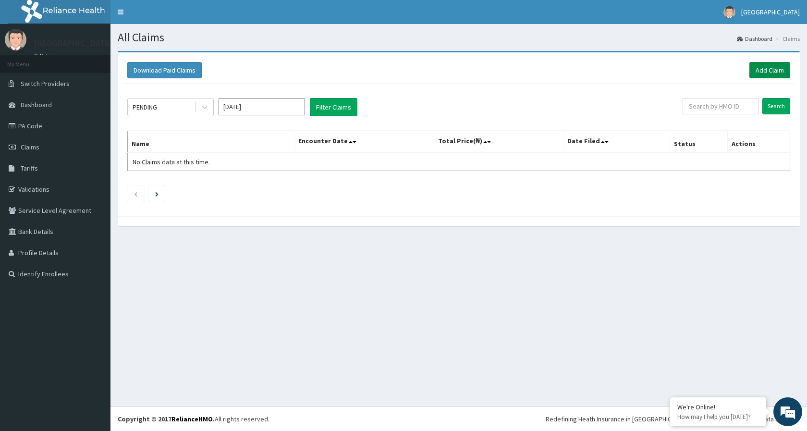
click at [761, 66] on link "Add Claim" at bounding box center [770, 70] width 41 height 16
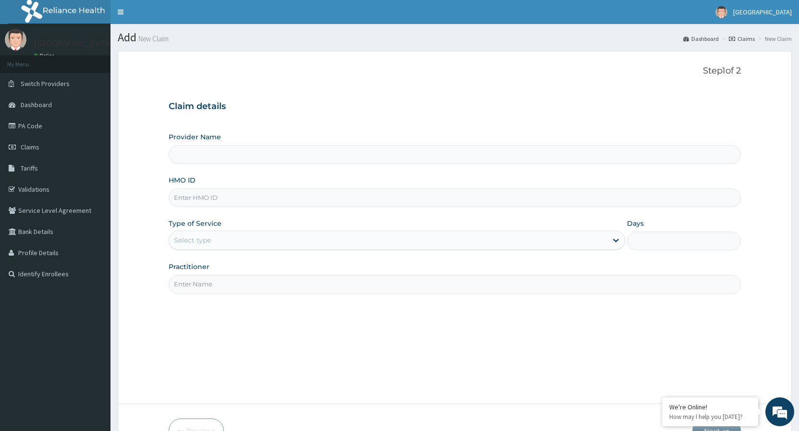
type input "[GEOGRAPHIC_DATA]"
click at [432, 240] on div "Select type" at bounding box center [388, 240] width 438 height 15
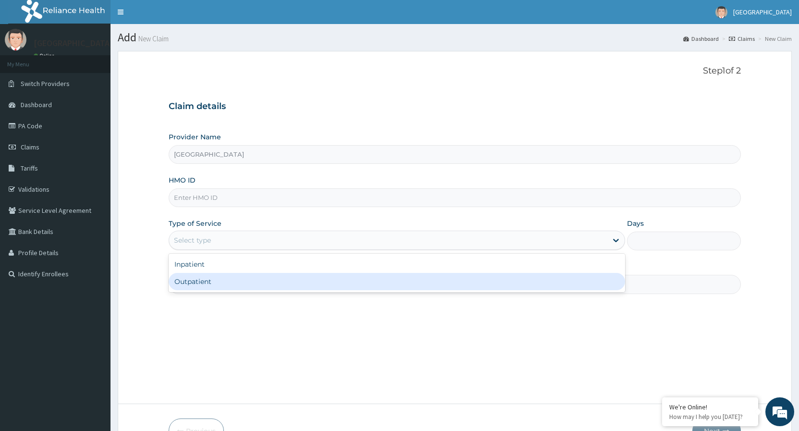
click at [451, 285] on div "Outpatient" at bounding box center [397, 281] width 456 height 17
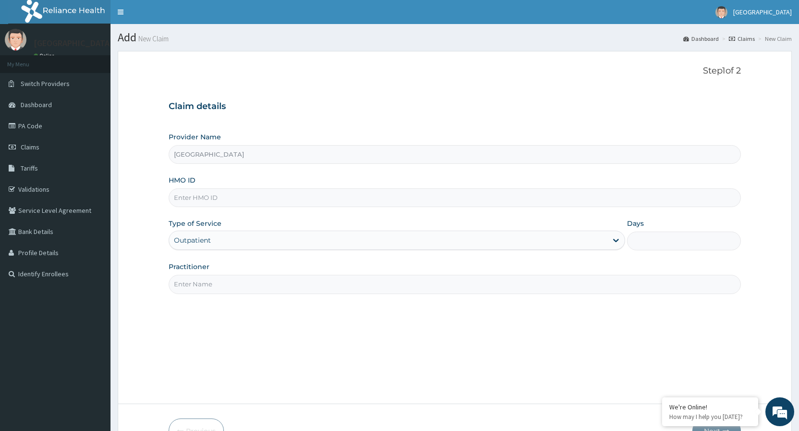
type input "1"
click at [315, 279] on input "Practitioner" at bounding box center [455, 284] width 572 height 19
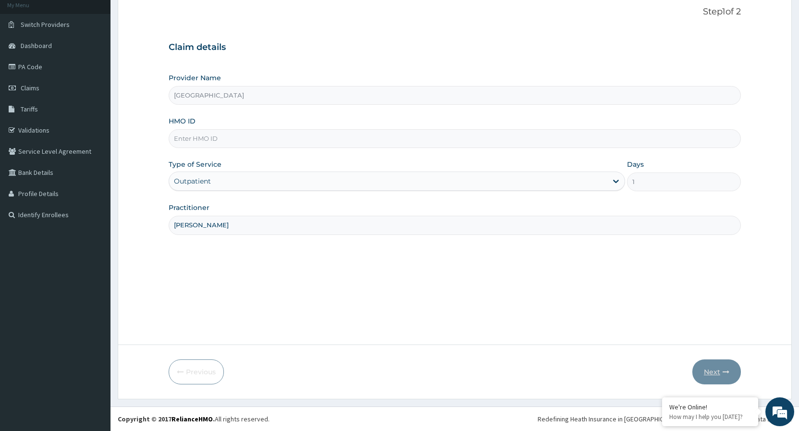
type input "[PERSON_NAME]"
click at [267, 140] on input "HMO ID" at bounding box center [455, 138] width 572 height 19
click at [220, 138] on input "GSV/10578/B" at bounding box center [455, 138] width 572 height 19
type input "GSV/10578/A"
click at [716, 370] on button "Next" at bounding box center [716, 371] width 49 height 25
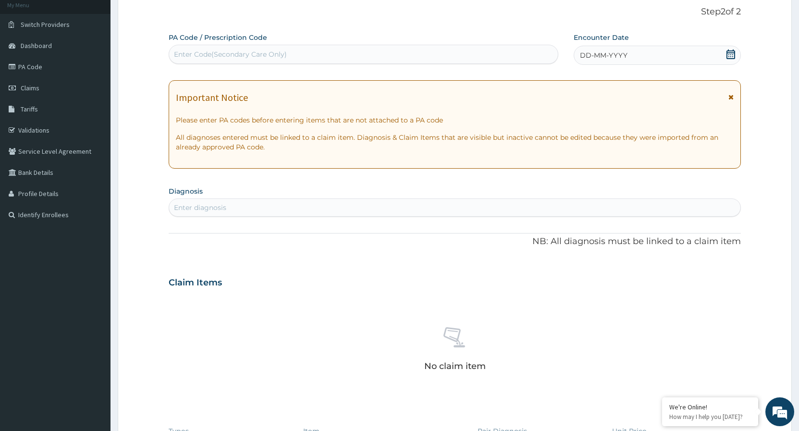
click at [727, 51] on icon at bounding box center [731, 54] width 9 height 10
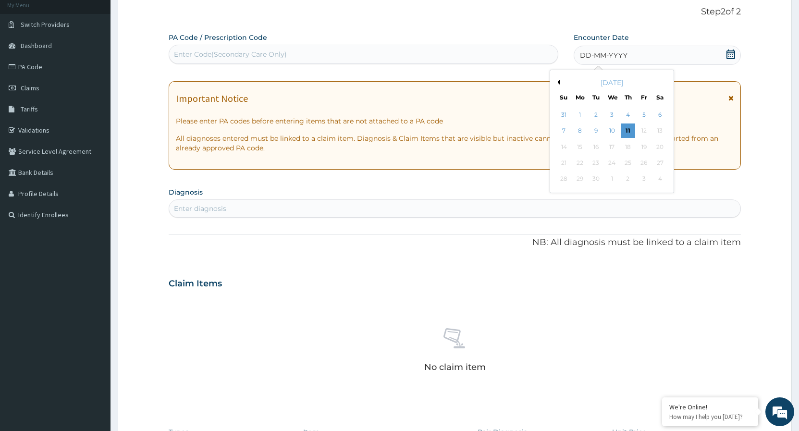
click at [558, 83] on button "Previous Month" at bounding box center [557, 82] width 5 height 5
click at [609, 182] on div "27" at bounding box center [612, 179] width 14 height 14
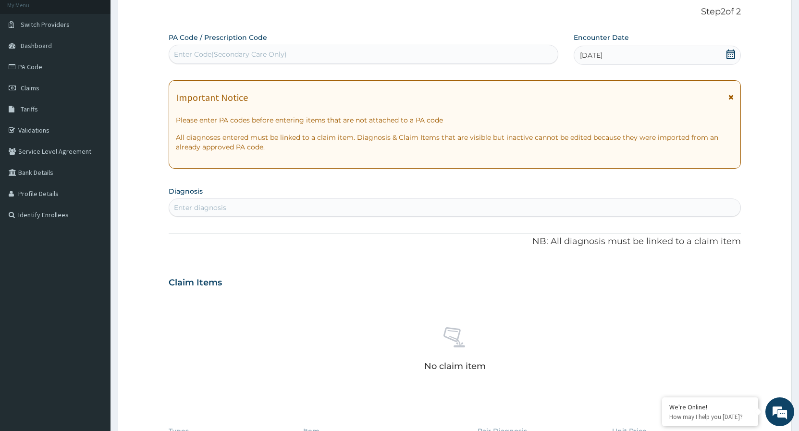
click at [324, 204] on div "Enter diagnosis" at bounding box center [454, 207] width 571 height 15
type input "[MEDICAL_DATA]"
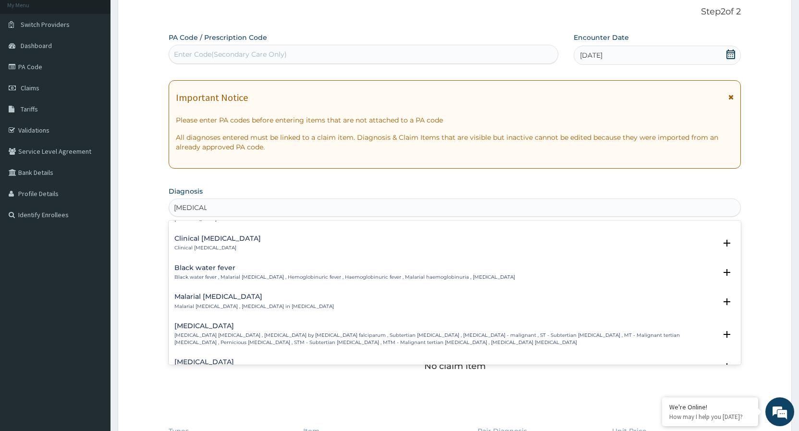
scroll to position [311, 0]
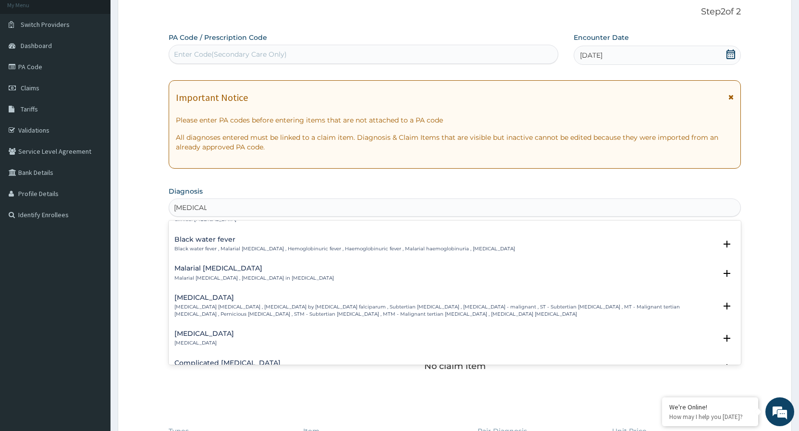
click at [215, 300] on h4 "[MEDICAL_DATA]" at bounding box center [445, 297] width 542 height 7
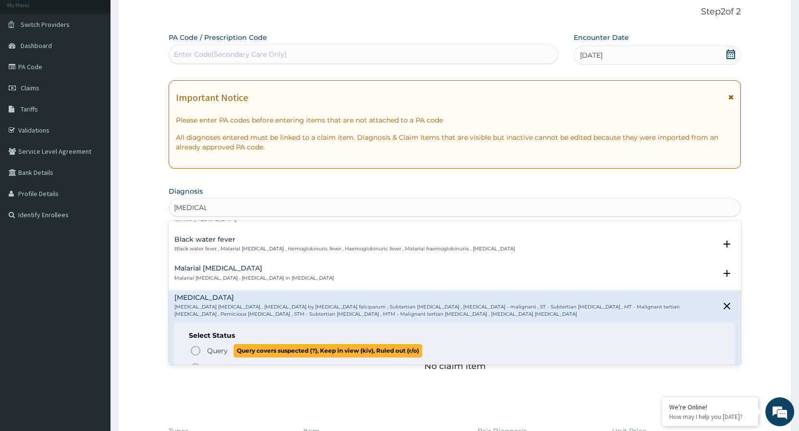
drag, startPoint x: 197, startPoint y: 348, endPoint x: 197, endPoint y: 344, distance: 4.8
click at [196, 348] on icon "status option query" at bounding box center [196, 351] width 12 height 12
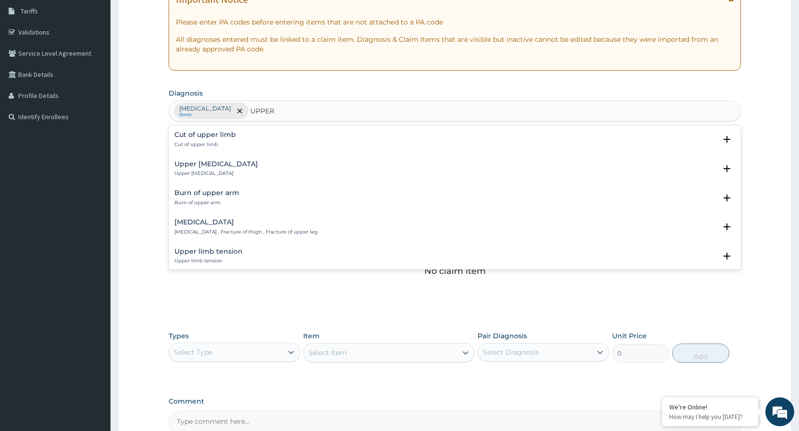
scroll to position [363, 0]
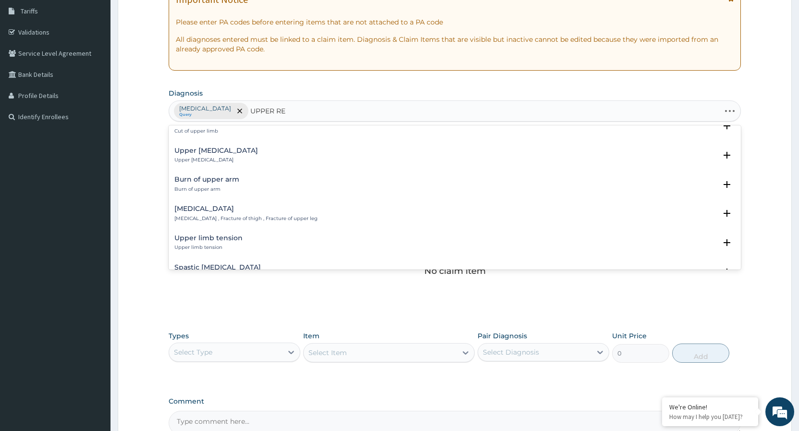
type input "UPPER RES"
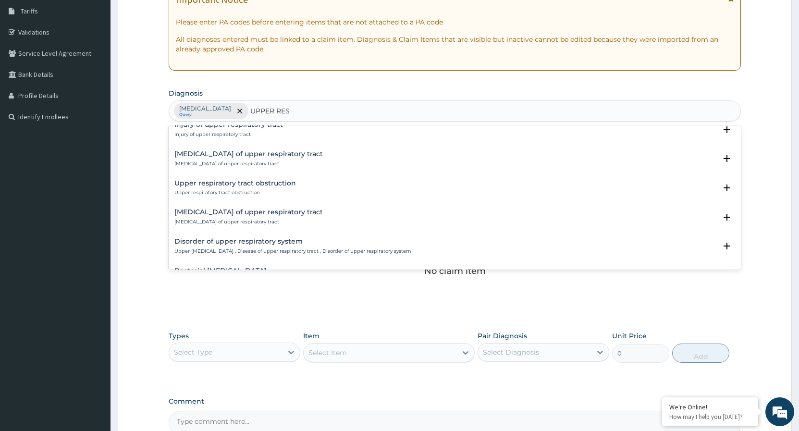
scroll to position [0, 0]
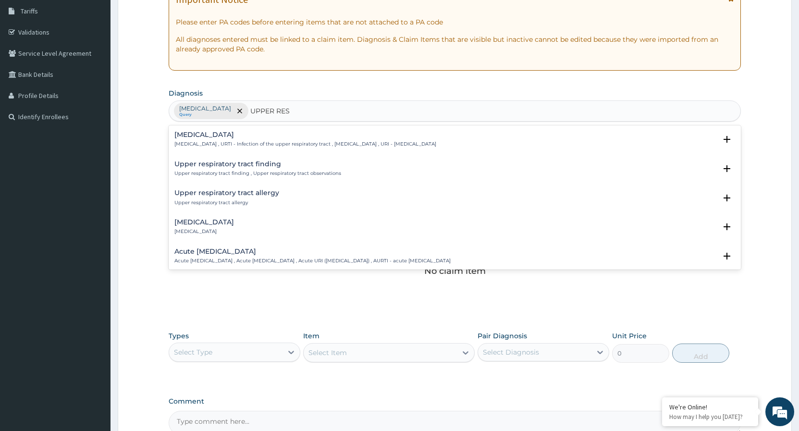
click at [260, 141] on div "[MEDICAL_DATA] [MEDICAL_DATA] , URTI - Infection of the upper respiratory tract…" at bounding box center [305, 139] width 262 height 17
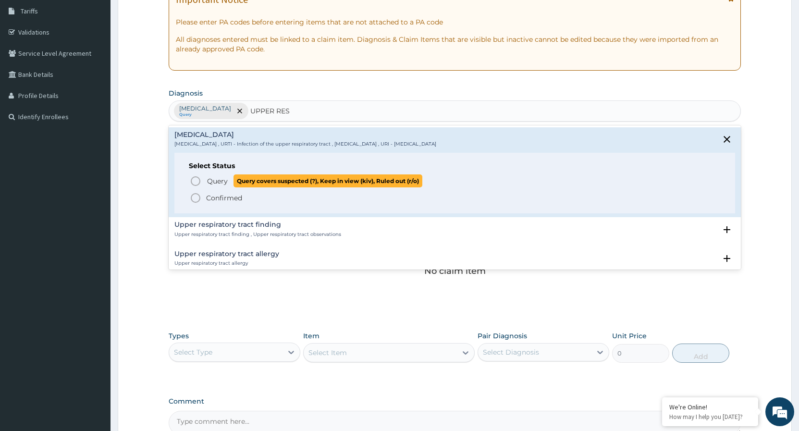
click at [193, 180] on icon "status option query" at bounding box center [196, 181] width 12 height 12
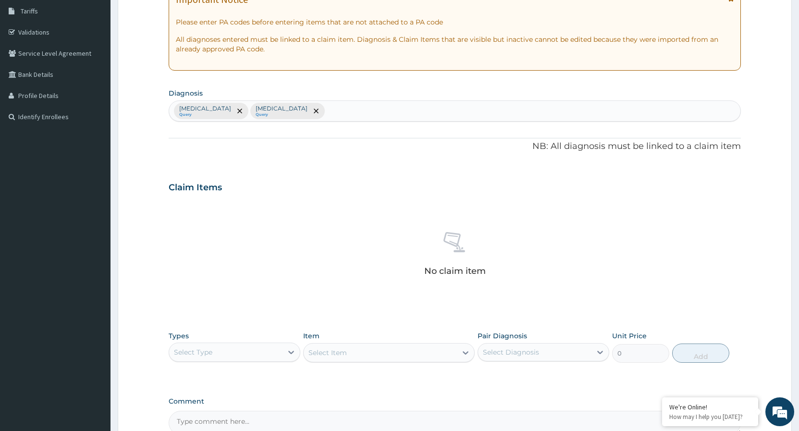
scroll to position [262, 0]
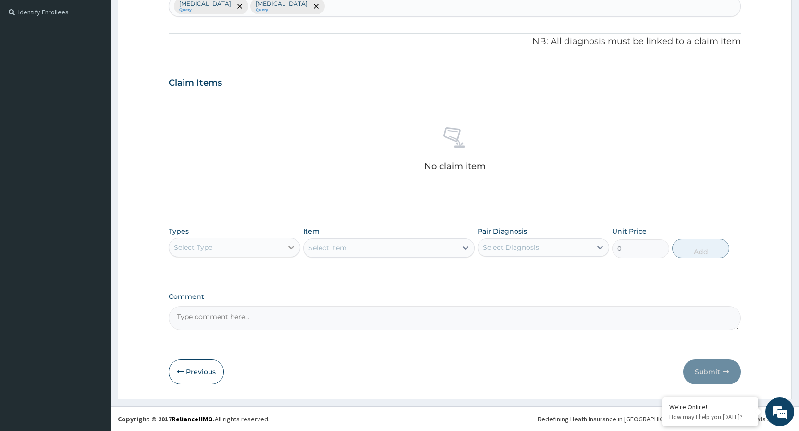
click at [292, 247] on icon at bounding box center [291, 247] width 6 height 3
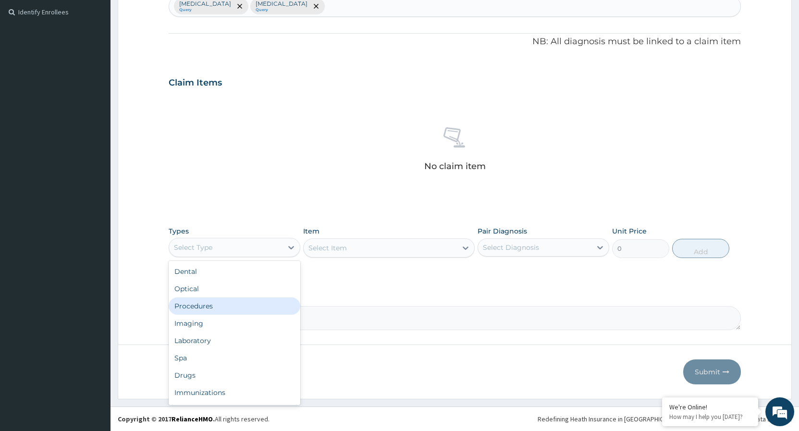
click at [215, 306] on div "Procedures" at bounding box center [235, 305] width 132 height 17
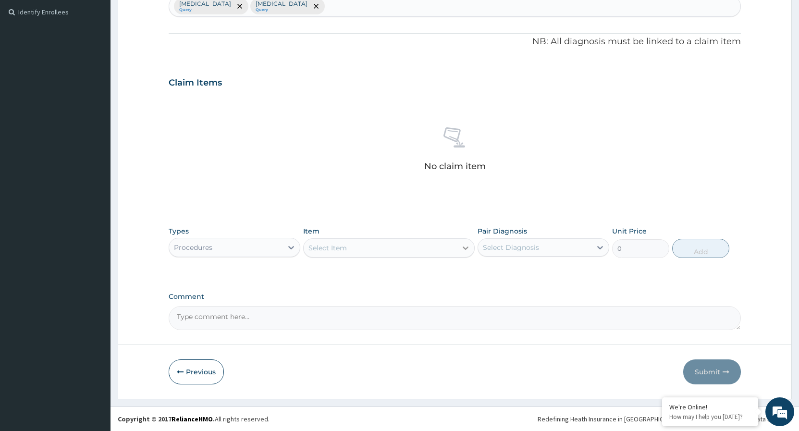
click at [465, 247] on icon at bounding box center [466, 248] width 10 height 10
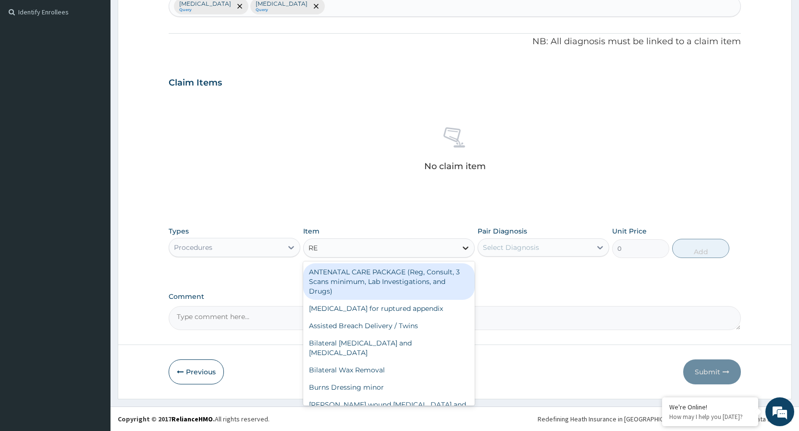
type input "REG"
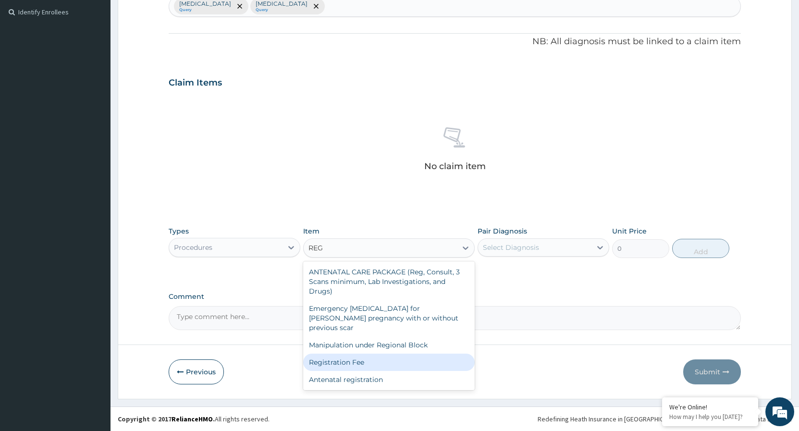
click at [328, 354] on div "Registration Fee" at bounding box center [389, 362] width 172 height 17
type input "2150"
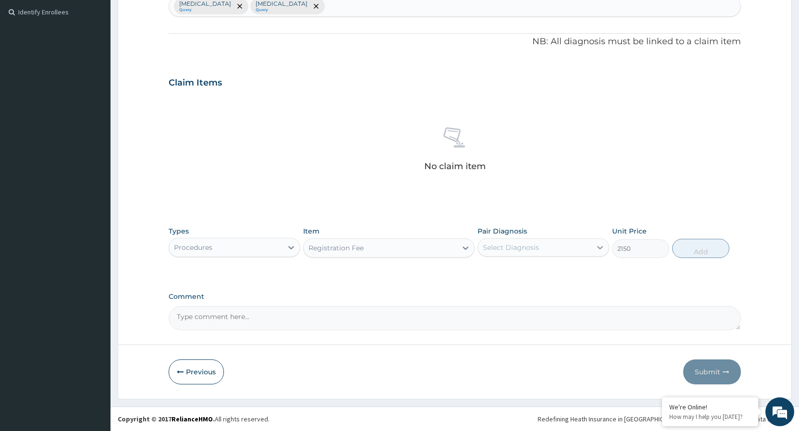
click at [601, 249] on icon at bounding box center [600, 247] width 6 height 3
click at [485, 273] on input "checkbox" at bounding box center [486, 271] width 6 height 6
checkbox input "true"
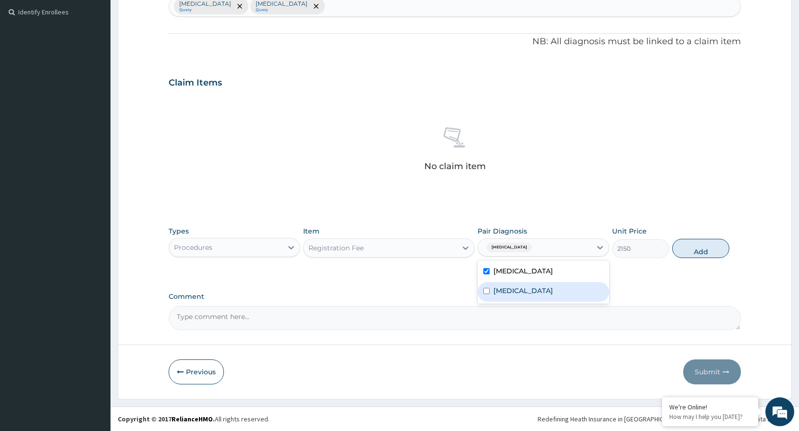
click at [484, 287] on div "[MEDICAL_DATA]" at bounding box center [544, 292] width 132 height 20
checkbox input "true"
click at [674, 247] on button "Add" at bounding box center [700, 248] width 57 height 19
type input "0"
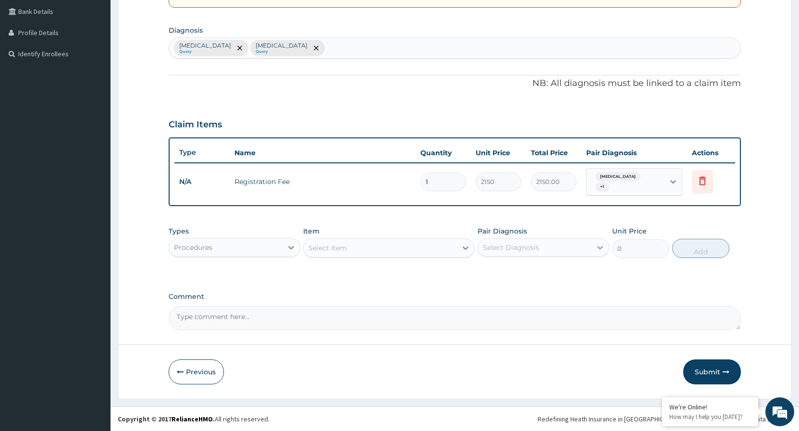
scroll to position [220, 0]
click at [465, 247] on icon at bounding box center [466, 248] width 10 height 10
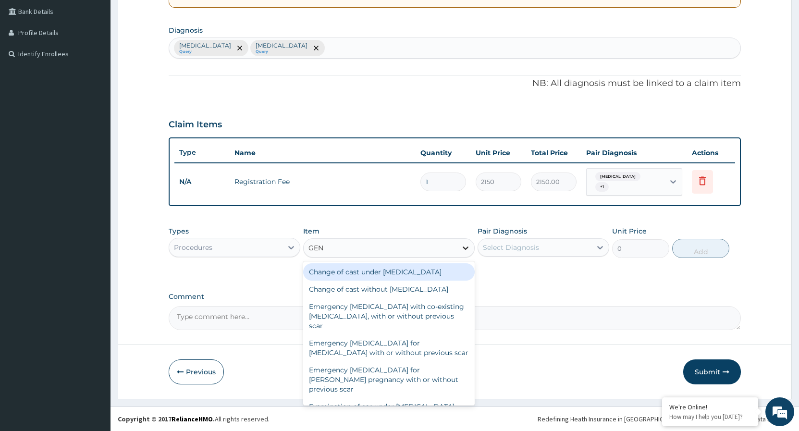
type input "GENE"
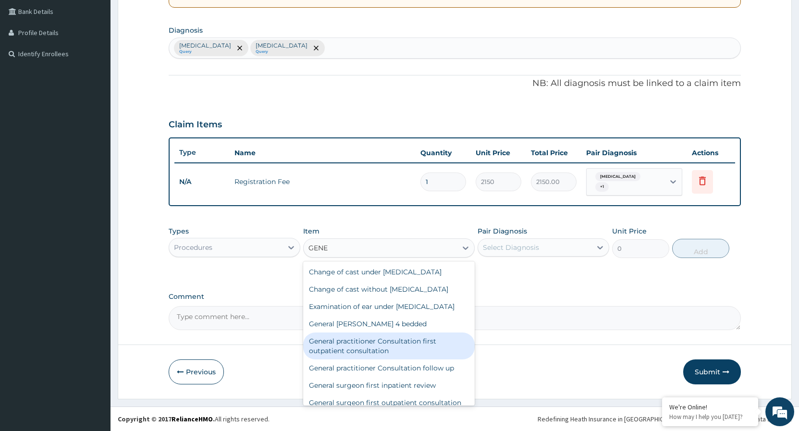
click at [394, 349] on div "General practitioner Consultation first outpatient consultation" at bounding box center [389, 346] width 172 height 27
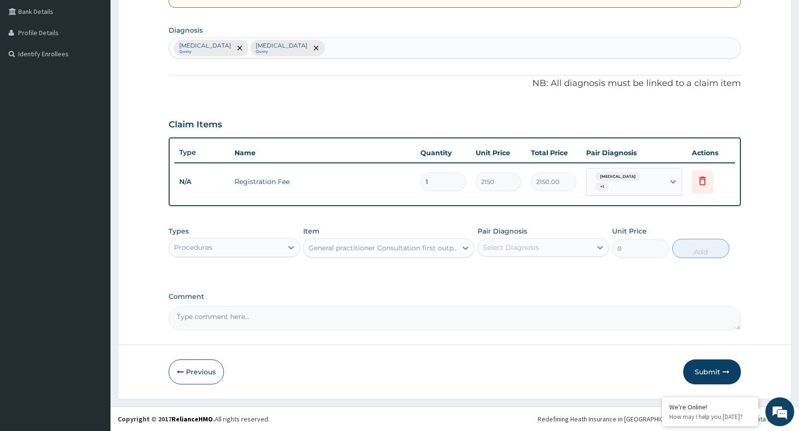
type input "3547.5"
click at [603, 246] on icon at bounding box center [600, 248] width 10 height 10
click at [486, 273] on input "checkbox" at bounding box center [486, 272] width 6 height 6
checkbox input "true"
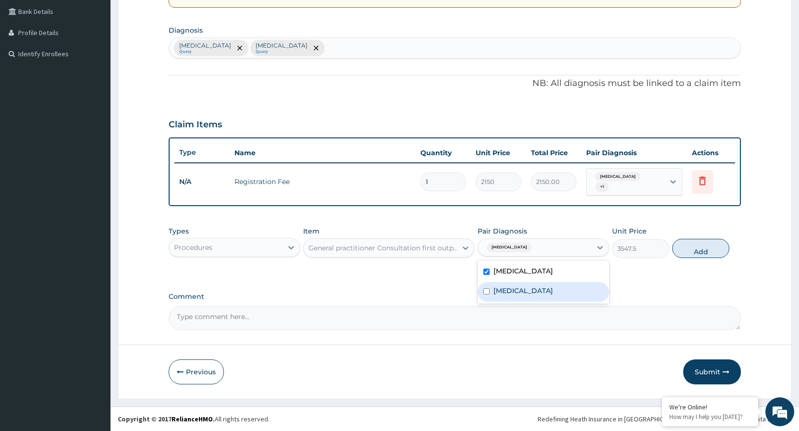
click at [485, 292] on input "checkbox" at bounding box center [486, 291] width 6 height 6
checkbox input "true"
click at [681, 244] on button "Add" at bounding box center [700, 248] width 57 height 19
type input "0"
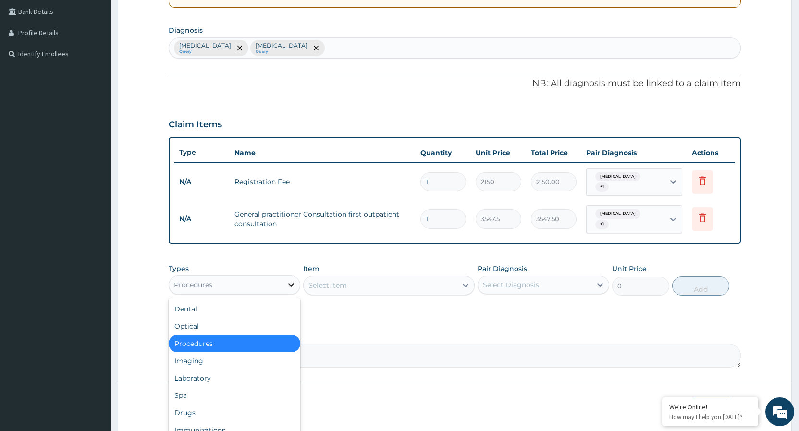
click at [290, 283] on icon at bounding box center [291, 285] width 10 height 10
drag, startPoint x: 201, startPoint y: 379, endPoint x: 279, endPoint y: 354, distance: 82.4
click at [208, 379] on div "Laboratory" at bounding box center [235, 378] width 132 height 17
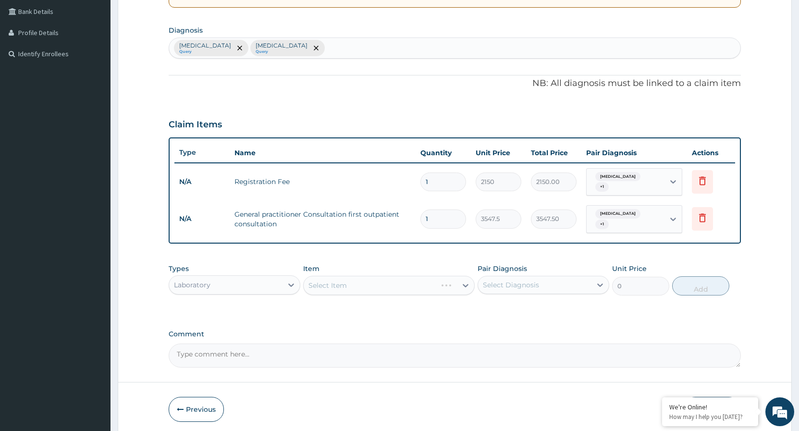
scroll to position [258, 0]
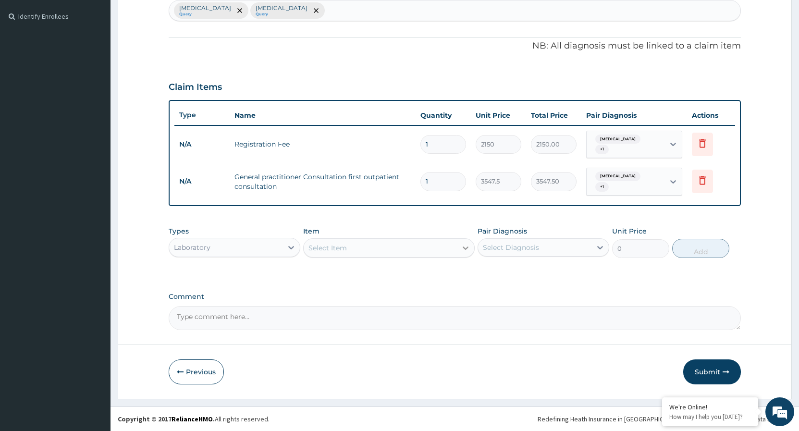
click at [464, 248] on icon at bounding box center [466, 248] width 6 height 3
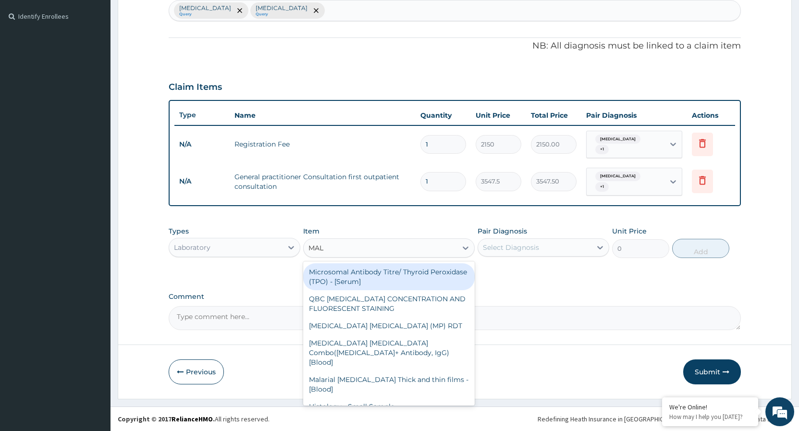
type input "MALA"
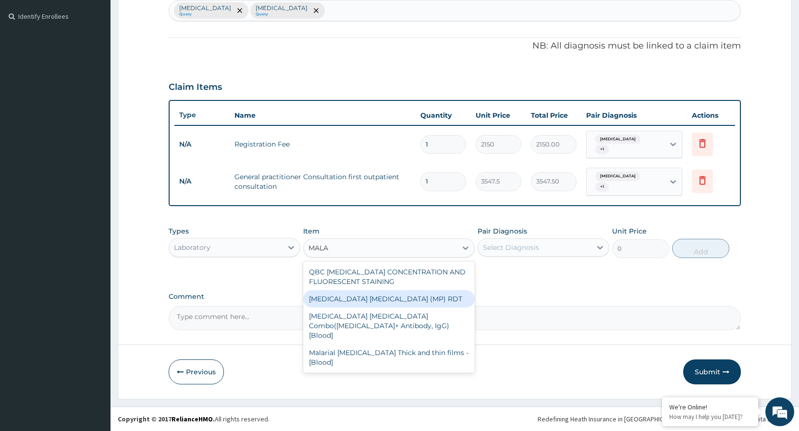
drag, startPoint x: 386, startPoint y: 303, endPoint x: 402, endPoint y: 291, distance: 20.6
click at [386, 303] on div "MALARIA PARASITE (MP) RDT" at bounding box center [389, 298] width 172 height 17
type input "1612.5"
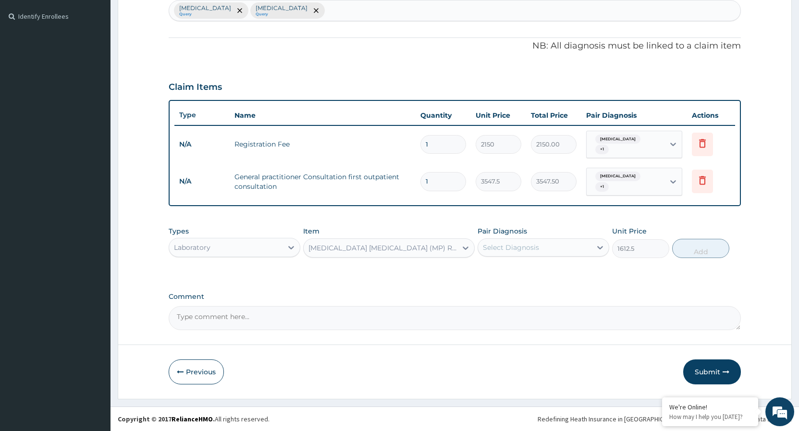
click at [630, 228] on label "Unit Price" at bounding box center [629, 231] width 35 height 10
click at [601, 246] on icon at bounding box center [600, 248] width 10 height 10
drag, startPoint x: 483, startPoint y: 273, endPoint x: 567, endPoint y: 261, distance: 84.0
click at [484, 272] on div "Falciparum malaria" at bounding box center [544, 272] width 132 height 20
checkbox input "true"
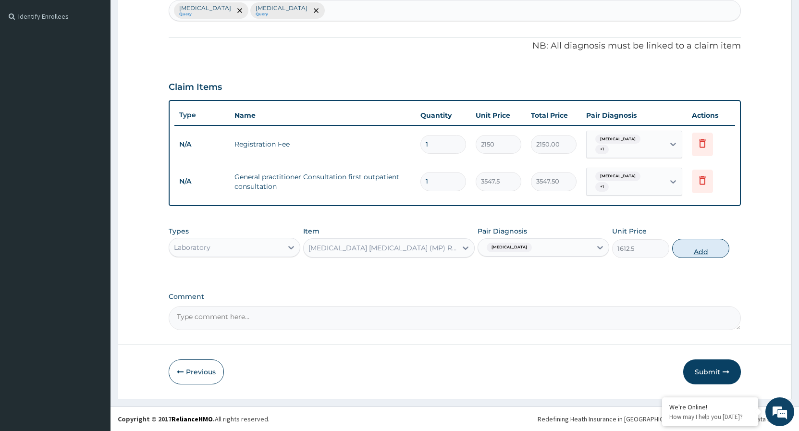
click at [690, 248] on button "Add" at bounding box center [700, 248] width 57 height 19
type input "0"
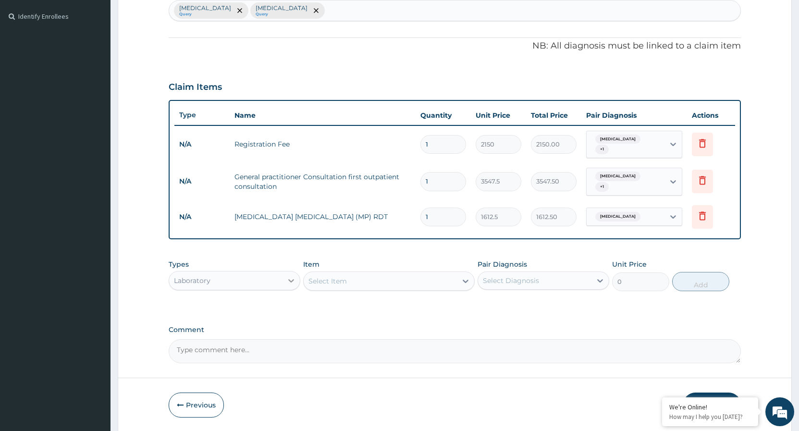
click at [288, 282] on icon at bounding box center [291, 281] width 10 height 10
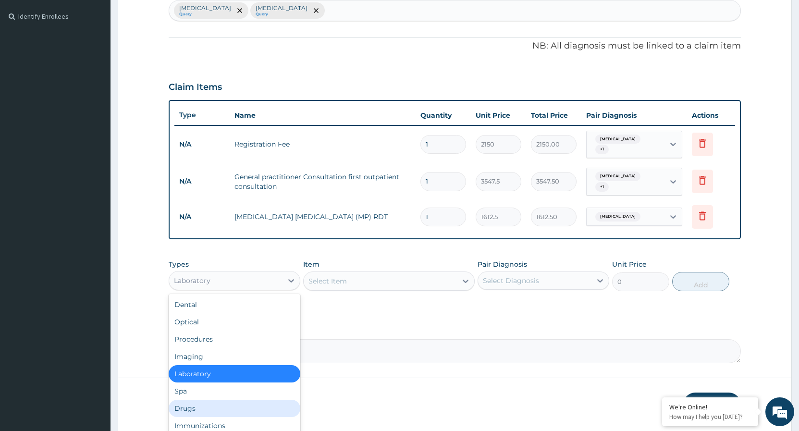
drag, startPoint x: 192, startPoint y: 408, endPoint x: 244, endPoint y: 386, distance: 56.2
click at [194, 407] on div "Drugs" at bounding box center [235, 408] width 132 height 17
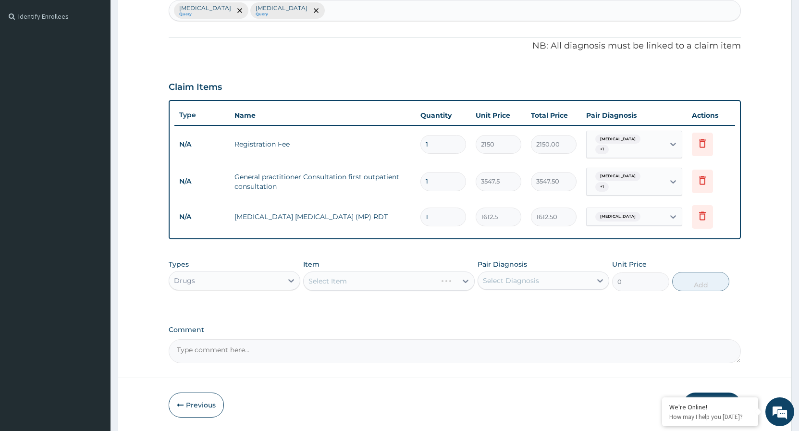
scroll to position [291, 0]
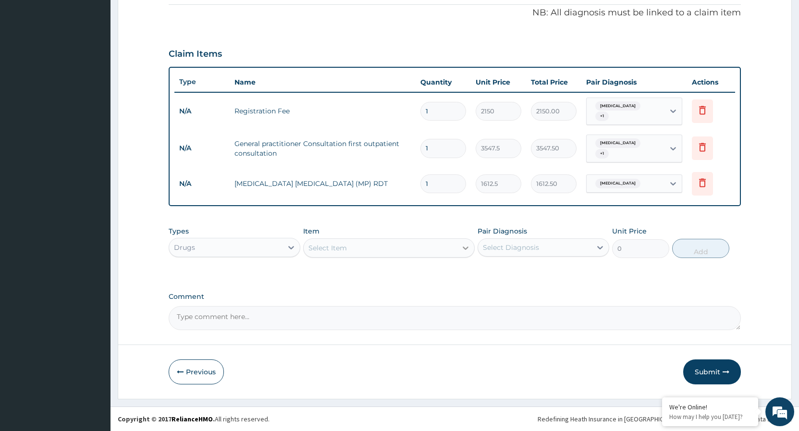
click at [462, 248] on icon at bounding box center [466, 248] width 10 height 10
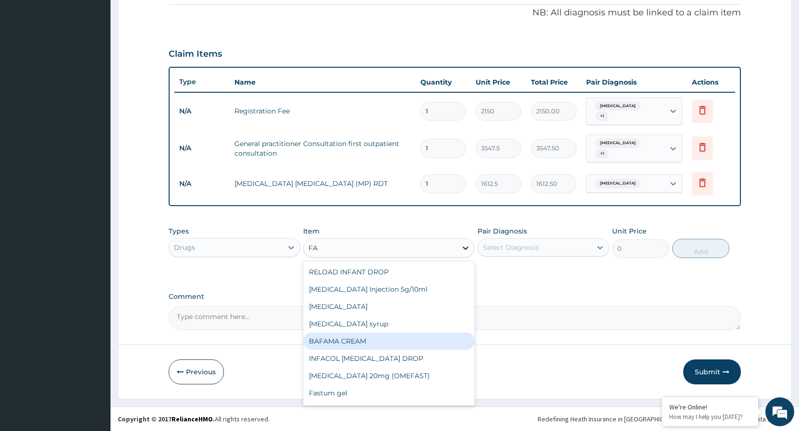
type input "F"
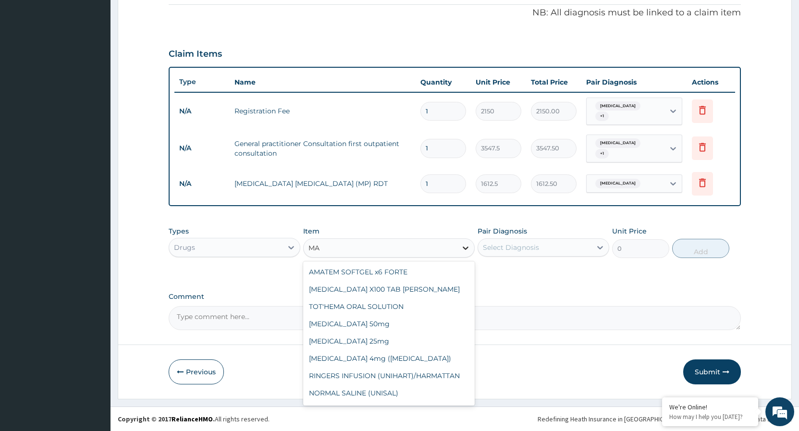
type input "M"
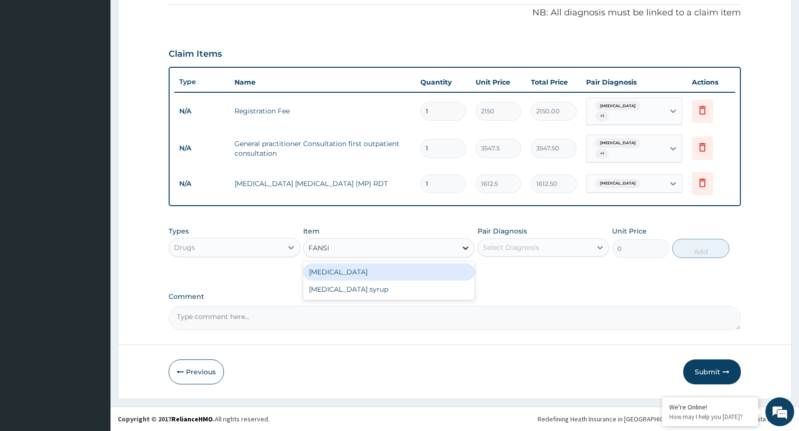
type input "FANSID"
click at [409, 274] on div "Fansidar" at bounding box center [389, 271] width 172 height 17
type input "212.85"
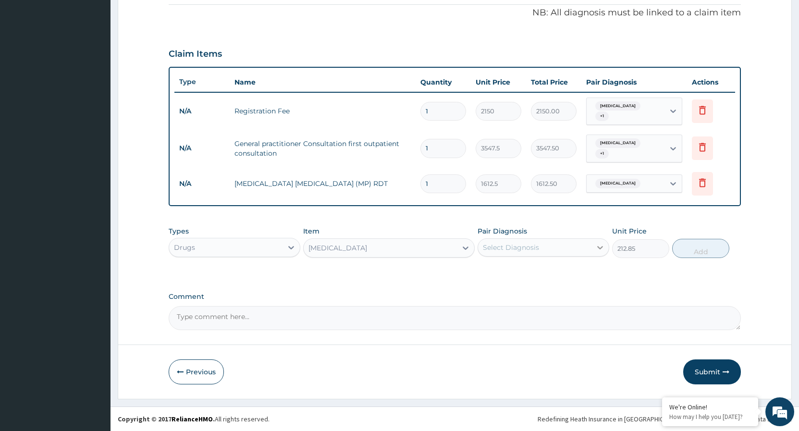
click at [599, 249] on icon at bounding box center [600, 248] width 10 height 10
click at [486, 273] on input "checkbox" at bounding box center [486, 271] width 6 height 6
checkbox input "true"
click at [685, 246] on button "Add" at bounding box center [700, 248] width 57 height 19
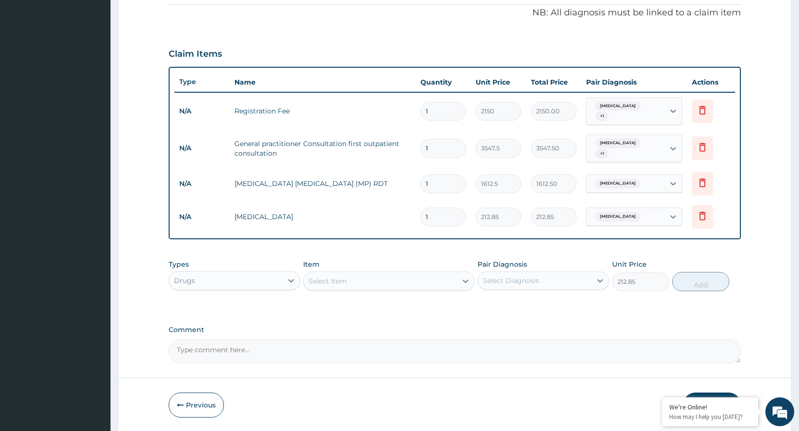
type input "0"
type input "0.00"
type input "3"
type input "638.55"
type input "3"
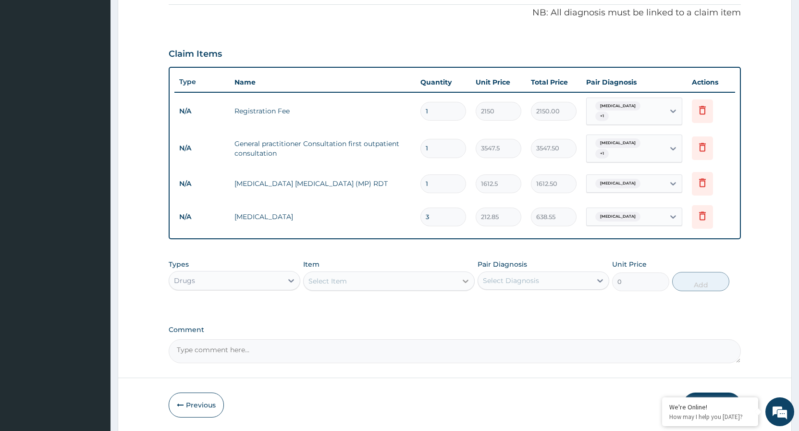
click at [470, 276] on div at bounding box center [465, 280] width 17 height 17
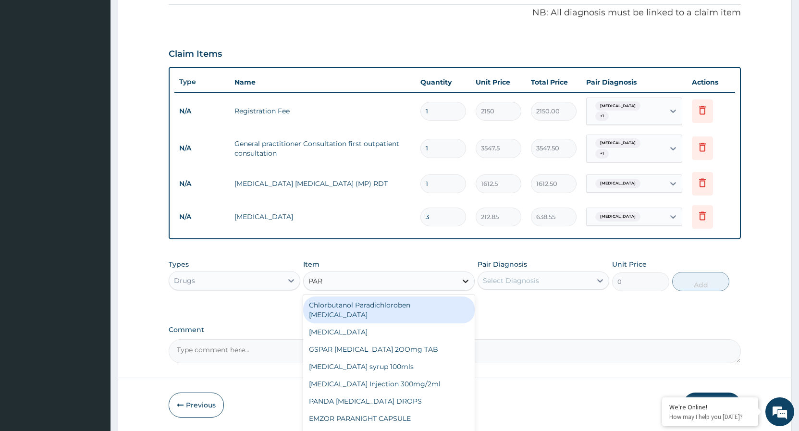
type input "PARA"
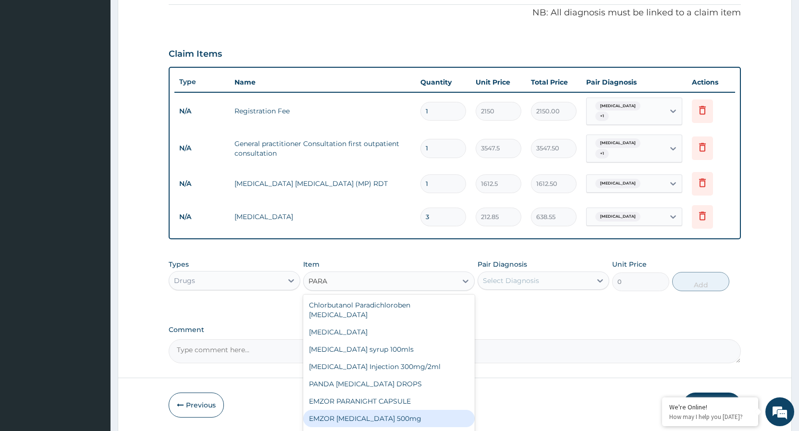
click at [411, 411] on div "EMZOR PARACETAMOL 500mg" at bounding box center [389, 418] width 172 height 17
type input "23.65"
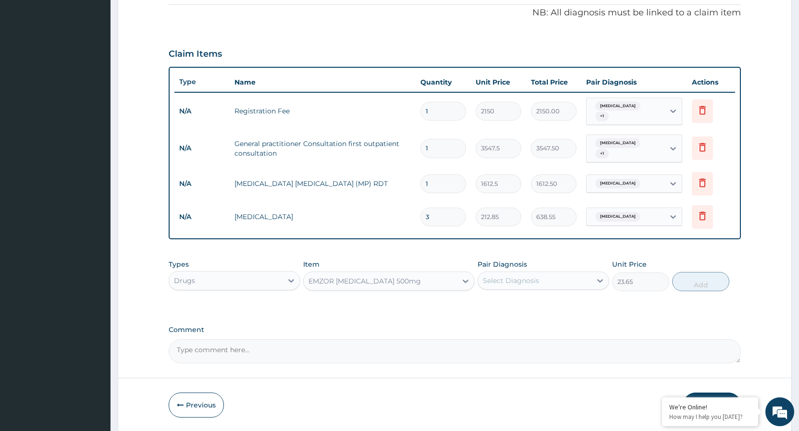
scroll to position [324, 0]
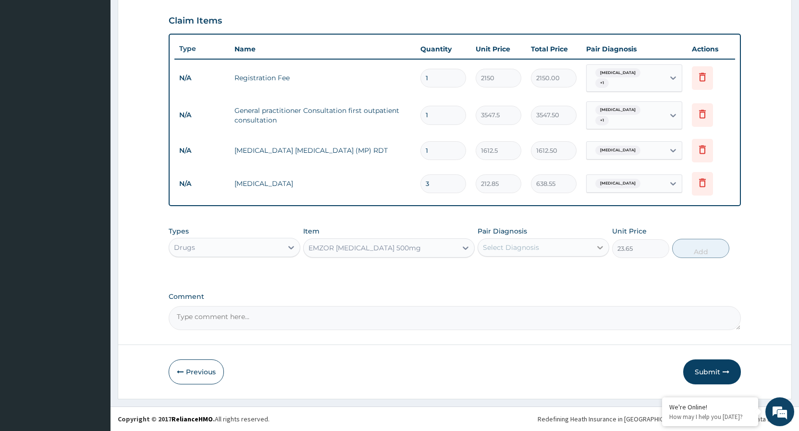
click at [599, 247] on icon at bounding box center [600, 248] width 10 height 10
click at [487, 273] on input "checkbox" at bounding box center [486, 271] width 6 height 6
checkbox input "true"
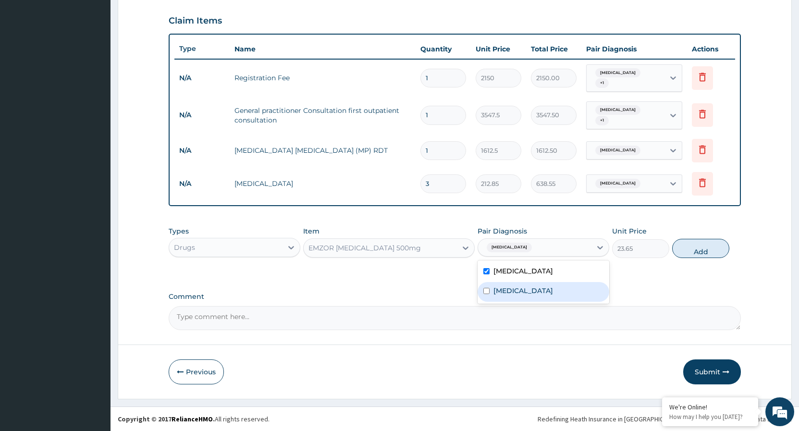
drag, startPoint x: 484, startPoint y: 290, endPoint x: 593, endPoint y: 264, distance: 111.7
click at [486, 290] on input "checkbox" at bounding box center [486, 291] width 6 height 6
checkbox input "true"
drag, startPoint x: 682, startPoint y: 251, endPoint x: 596, endPoint y: 243, distance: 85.9
click at [681, 251] on button "Add" at bounding box center [700, 248] width 57 height 19
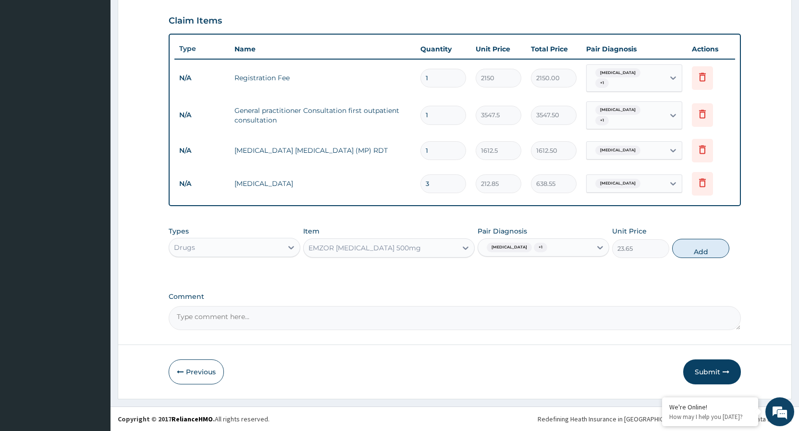
type input "0"
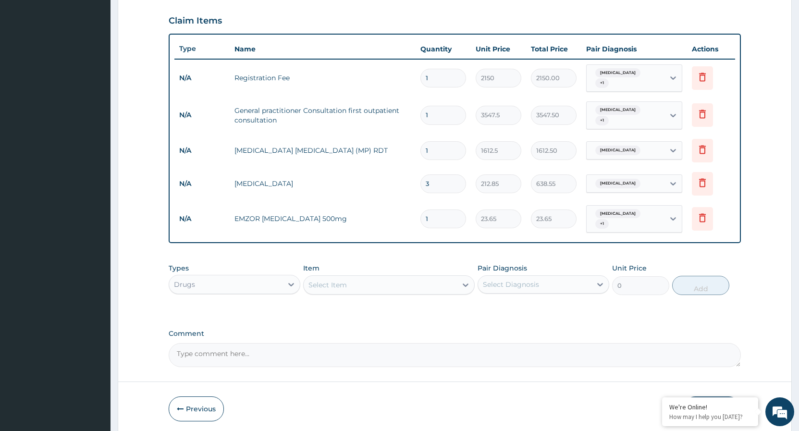
type input "18"
type input "425.70"
type input "18"
click at [463, 285] on icon at bounding box center [466, 285] width 10 height 10
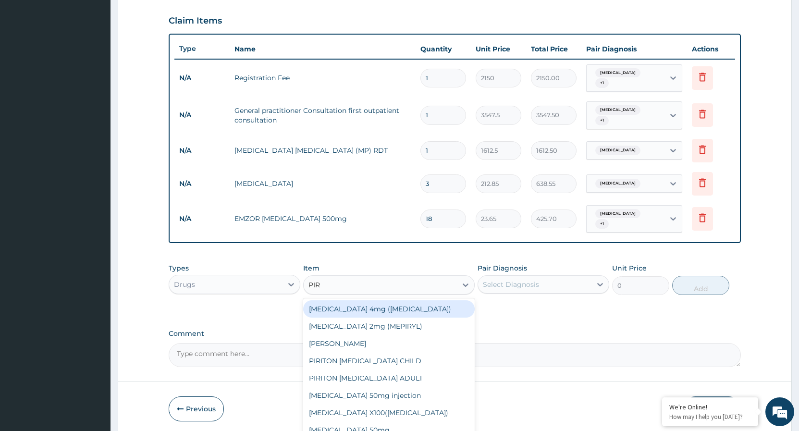
type input "PIRI"
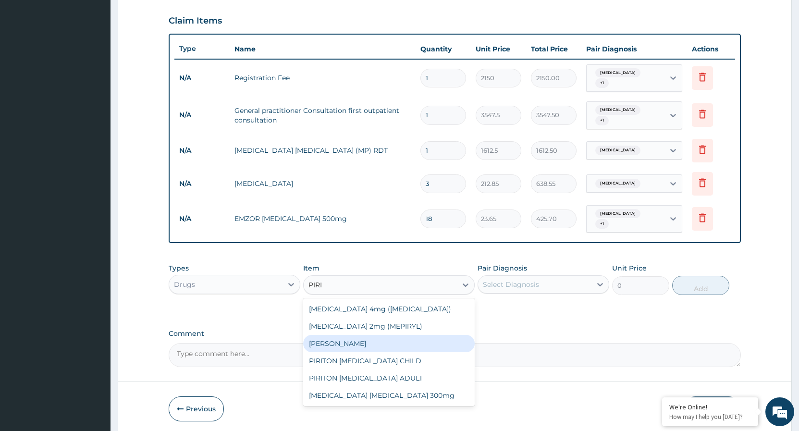
click at [374, 345] on div "PIRITON TAB EVANS" at bounding box center [389, 343] width 172 height 17
type input "23.65"
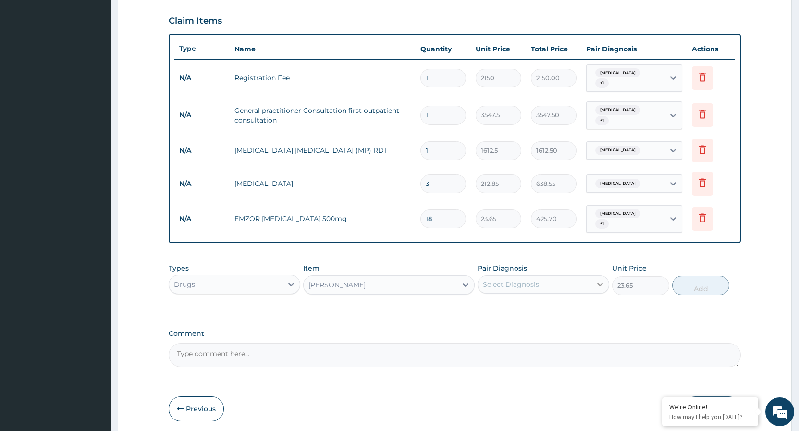
click at [600, 285] on icon at bounding box center [600, 285] width 10 height 10
click at [487, 328] on input "checkbox" at bounding box center [486, 328] width 6 height 6
checkbox input "true"
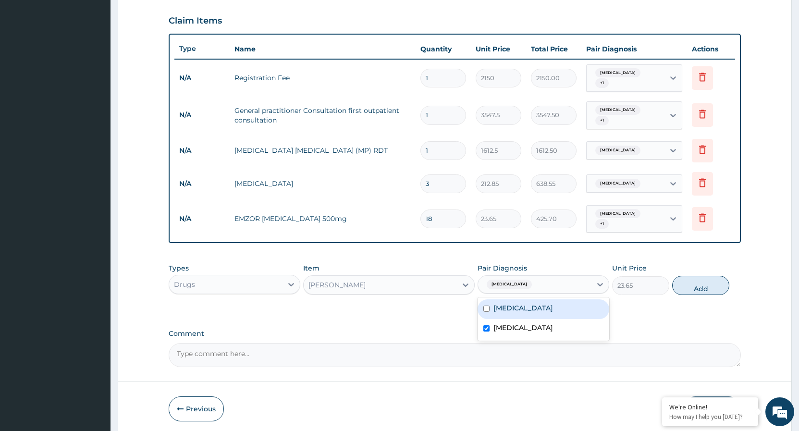
drag, startPoint x: 690, startPoint y: 289, endPoint x: 582, endPoint y: 273, distance: 109.2
click at [684, 289] on button "Add" at bounding box center [700, 285] width 57 height 19
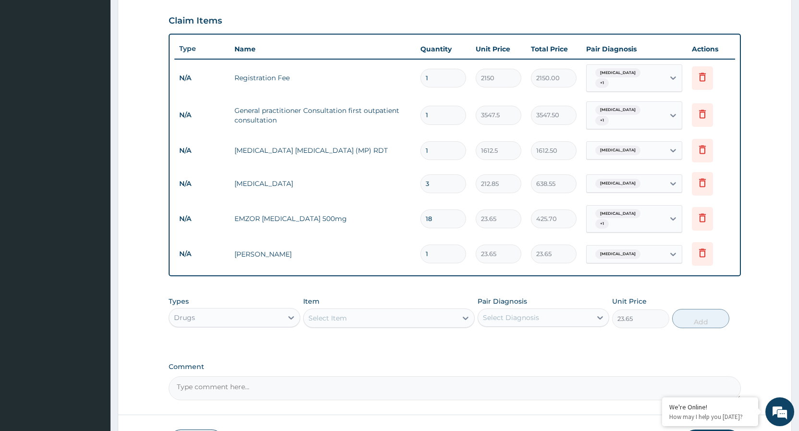
type input "0"
type input "10"
type input "236.50"
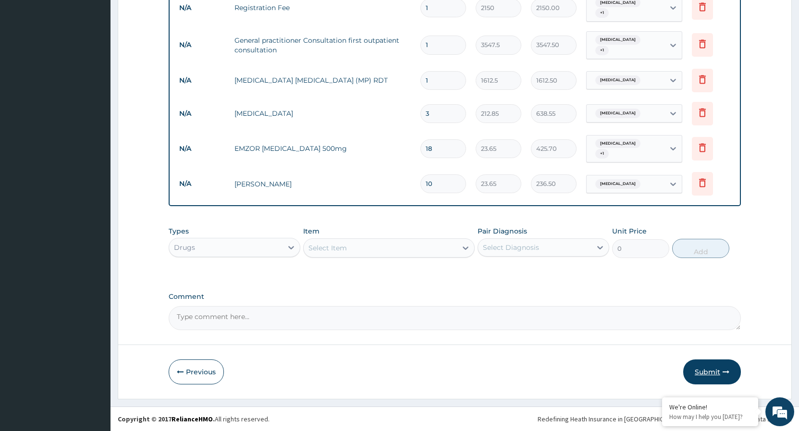
type input "10"
click at [719, 375] on button "Submit" at bounding box center [712, 371] width 58 height 25
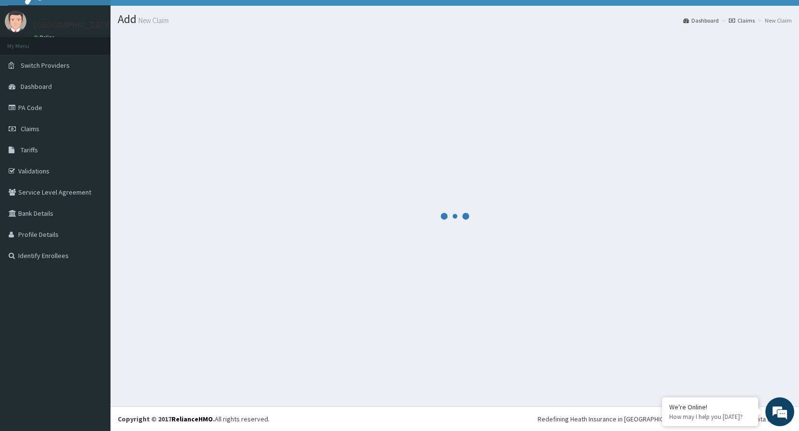
scroll to position [18, 0]
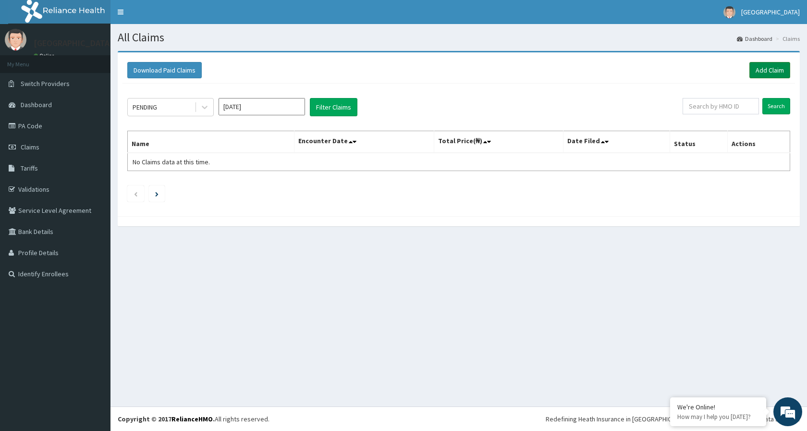
click at [761, 70] on link "Add Claim" at bounding box center [770, 70] width 41 height 16
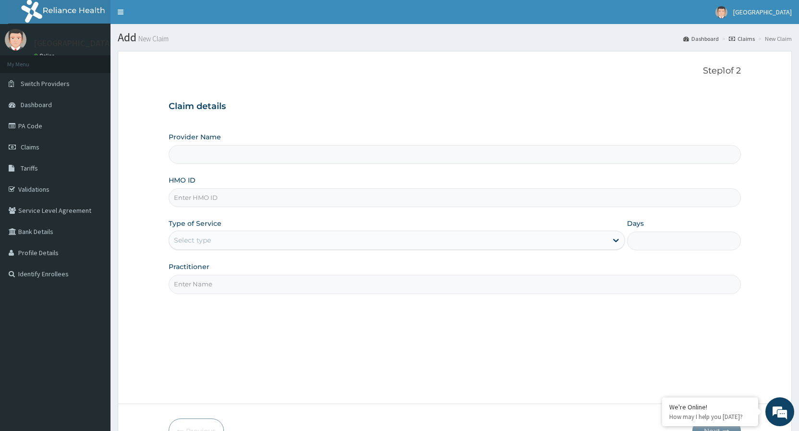
type input "[GEOGRAPHIC_DATA]"
click at [740, 18] on link "[GEOGRAPHIC_DATA]" at bounding box center [753, 12] width 91 height 24
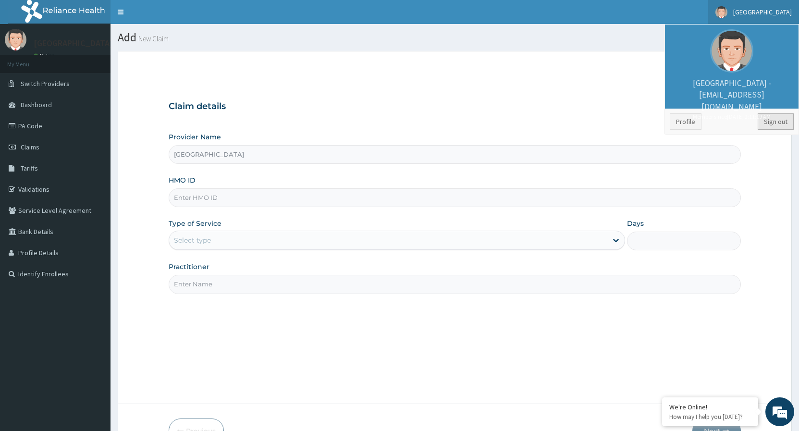
click at [766, 122] on link "Sign out" at bounding box center [776, 121] width 36 height 16
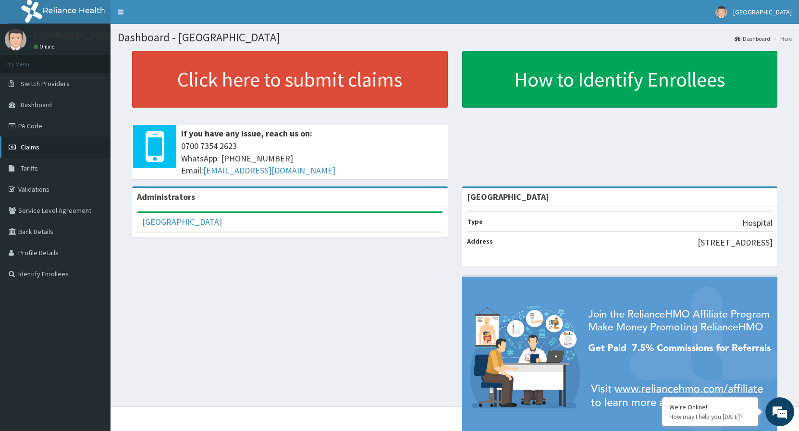
click at [29, 146] on span "Claims" at bounding box center [30, 147] width 19 height 9
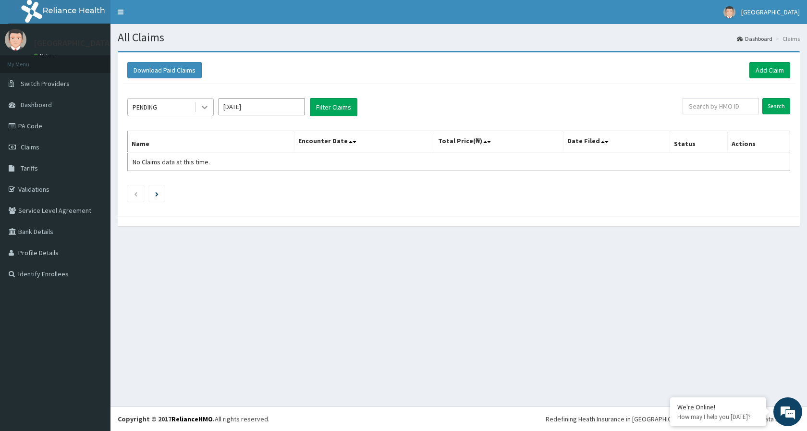
click at [202, 107] on icon at bounding box center [205, 107] width 10 height 10
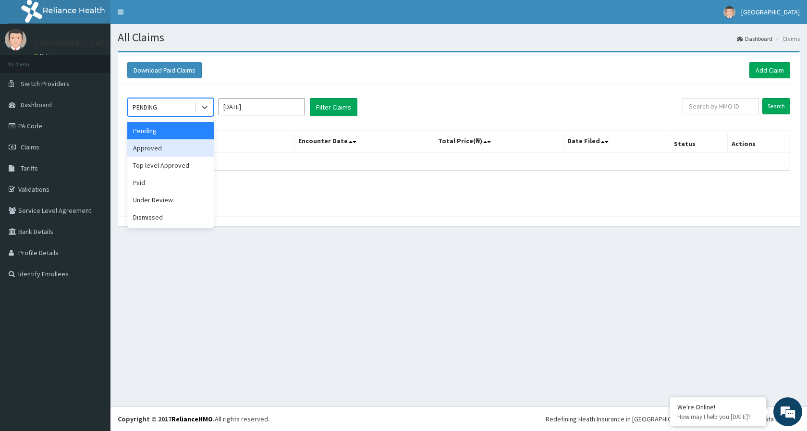
click at [168, 150] on div "Approved" at bounding box center [170, 147] width 87 height 17
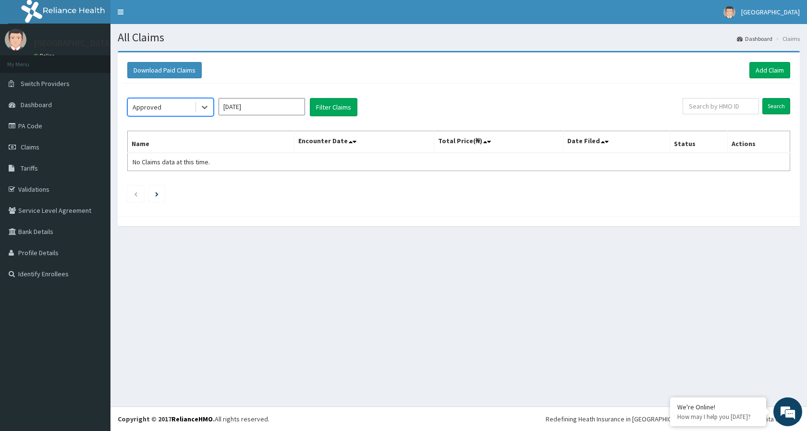
click at [277, 108] on input "[DATE]" at bounding box center [262, 106] width 87 height 17
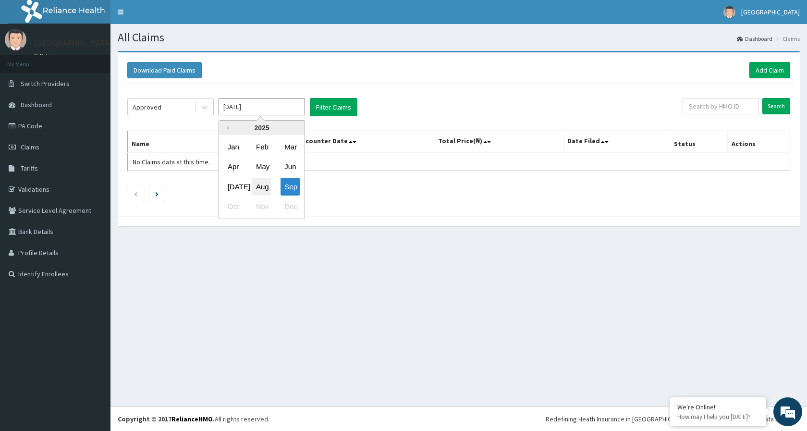
click at [265, 183] on div "Aug" at bounding box center [261, 187] width 19 height 18
type input "[DATE]"
click at [341, 112] on button "Filter Claims" at bounding box center [334, 107] width 48 height 18
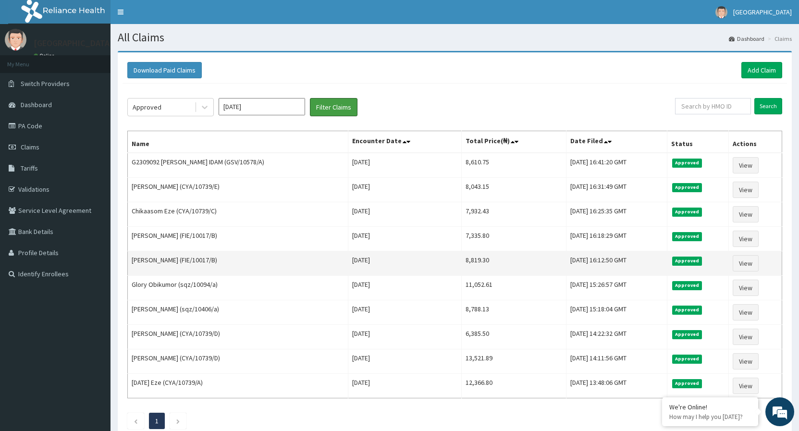
scroll to position [64, 0]
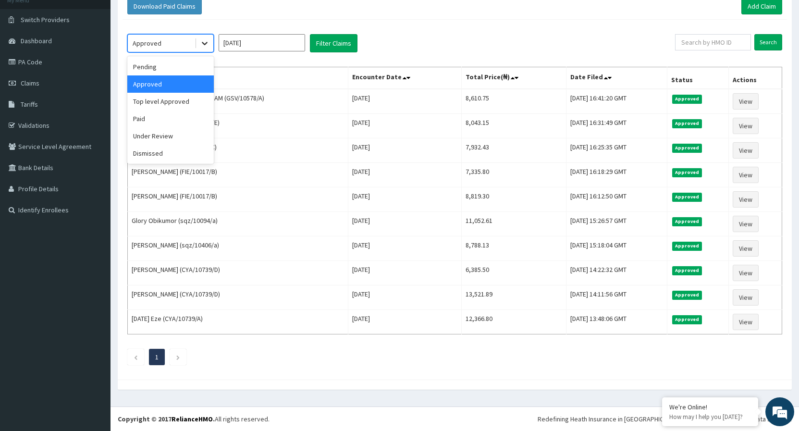
click at [207, 45] on icon at bounding box center [205, 43] width 10 height 10
click at [162, 69] on div "Pending" at bounding box center [170, 66] width 87 height 17
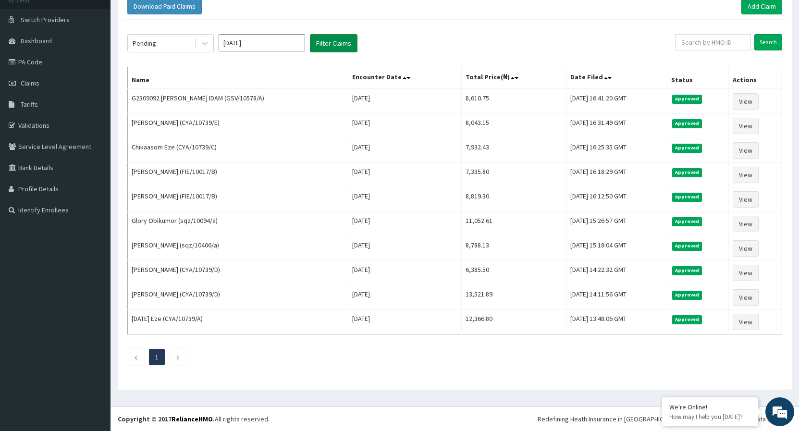
click at [325, 47] on button "Filter Claims" at bounding box center [334, 43] width 48 height 18
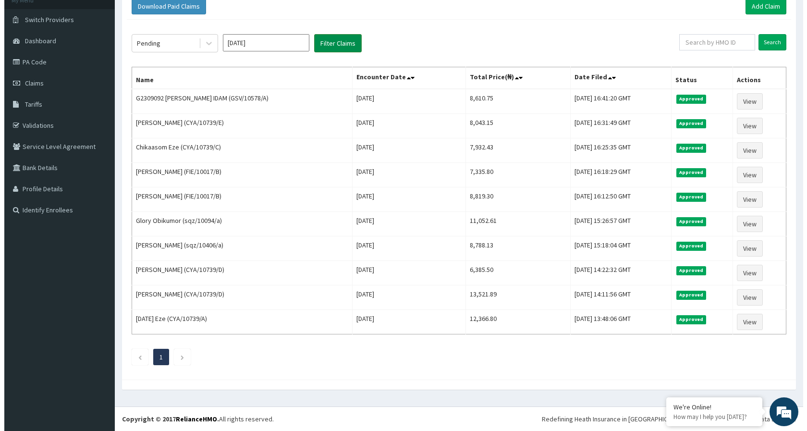
scroll to position [0, 0]
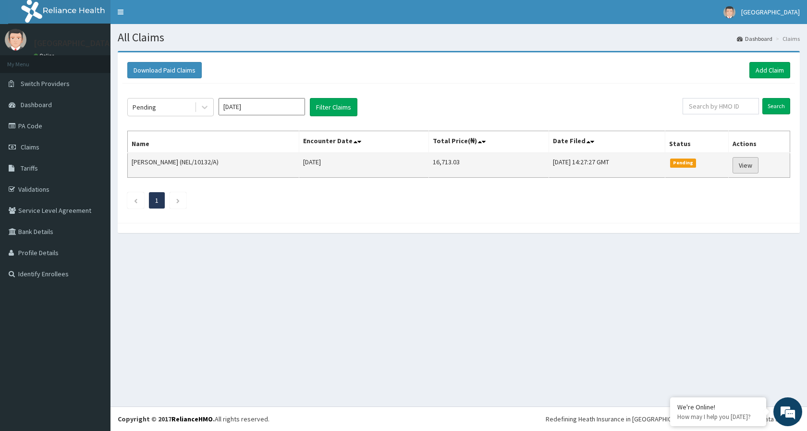
click at [749, 169] on link "View" at bounding box center [746, 165] width 26 height 16
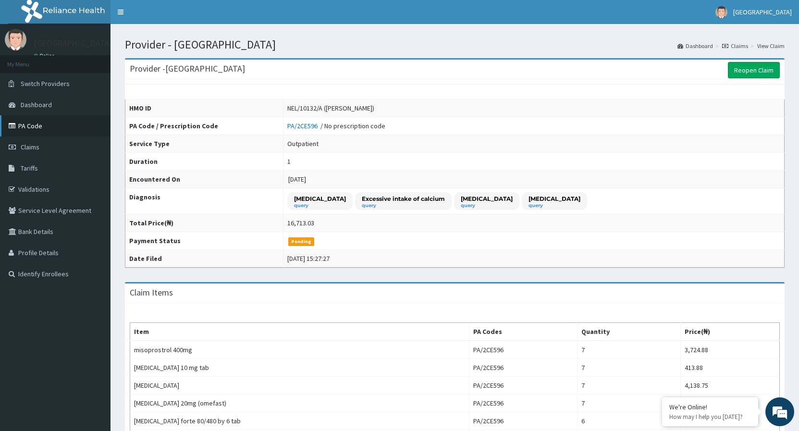
click at [30, 122] on link "PA Code" at bounding box center [55, 125] width 111 height 21
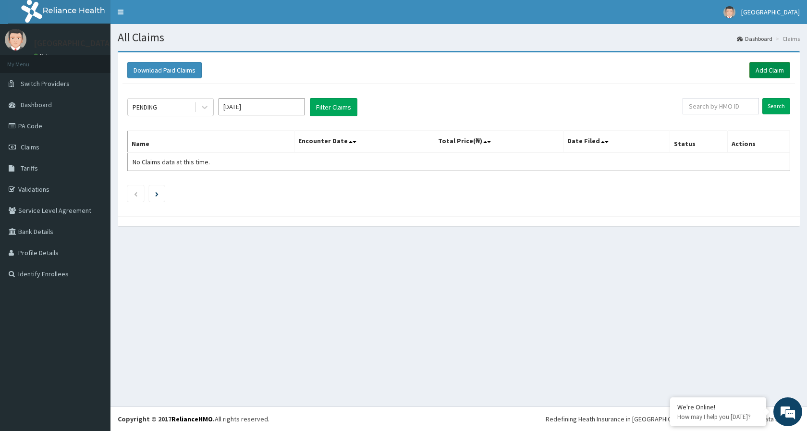
click at [754, 68] on link "Add Claim" at bounding box center [770, 70] width 41 height 16
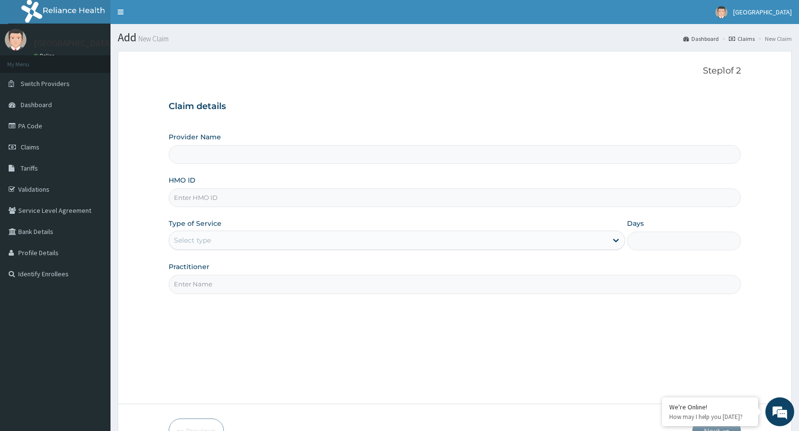
click at [330, 198] on input "HMO ID" at bounding box center [455, 197] width 572 height 19
type input "F"
type input "[GEOGRAPHIC_DATA]"
type input "FIE/10017/B"
click at [252, 242] on div "Select type" at bounding box center [388, 240] width 438 height 15
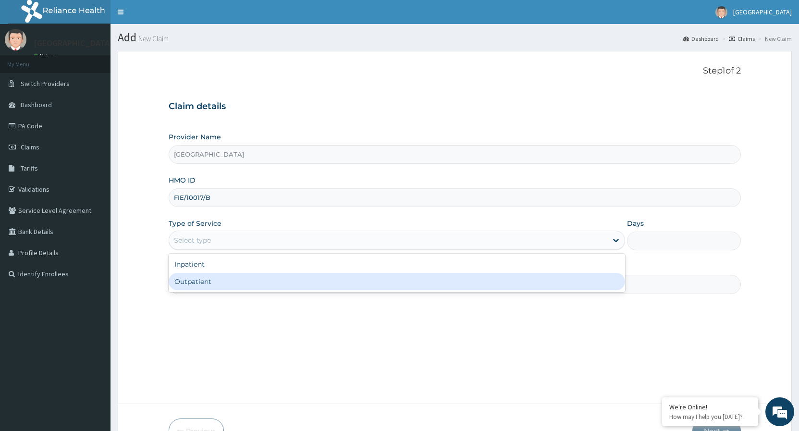
click at [211, 283] on div "Outpatient" at bounding box center [397, 281] width 456 height 17
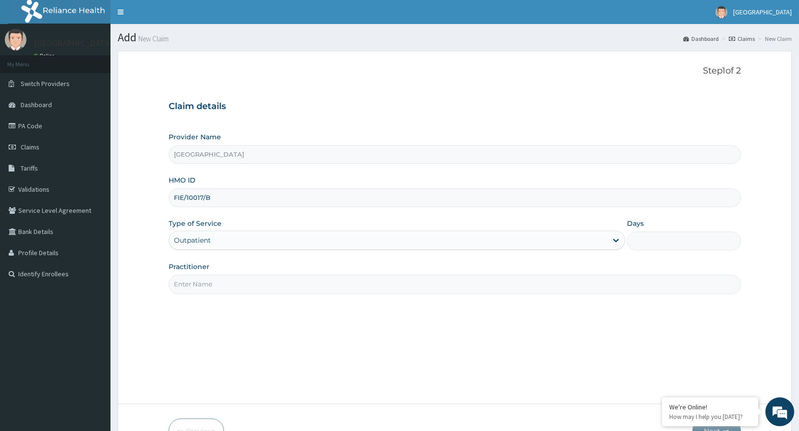
type input "1"
click at [237, 280] on input "Practitioner" at bounding box center [455, 284] width 572 height 19
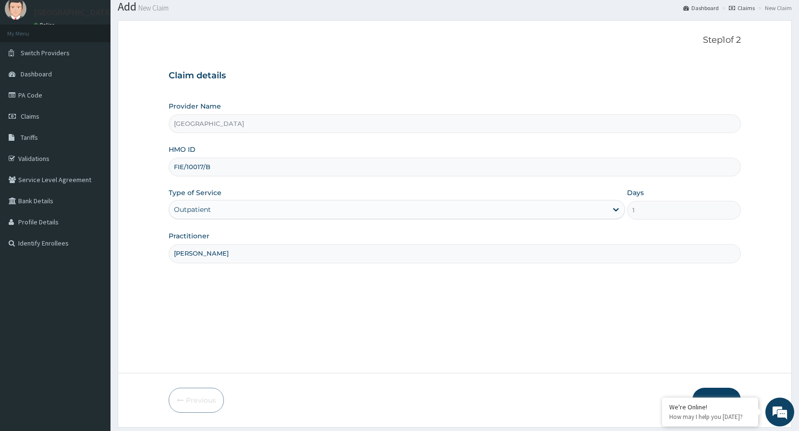
scroll to position [59, 0]
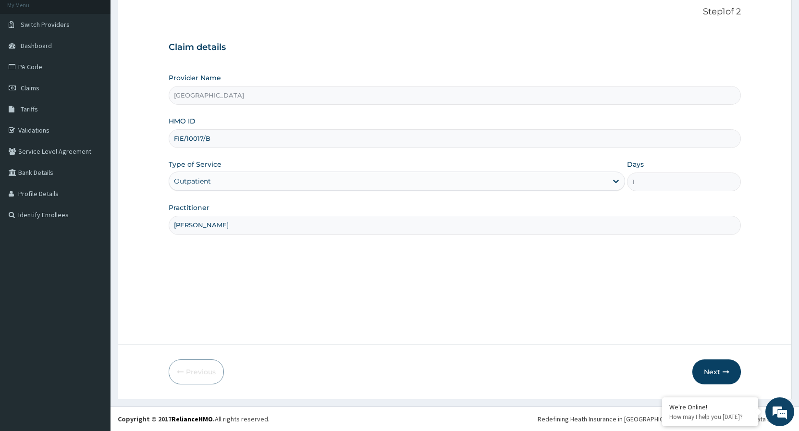
type input "DR. FAUSTINA"
click at [706, 373] on button "Next" at bounding box center [716, 371] width 49 height 25
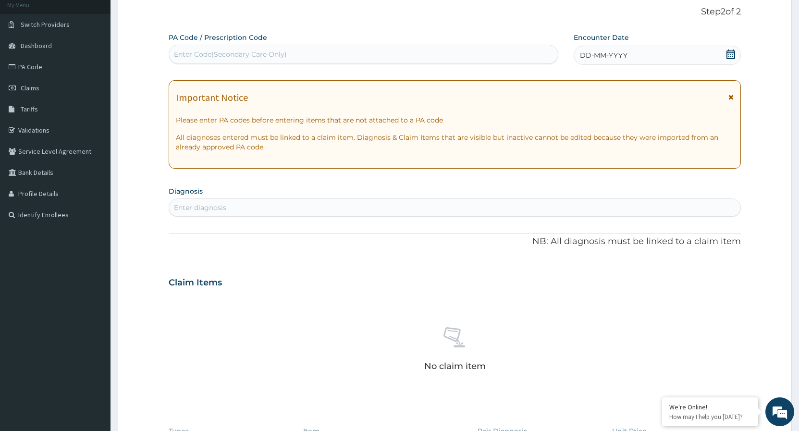
click at [257, 54] on div "Enter Code(Secondary Care Only)" at bounding box center [230, 54] width 113 height 10
paste input "PA/17E02E"
type input "PA/17E02E"
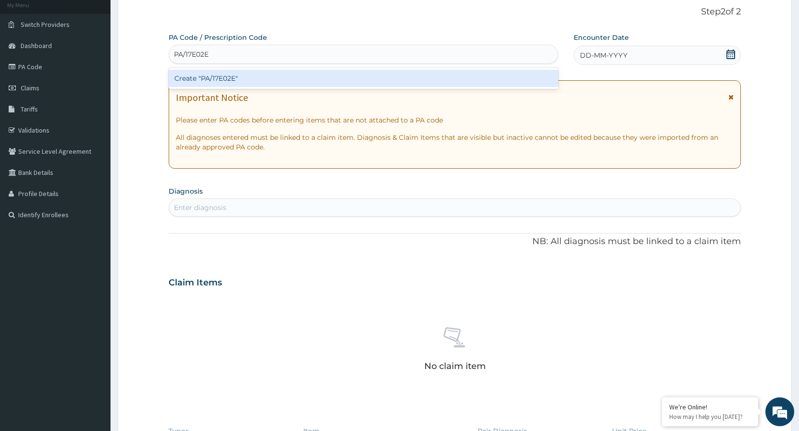
click at [269, 73] on div "Create "PA/17E02E"" at bounding box center [364, 78] width 390 height 17
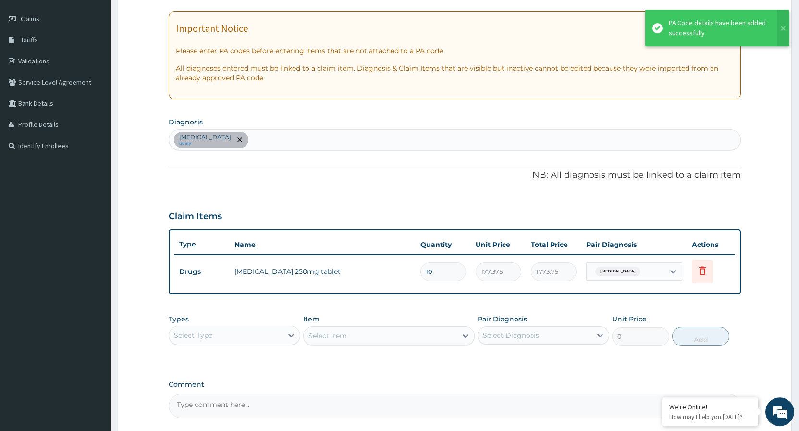
scroll to position [216, 0]
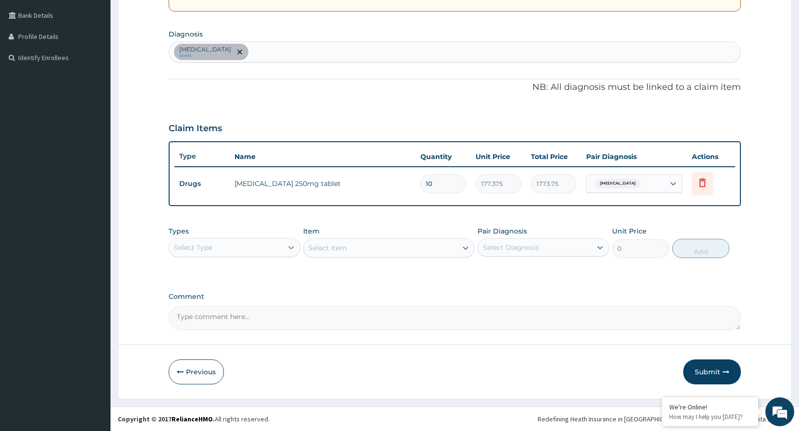
click at [285, 247] on div at bounding box center [291, 247] width 17 height 17
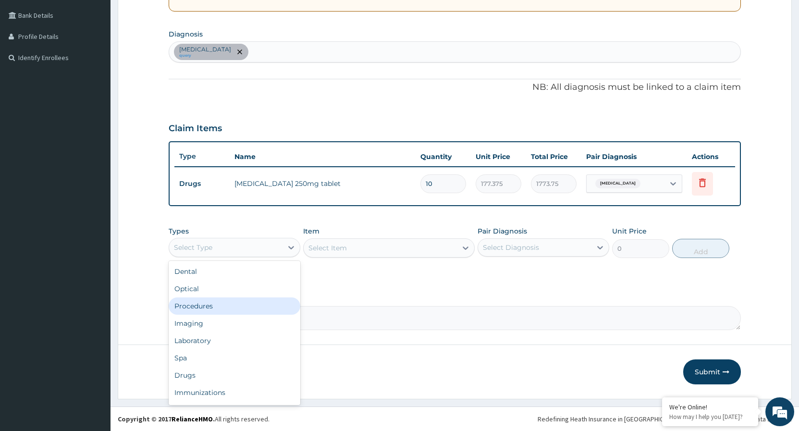
click at [228, 311] on div "Procedures" at bounding box center [235, 305] width 132 height 17
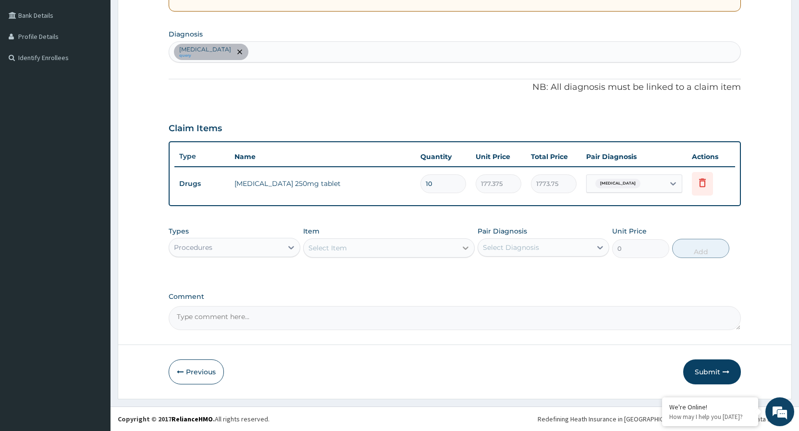
click at [468, 246] on icon at bounding box center [466, 248] width 10 height 10
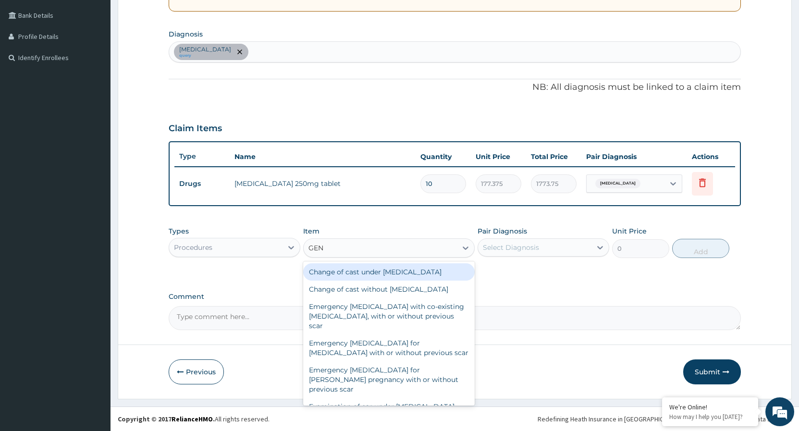
type input "GENE"
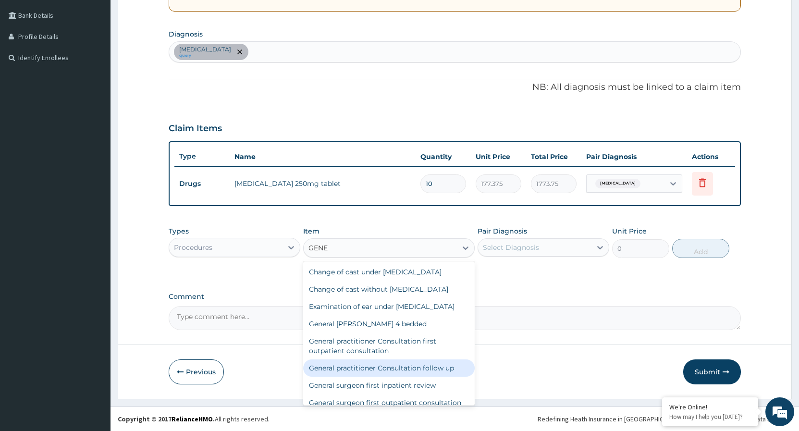
click at [390, 377] on div "General practitioner Consultation follow up" at bounding box center [389, 367] width 172 height 17
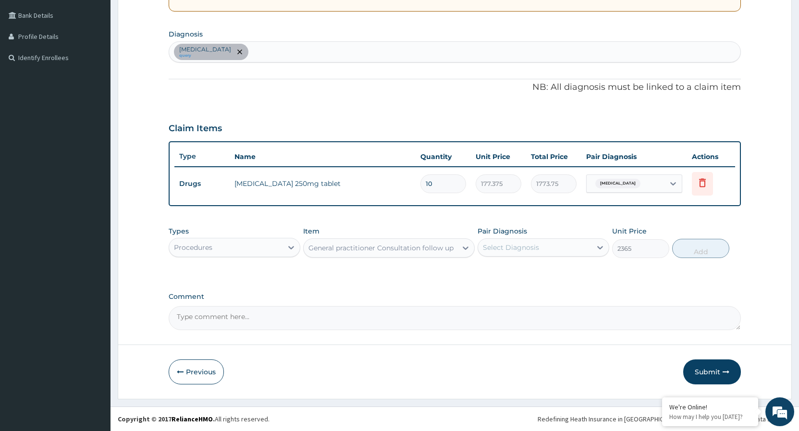
type input "2365"
click at [597, 243] on icon at bounding box center [600, 248] width 10 height 10
click at [487, 274] on input "checkbox" at bounding box center [486, 271] width 6 height 6
checkbox input "true"
click at [714, 251] on button "Add" at bounding box center [700, 248] width 57 height 19
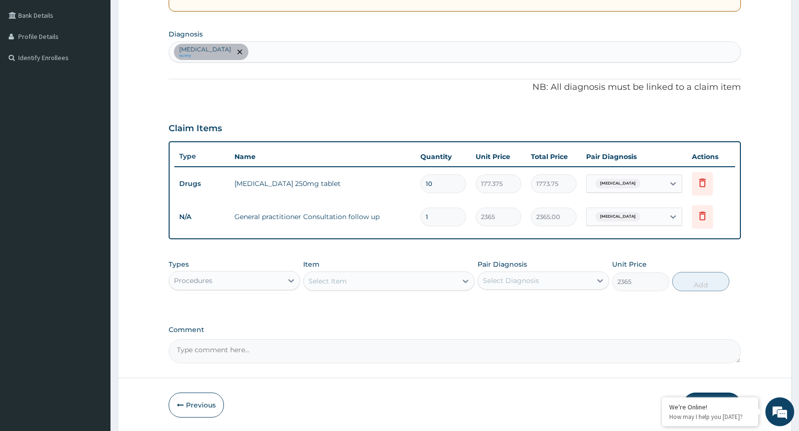
type input "0"
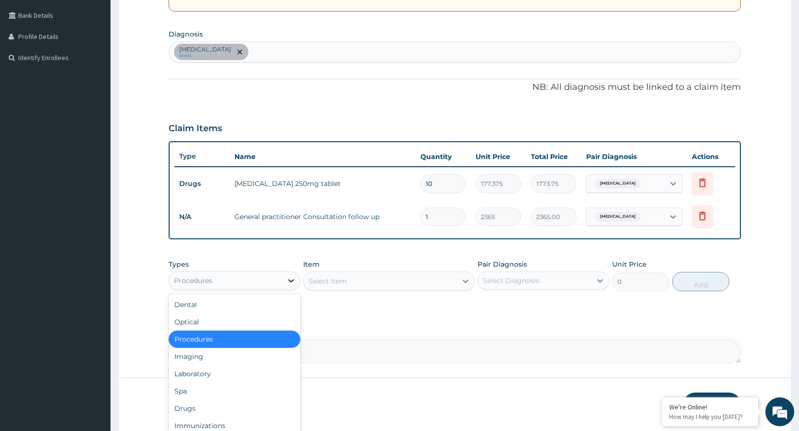
click at [290, 281] on icon at bounding box center [291, 280] width 6 height 3
drag, startPoint x: 198, startPoint y: 404, endPoint x: 226, endPoint y: 400, distance: 29.2
click at [199, 405] on div "Drugs" at bounding box center [235, 408] width 132 height 17
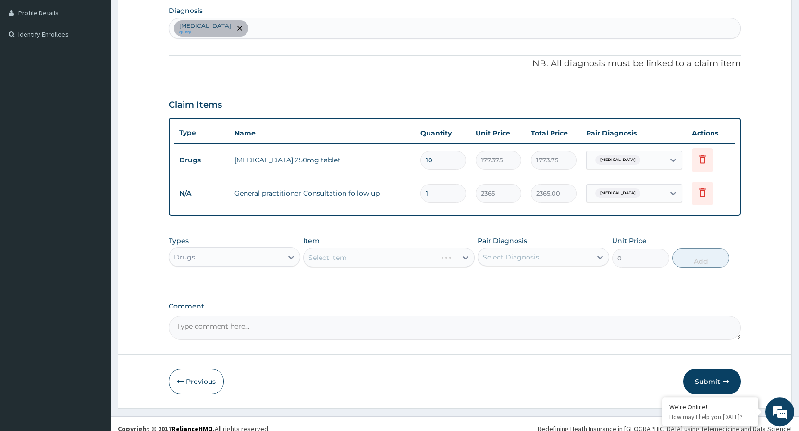
scroll to position [249, 0]
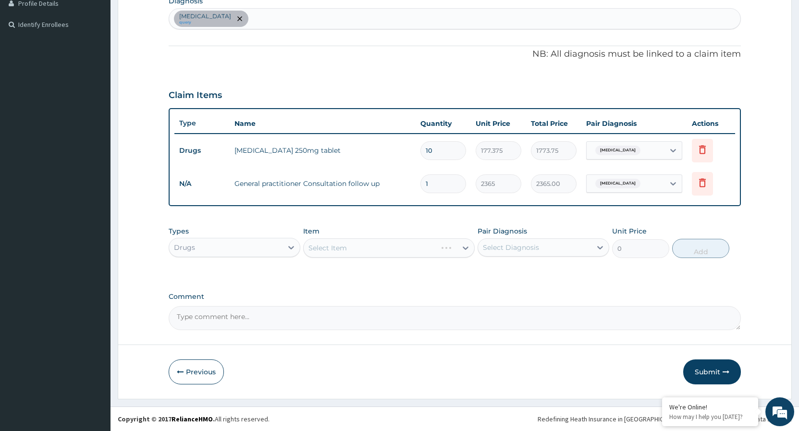
click at [469, 247] on div "Select Item" at bounding box center [389, 247] width 172 height 19
click at [464, 247] on icon at bounding box center [466, 248] width 6 height 3
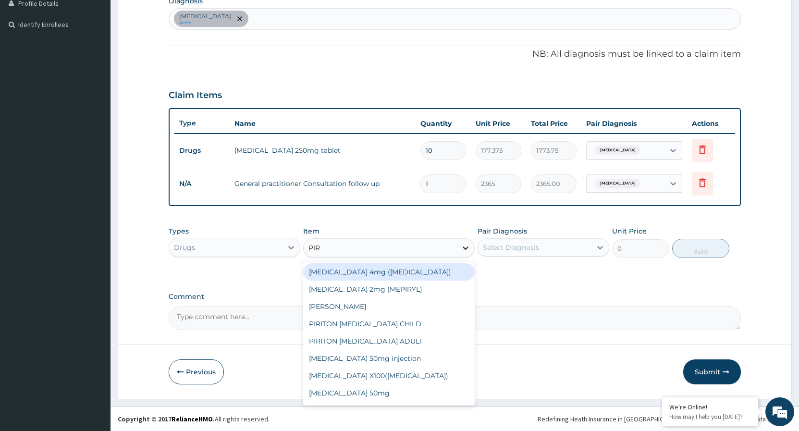
type input "PIRI"
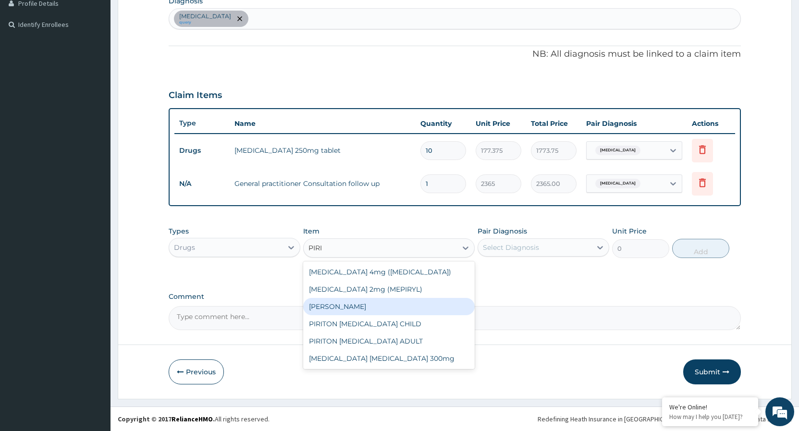
click at [398, 306] on div "PIRITON TAB EVANS" at bounding box center [389, 306] width 172 height 17
type input "23.65"
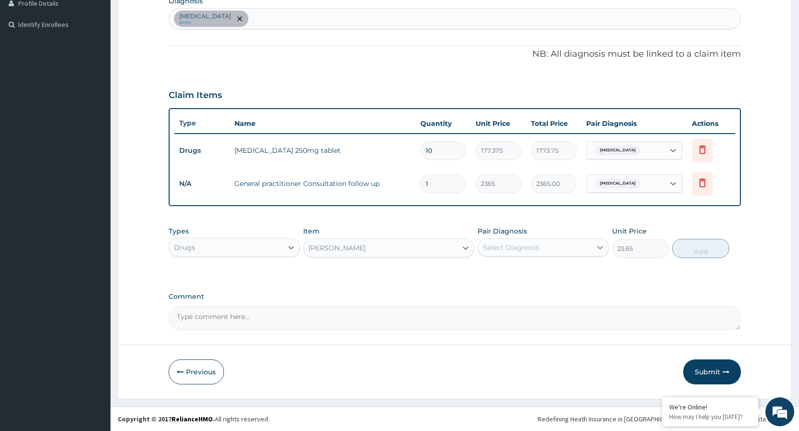
click at [599, 247] on icon at bounding box center [600, 248] width 10 height 10
click at [488, 270] on input "checkbox" at bounding box center [486, 271] width 6 height 6
checkbox input "true"
click at [685, 250] on button "Add" at bounding box center [700, 248] width 57 height 19
type input "0"
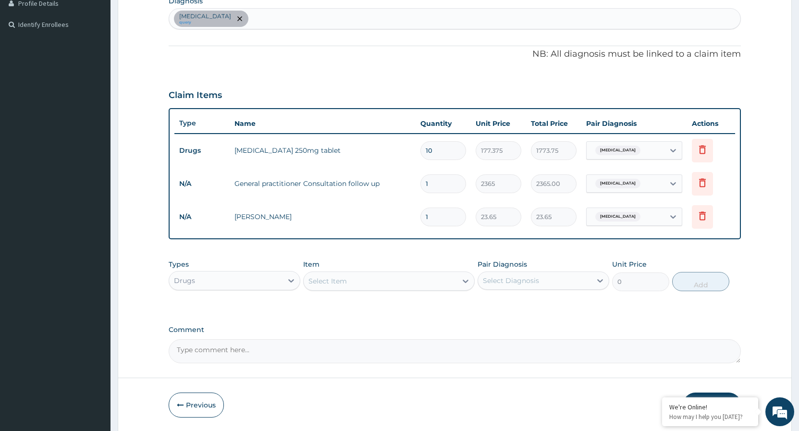
type input "10"
type input "236.50"
type input "10"
click at [462, 274] on div at bounding box center [465, 280] width 17 height 17
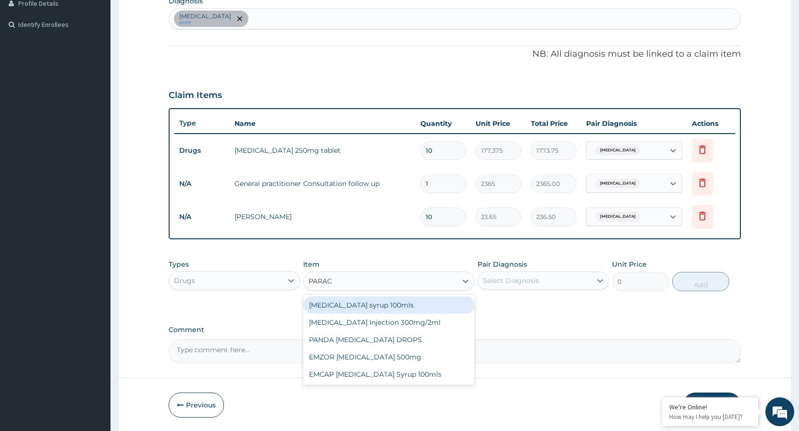
type input "PARACE"
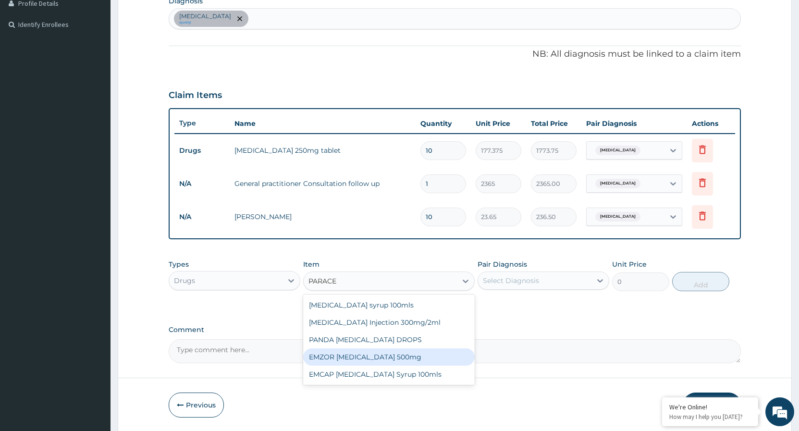
drag, startPoint x: 392, startPoint y: 355, endPoint x: 527, endPoint y: 317, distance: 139.8
click at [394, 355] on div "EMZOR PARACETAMOL 500mg" at bounding box center [389, 356] width 172 height 17
type input "23.65"
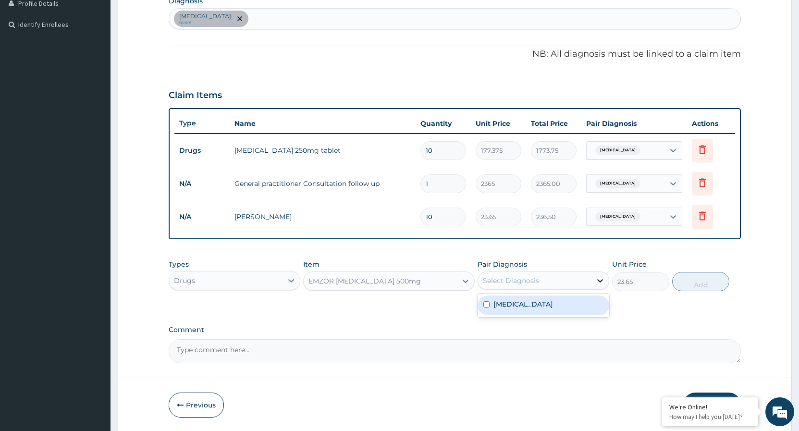
click at [598, 276] on icon at bounding box center [600, 281] width 10 height 10
click at [486, 301] on div "Sinusitis" at bounding box center [544, 306] width 132 height 20
checkbox input "true"
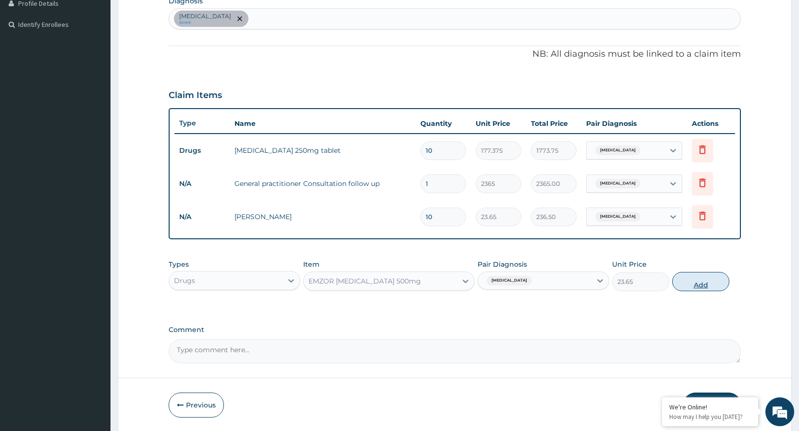
drag, startPoint x: 715, startPoint y: 280, endPoint x: 710, endPoint y: 281, distance: 4.9
click at [710, 281] on button "Add" at bounding box center [700, 281] width 57 height 19
type input "0"
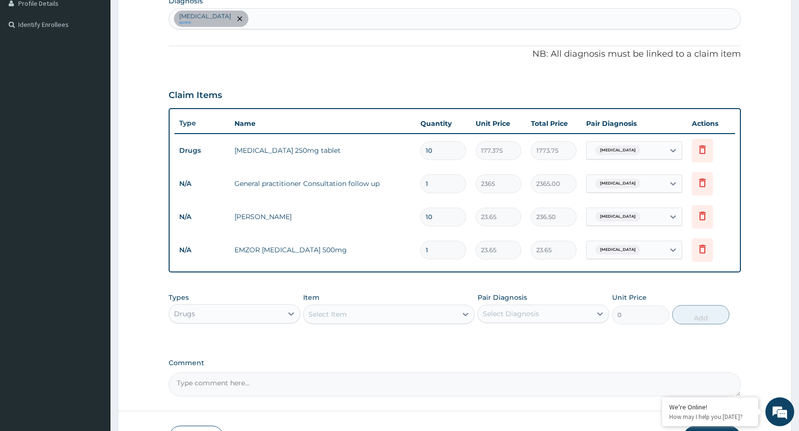
type input "18"
type input "425.70"
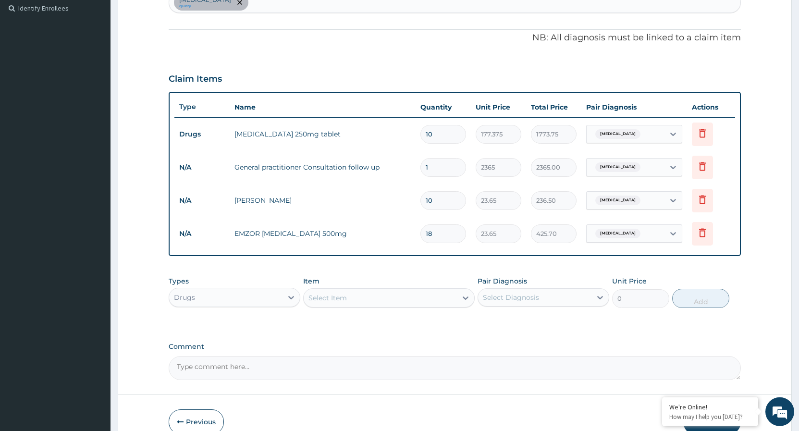
scroll to position [316, 0]
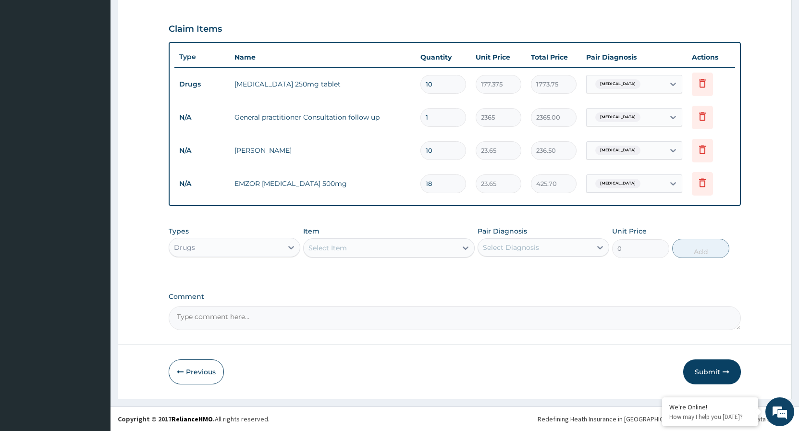
type input "18"
click at [709, 371] on button "Submit" at bounding box center [712, 371] width 58 height 25
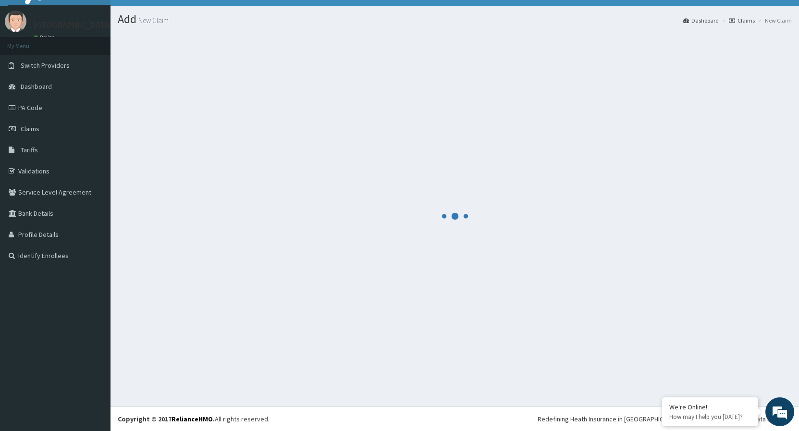
scroll to position [18, 0]
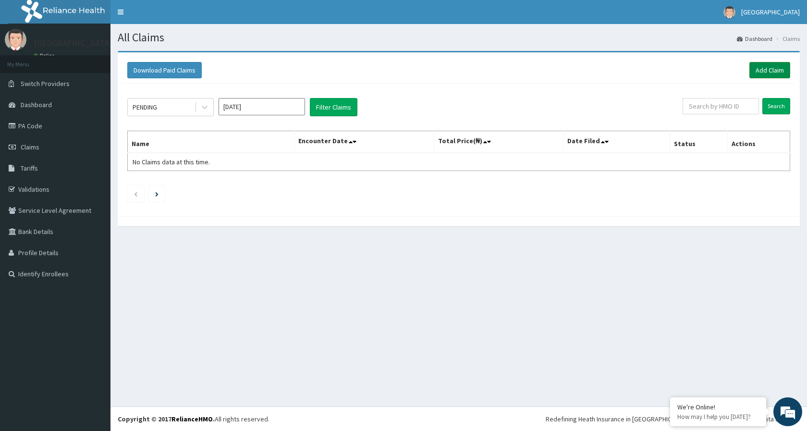
click at [770, 69] on link "Add Claim" at bounding box center [770, 70] width 41 height 16
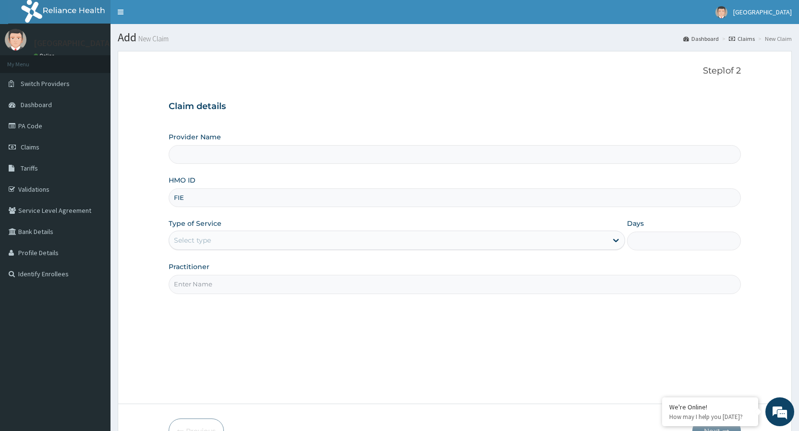
type input "[GEOGRAPHIC_DATA]"
type input "FIE/10017/C"
click at [236, 243] on div "Select type" at bounding box center [388, 240] width 438 height 15
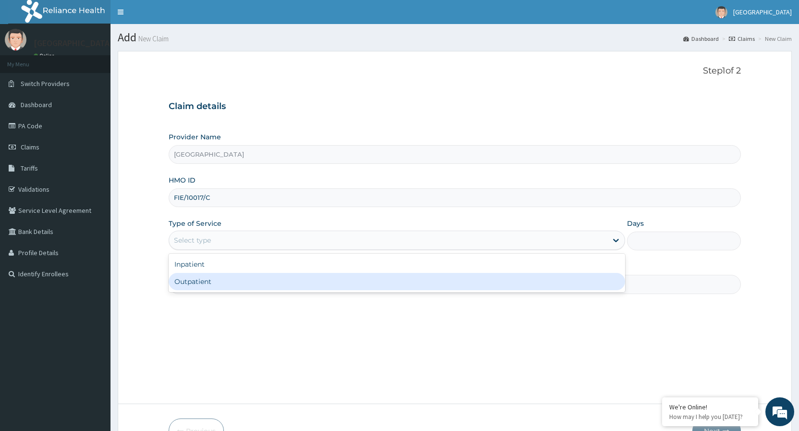
click at [219, 282] on div "Outpatient" at bounding box center [397, 281] width 456 height 17
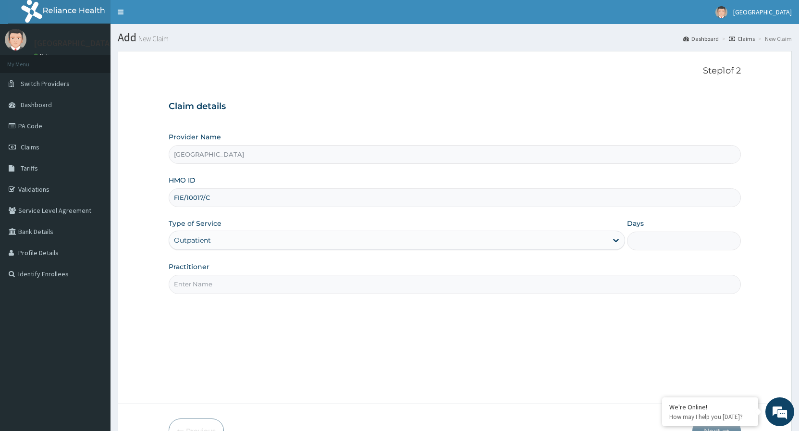
type input "1"
click at [255, 285] on input "Practitioner" at bounding box center [455, 284] width 572 height 19
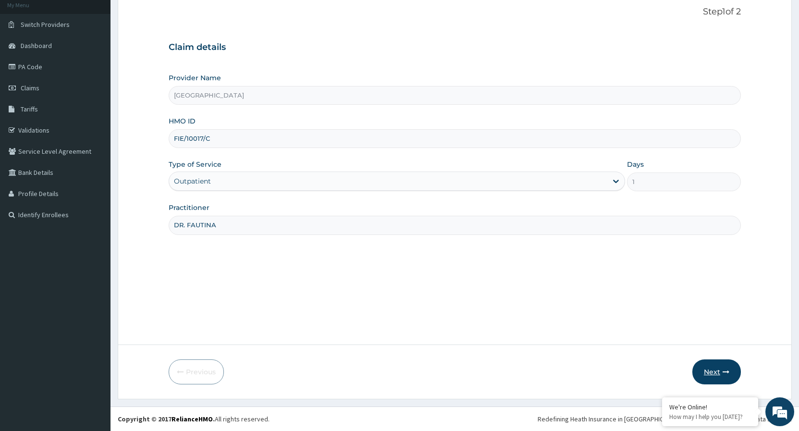
type input "DR. FAUTINA"
click at [730, 377] on button "Next" at bounding box center [716, 371] width 49 height 25
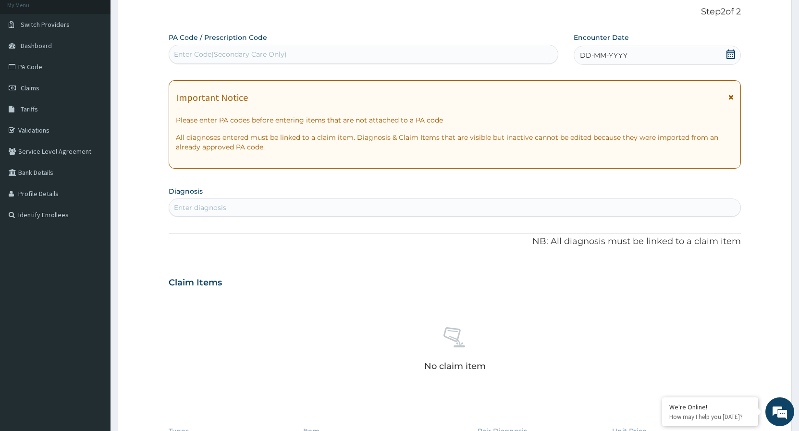
click at [736, 56] on div "DD-MM-YYYY" at bounding box center [657, 55] width 167 height 19
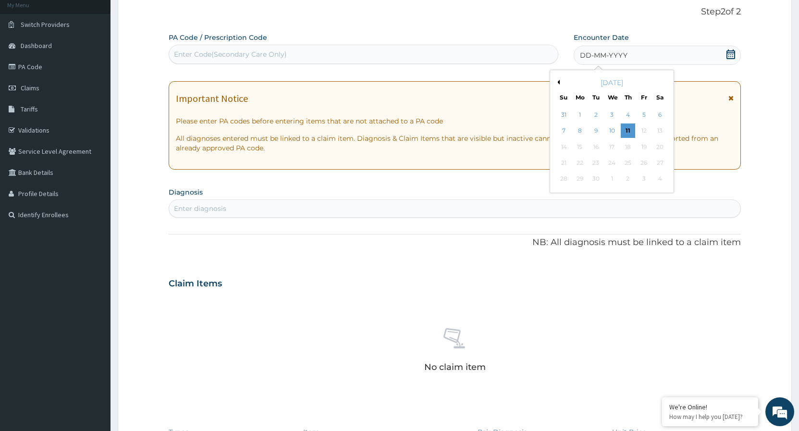
click at [557, 83] on button "Previous Month" at bounding box center [557, 82] width 5 height 5
click at [647, 148] on div "15" at bounding box center [644, 147] width 14 height 14
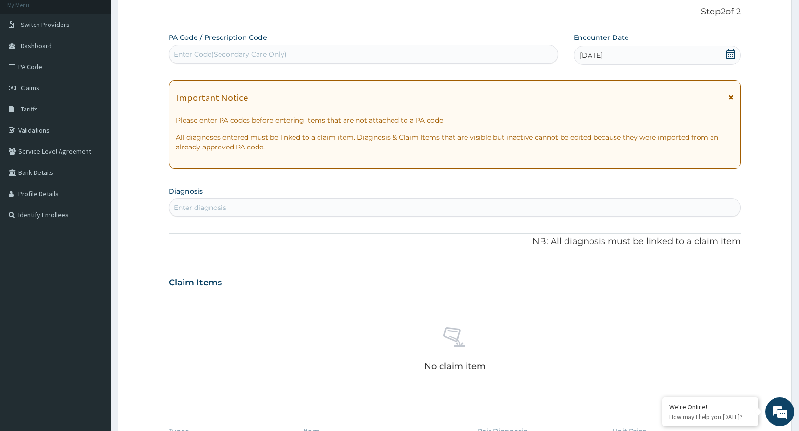
click at [302, 207] on div "Enter diagnosis" at bounding box center [454, 207] width 571 height 15
type input "MALARIA"
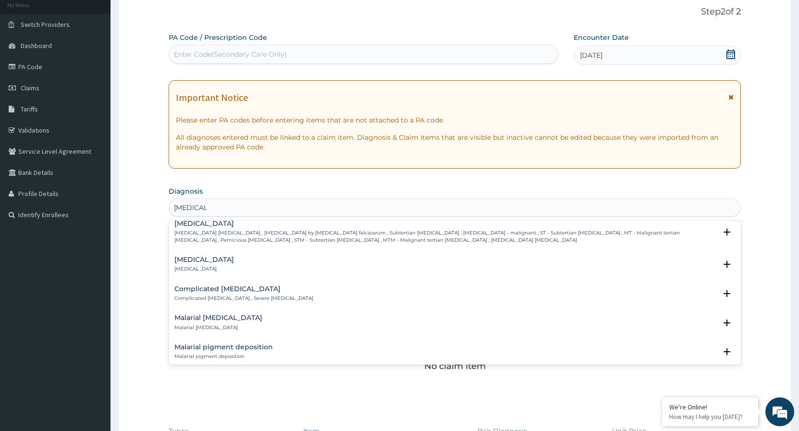
scroll to position [363, 0]
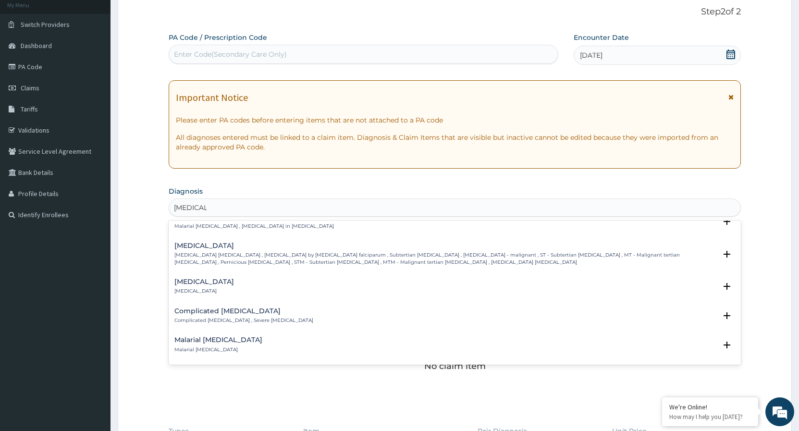
click at [268, 258] on p "Falciparum malaria , Malignant tertian malaria , Malaria by Plasmodium falcipar…" at bounding box center [445, 259] width 542 height 14
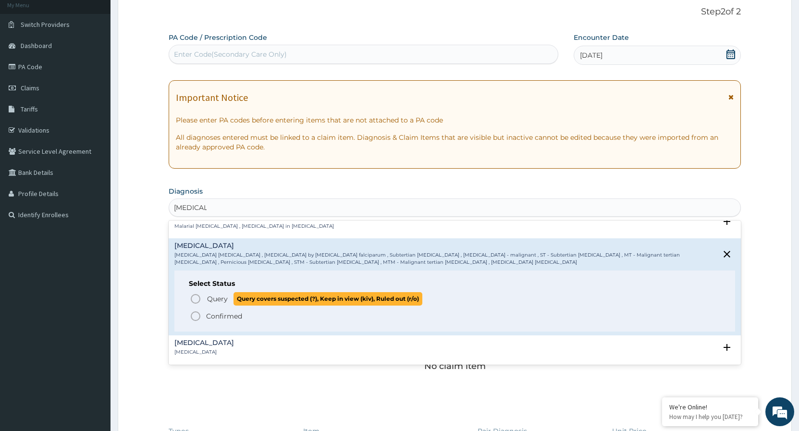
click at [192, 295] on icon "status option query" at bounding box center [196, 299] width 12 height 12
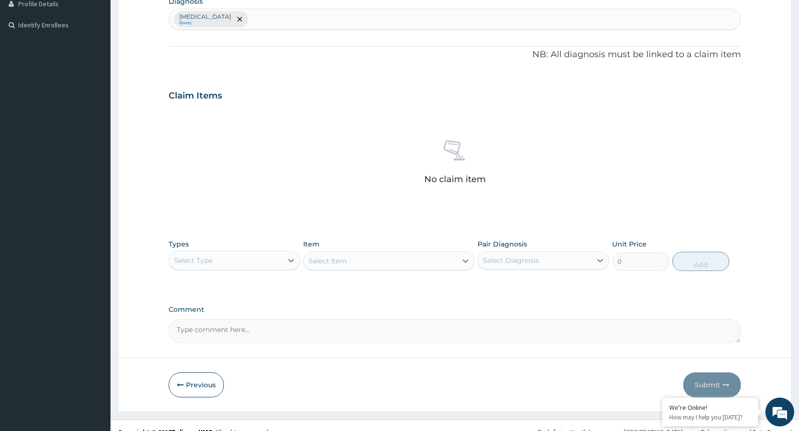
scroll to position [255, 0]
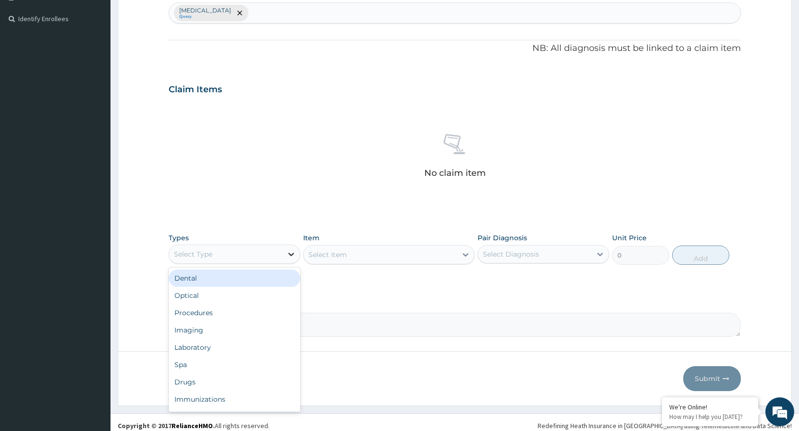
click at [290, 253] on icon at bounding box center [291, 254] width 6 height 3
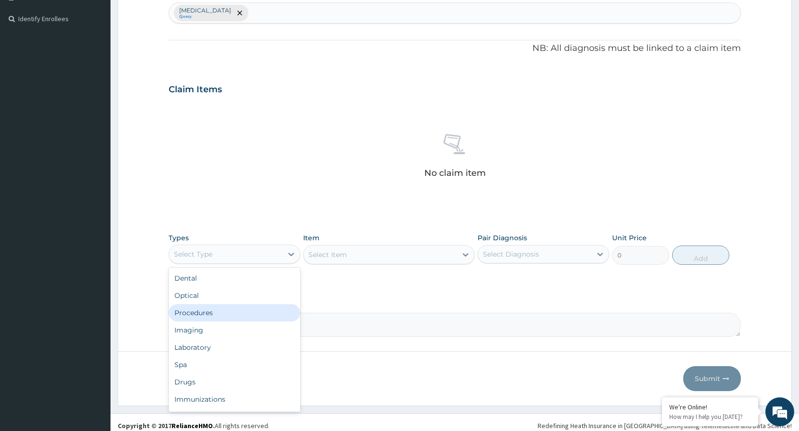
click at [207, 313] on div "Procedures" at bounding box center [235, 312] width 132 height 17
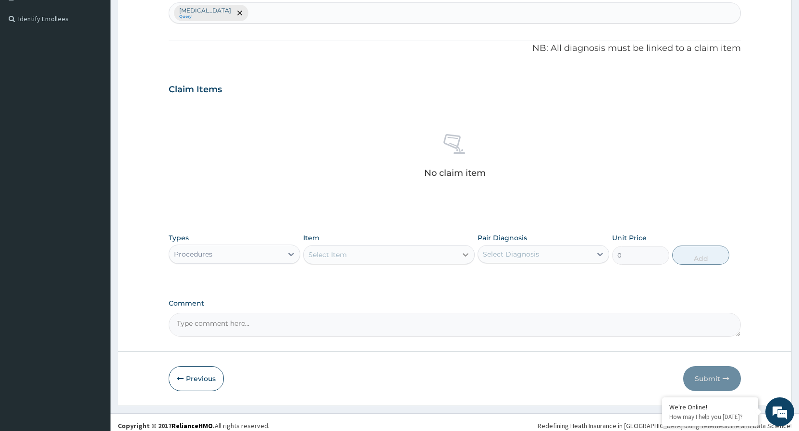
click at [465, 254] on icon at bounding box center [466, 255] width 10 height 10
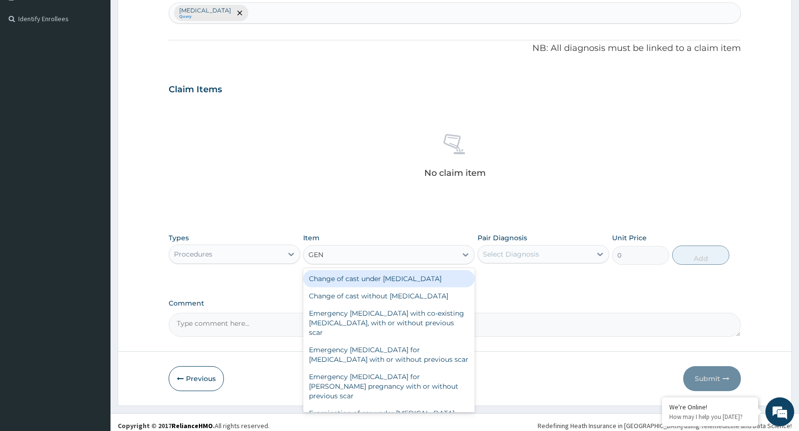
type input "GENE"
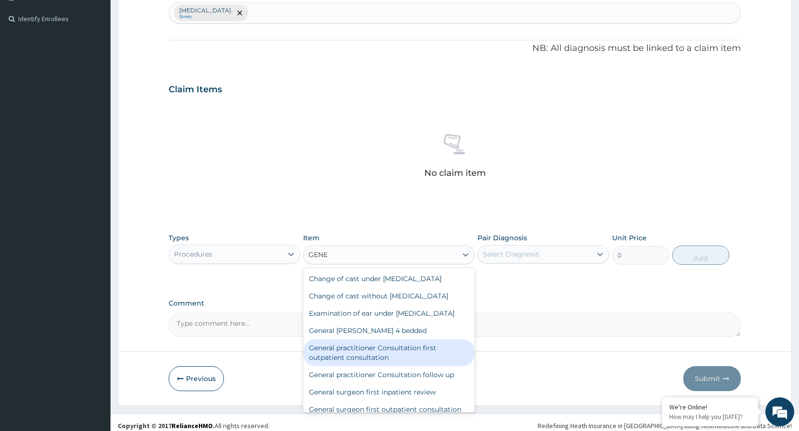
drag, startPoint x: 375, startPoint y: 363, endPoint x: 425, endPoint y: 332, distance: 59.3
click at [376, 363] on div "General practitioner Consultation first outpatient consultation" at bounding box center [389, 352] width 172 height 27
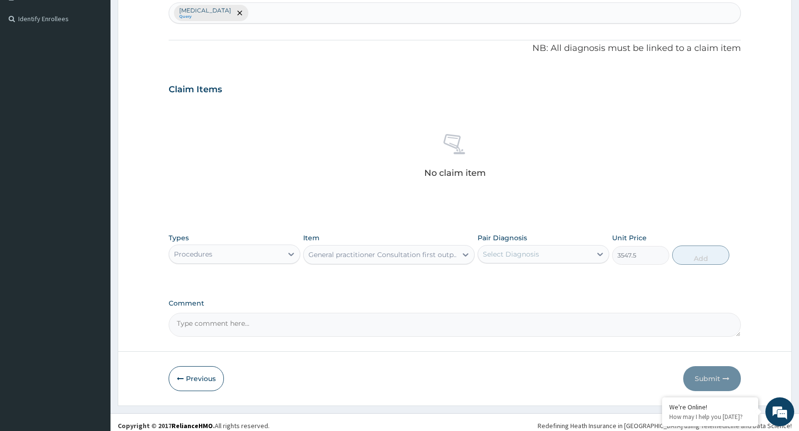
type input "3547.5"
click at [594, 253] on div at bounding box center [600, 254] width 17 height 17
click at [486, 279] on input "checkbox" at bounding box center [486, 278] width 6 height 6
checkbox input "true"
click at [691, 260] on button "Add" at bounding box center [700, 255] width 57 height 19
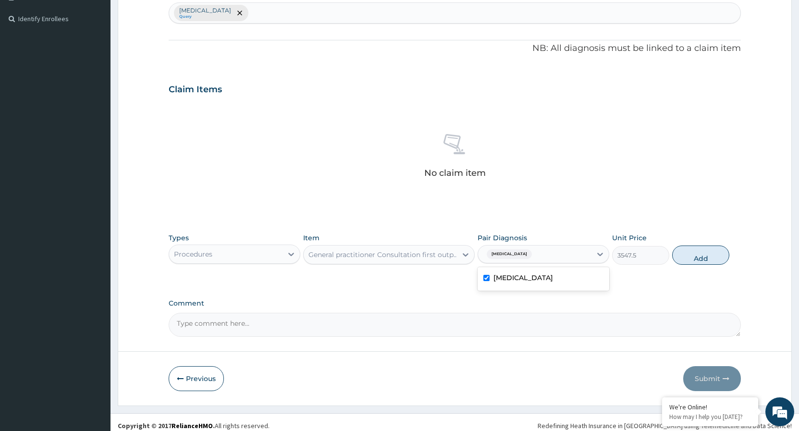
type input "0"
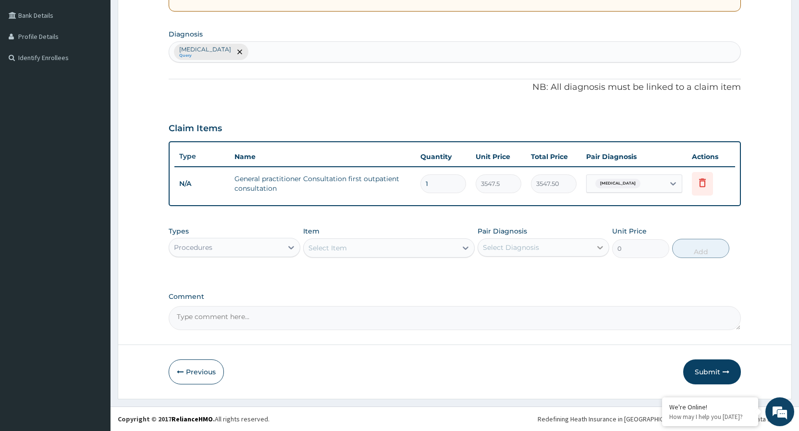
scroll to position [216, 0]
click at [461, 247] on icon at bounding box center [466, 248] width 10 height 10
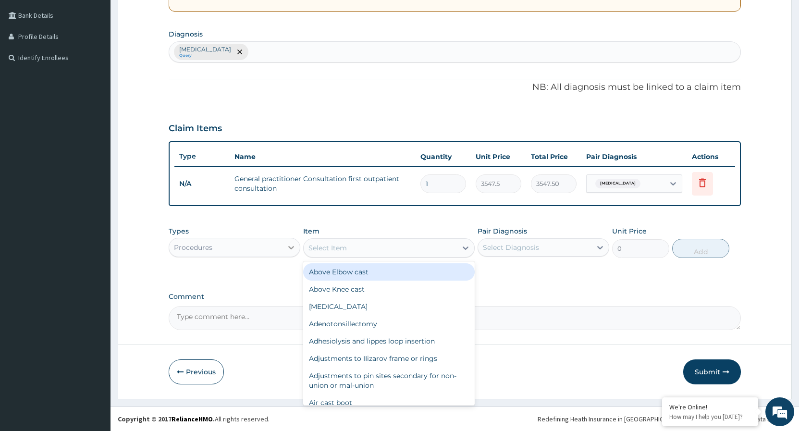
click at [290, 251] on icon at bounding box center [291, 248] width 10 height 10
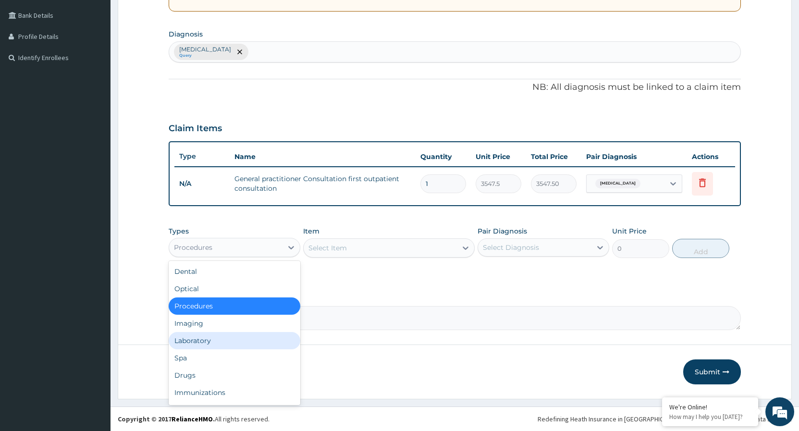
drag, startPoint x: 198, startPoint y: 342, endPoint x: 215, endPoint y: 339, distance: 17.5
click at [198, 342] on div "Laboratory" at bounding box center [235, 340] width 132 height 17
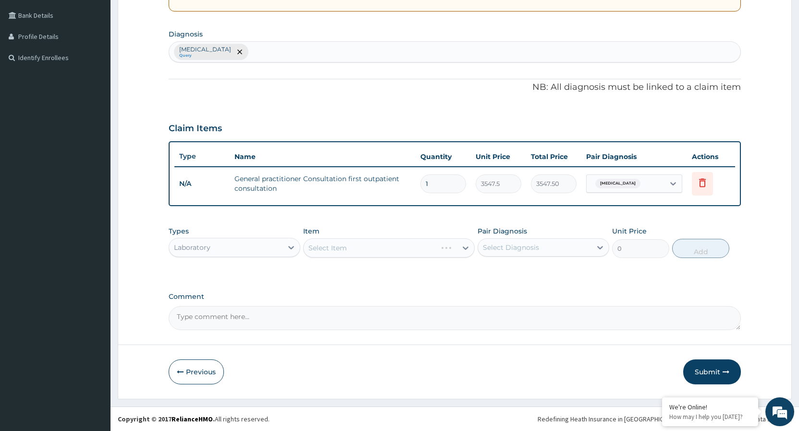
click at [462, 248] on div "Select Item" at bounding box center [389, 247] width 172 height 19
click at [462, 248] on icon at bounding box center [466, 248] width 10 height 10
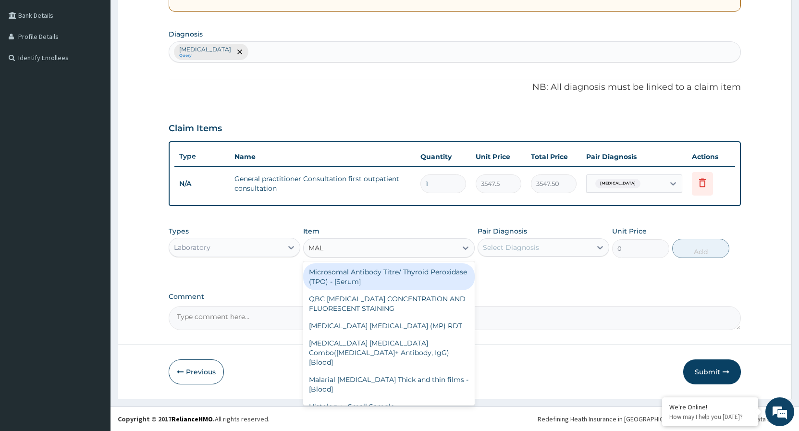
type input "MALA"
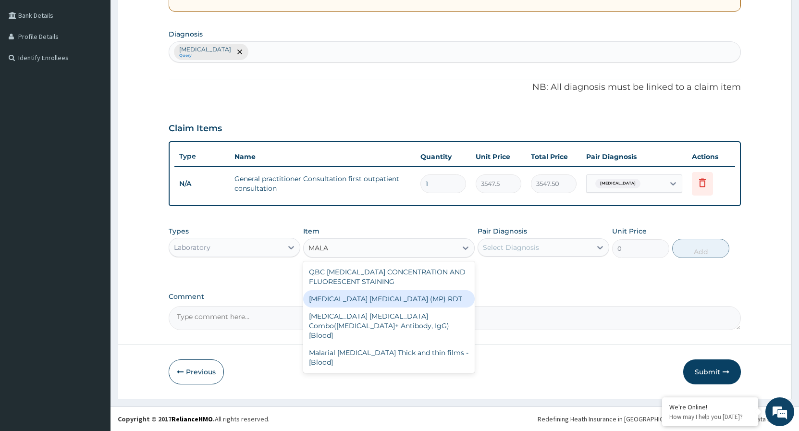
click at [402, 303] on div "MALARIA PARASITE (MP) RDT" at bounding box center [389, 298] width 172 height 17
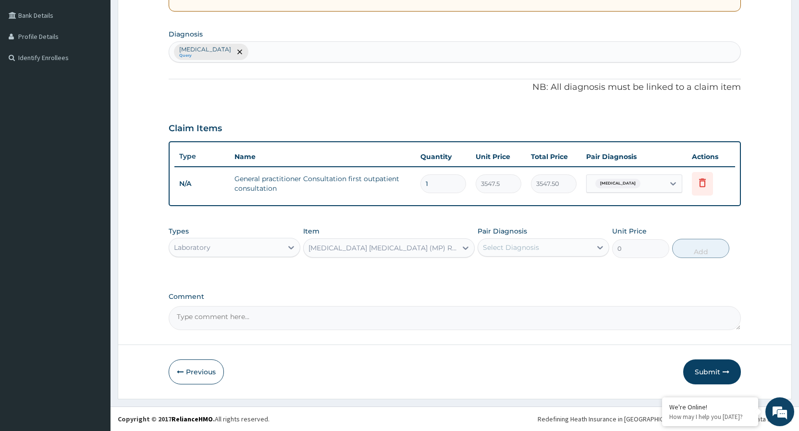
type input "1612.5"
click at [602, 246] on icon at bounding box center [600, 248] width 10 height 10
click at [485, 270] on input "checkbox" at bounding box center [486, 271] width 6 height 6
checkbox input "true"
click at [692, 255] on button "Add" at bounding box center [700, 248] width 57 height 19
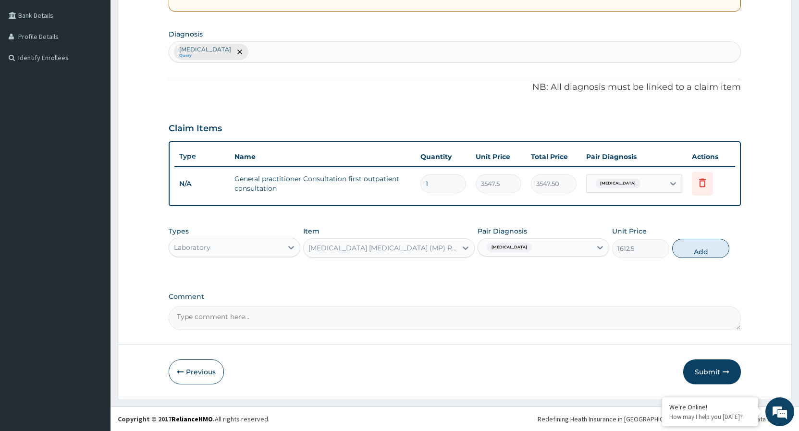
type input "0"
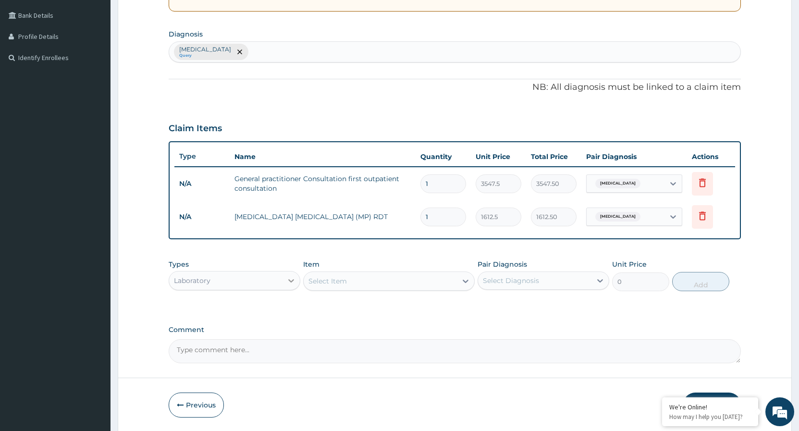
click at [284, 283] on div at bounding box center [291, 280] width 17 height 17
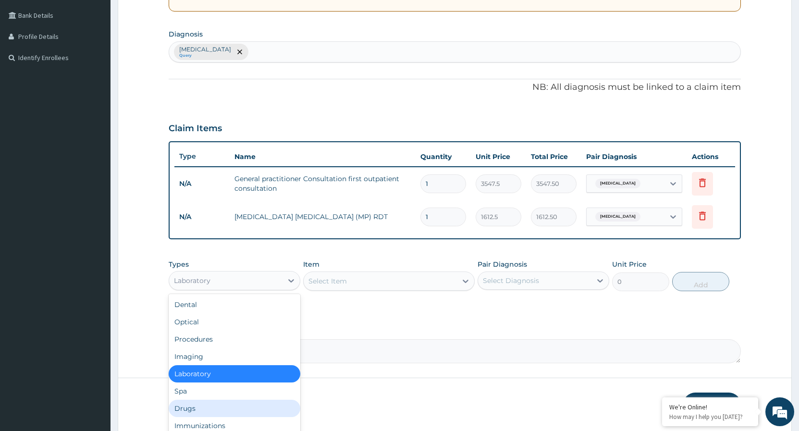
drag, startPoint x: 185, startPoint y: 407, endPoint x: 207, endPoint y: 398, distance: 23.7
click at [186, 408] on div "Drugs" at bounding box center [235, 408] width 132 height 17
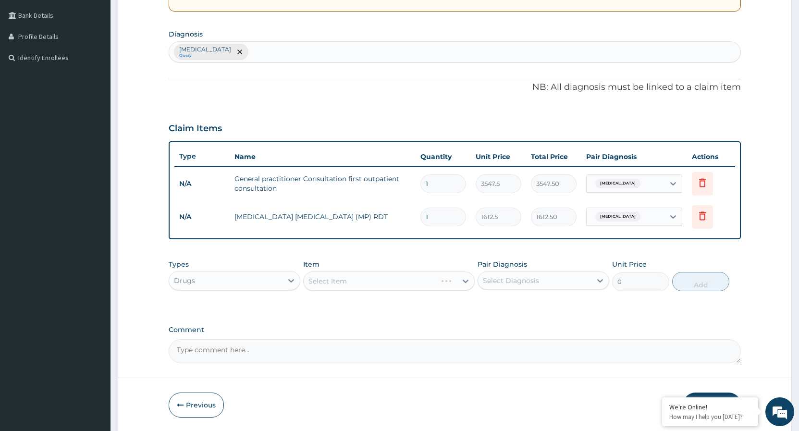
scroll to position [249, 0]
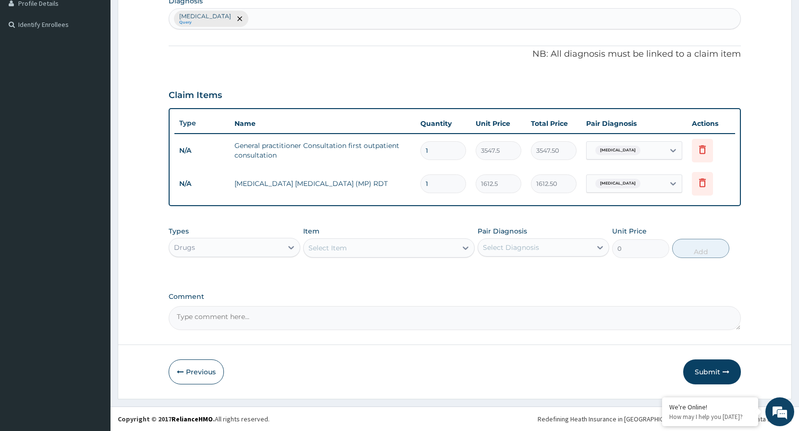
click at [466, 249] on icon at bounding box center [466, 248] width 6 height 3
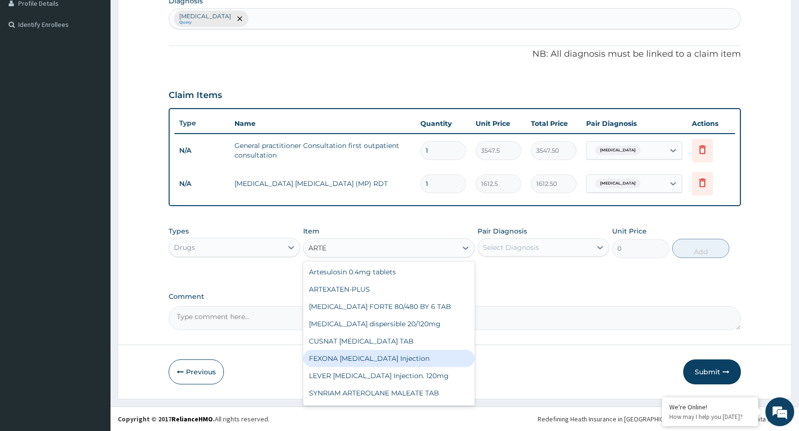
type input "ARTEM"
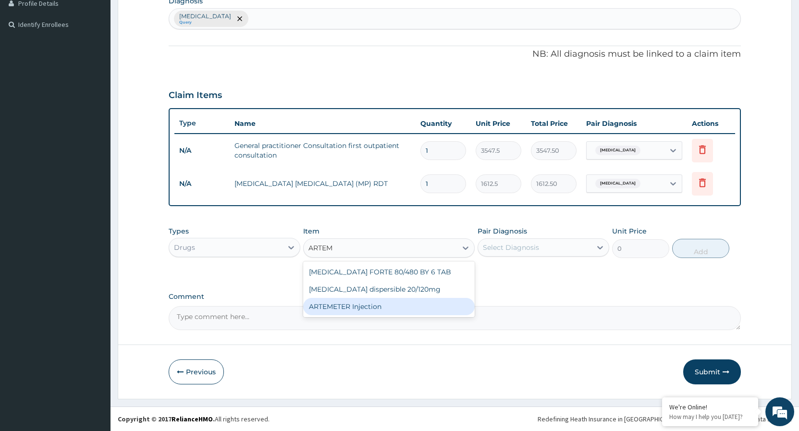
click at [377, 308] on div "ARTEMETER Injection" at bounding box center [389, 306] width 172 height 17
type input "946"
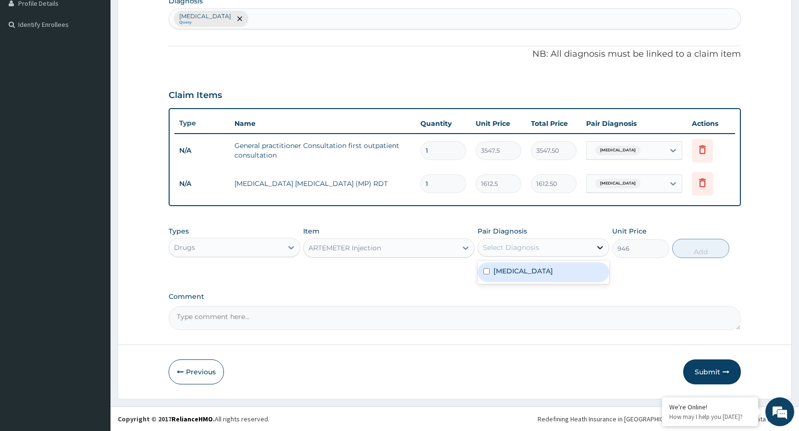
click at [599, 248] on icon at bounding box center [600, 248] width 10 height 10
click at [484, 274] on input "checkbox" at bounding box center [486, 271] width 6 height 6
checkbox input "true"
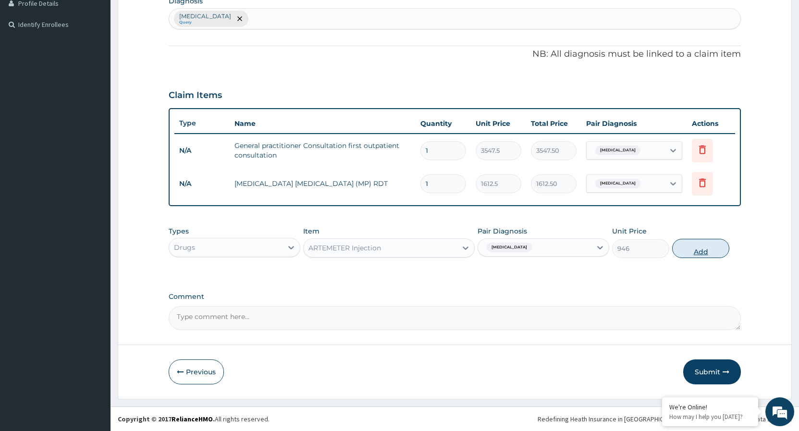
click at [682, 251] on button "Add" at bounding box center [700, 248] width 57 height 19
type input "0"
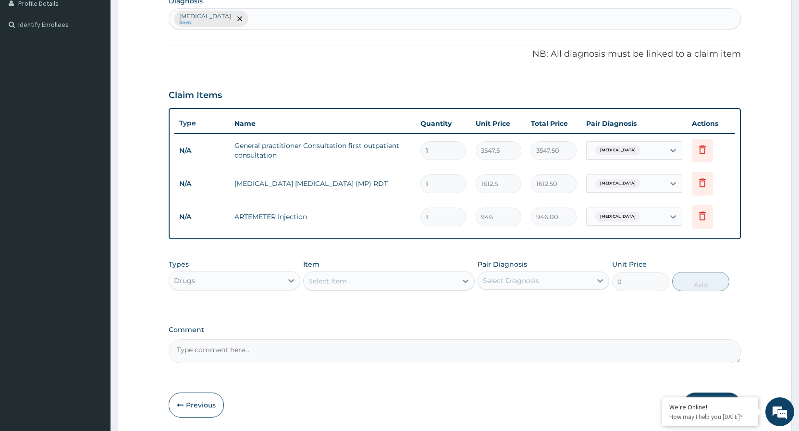
type input "0.00"
type input "6"
type input "5676.00"
type input "6"
click at [467, 284] on icon at bounding box center [466, 281] width 10 height 10
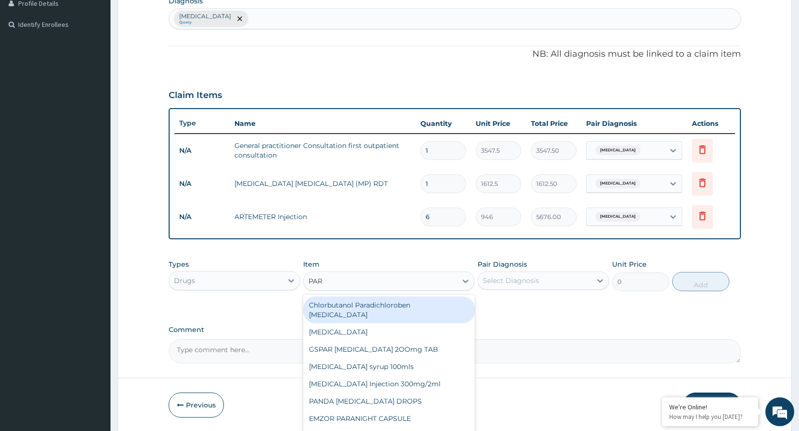
type input "PARA"
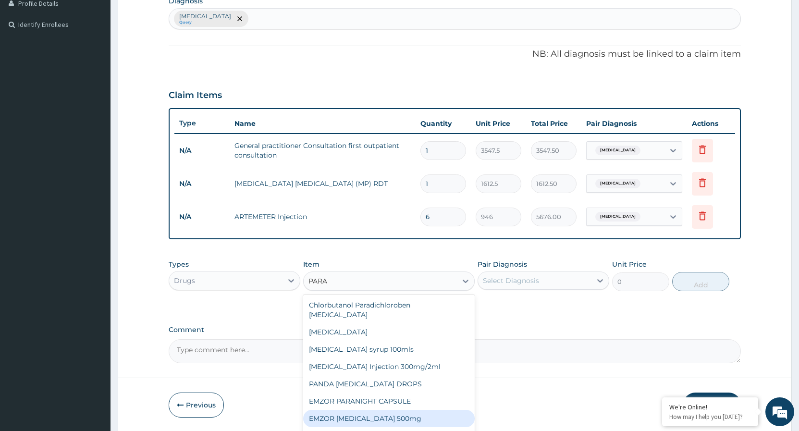
click at [394, 410] on div "EMZOR PARACETAMOL 500mg" at bounding box center [389, 418] width 172 height 17
type input "23.65"
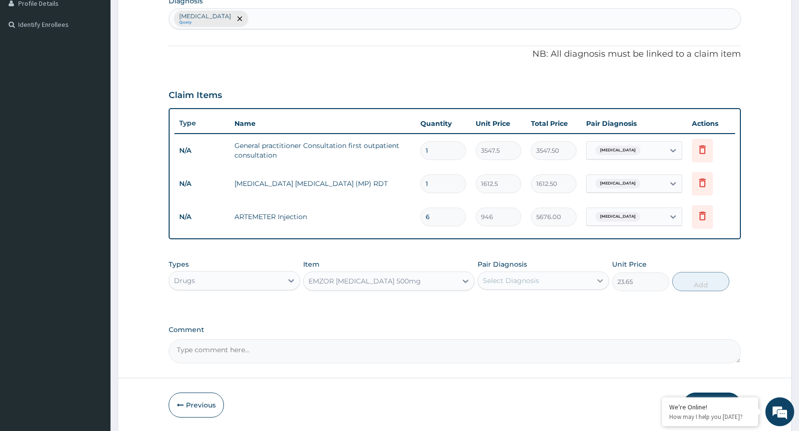
click at [595, 279] on icon at bounding box center [600, 281] width 10 height 10
click at [490, 308] on input "checkbox" at bounding box center [486, 304] width 6 height 6
checkbox input "true"
drag, startPoint x: 698, startPoint y: 288, endPoint x: 681, endPoint y: 279, distance: 19.3
click at [697, 285] on button "Add" at bounding box center [700, 281] width 57 height 19
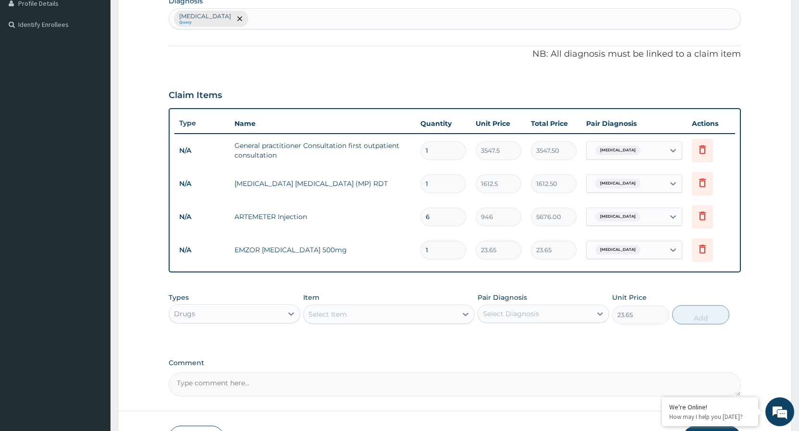
type input "0"
type input "18"
type input "425.70"
type input "18"
click at [461, 312] on div at bounding box center [465, 314] width 17 height 17
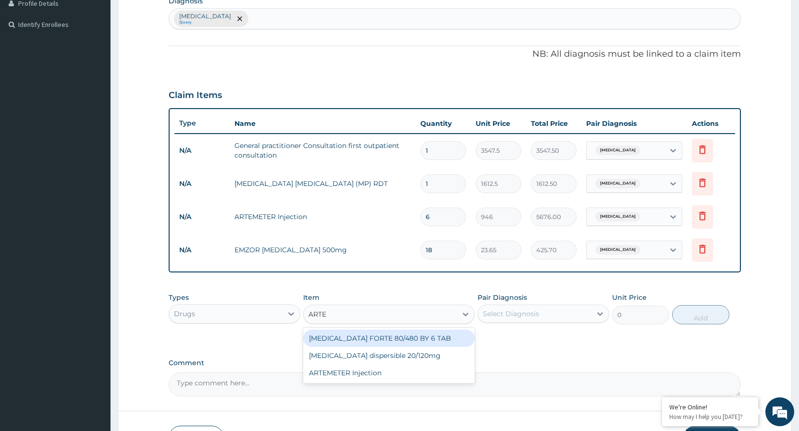
type input "ARTEM"
click at [348, 345] on div "COARTEM FORTE 80/480 BY 6 TAB" at bounding box center [389, 338] width 172 height 17
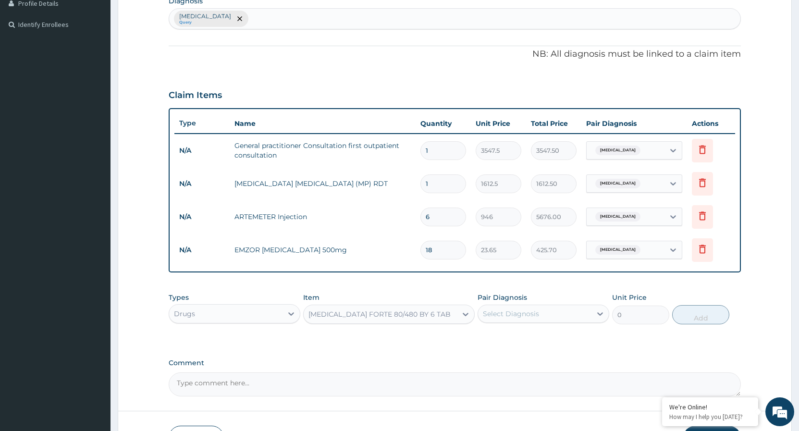
type input "449.35"
click at [598, 315] on icon at bounding box center [600, 314] width 10 height 10
click at [486, 339] on input "checkbox" at bounding box center [486, 337] width 6 height 6
checkbox input "true"
click at [686, 321] on button "Add" at bounding box center [700, 314] width 57 height 19
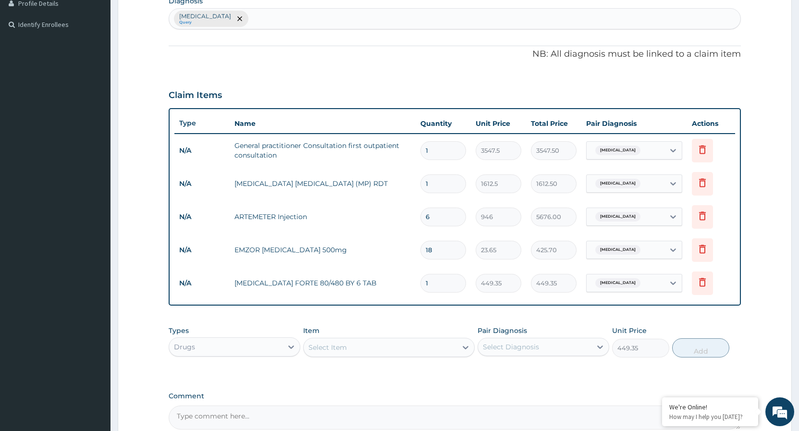
type input "0"
type input "0.00"
type input "6"
type input "2696.10"
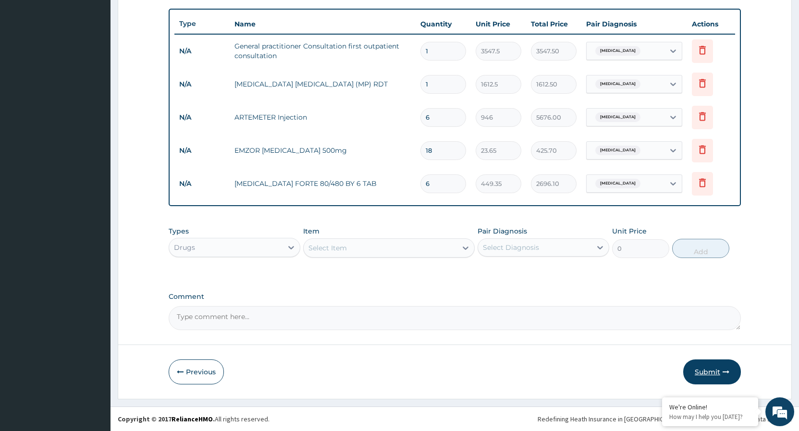
type input "6"
click at [714, 371] on button "Submit" at bounding box center [712, 371] width 58 height 25
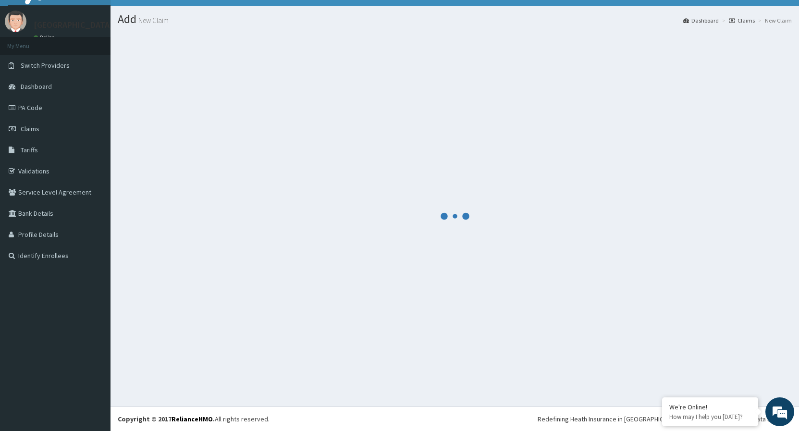
scroll to position [18, 0]
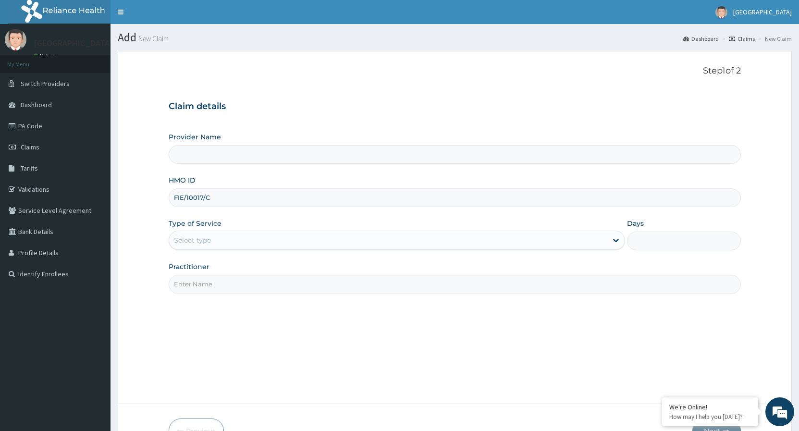
type input "FIE/10017/C"
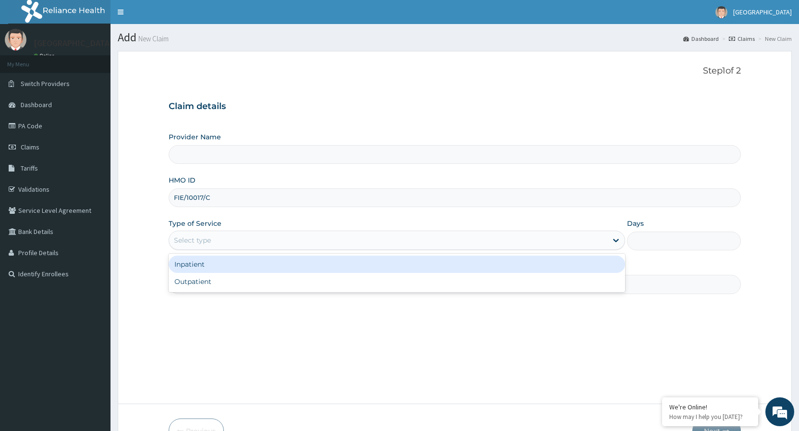
click at [270, 241] on div "Select type" at bounding box center [388, 240] width 438 height 15
type input "[GEOGRAPHIC_DATA]"
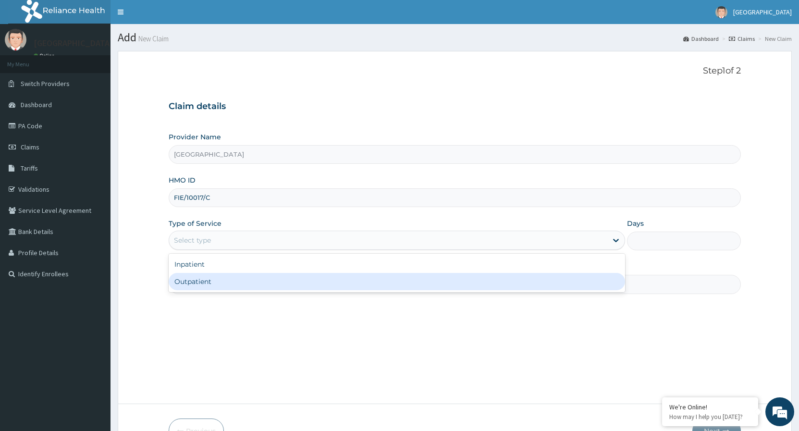
click at [210, 283] on div "Outpatient" at bounding box center [397, 281] width 456 height 17
type input "1"
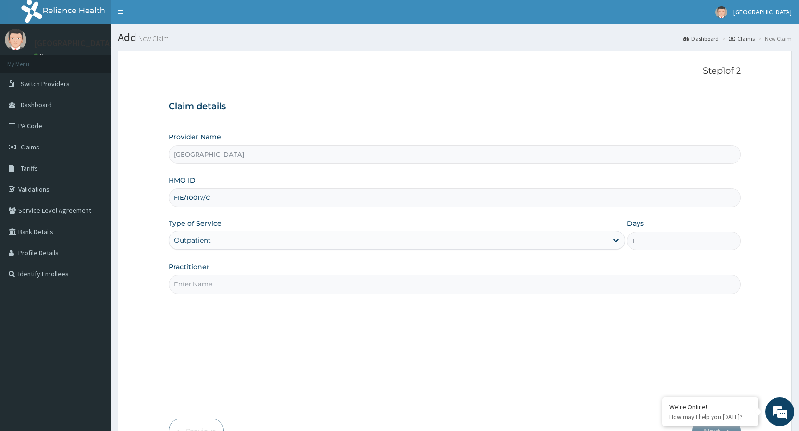
click at [232, 238] on div "Outpatient" at bounding box center [388, 240] width 438 height 15
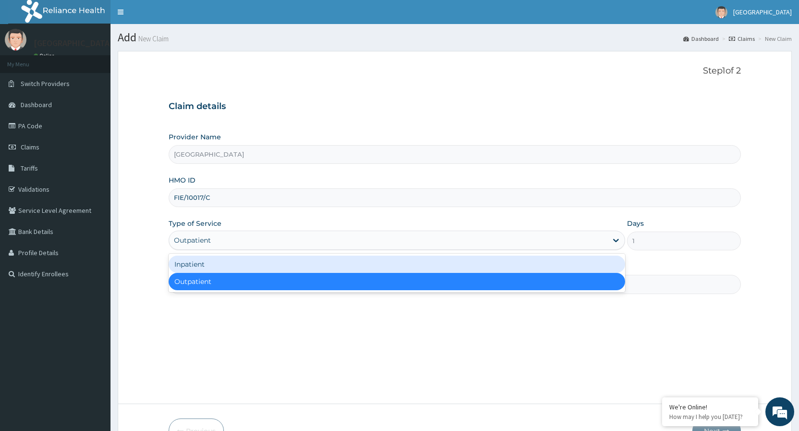
click at [217, 264] on div "Inpatient" at bounding box center [397, 264] width 456 height 17
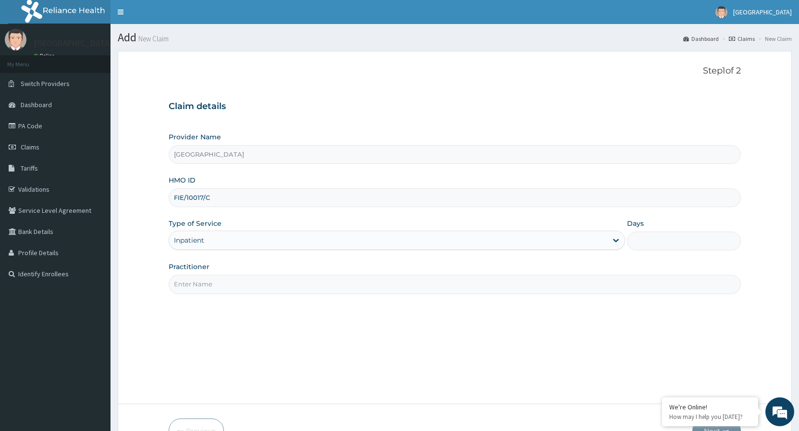
click at [213, 283] on input "Practitioner" at bounding box center [455, 284] width 572 height 19
click at [655, 242] on input "Days" at bounding box center [684, 241] width 114 height 19
type input "2"
click at [411, 286] on input "Practitioner" at bounding box center [455, 284] width 572 height 19
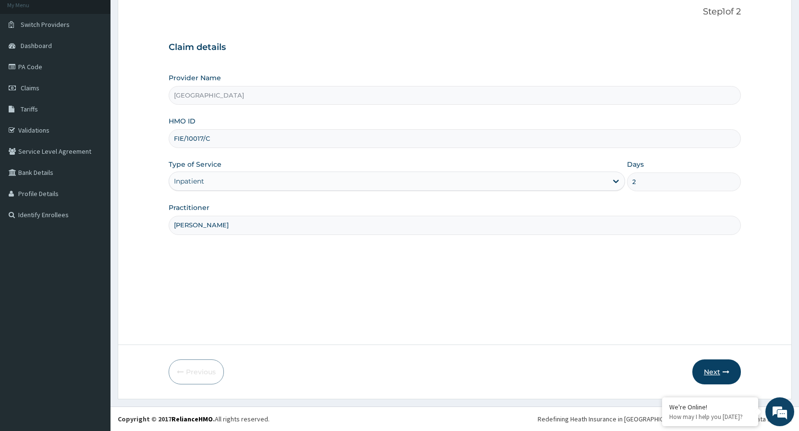
type input "[PERSON_NAME]"
click at [712, 366] on button "Next" at bounding box center [716, 371] width 49 height 25
